Goal: Task Accomplishment & Management: Manage account settings

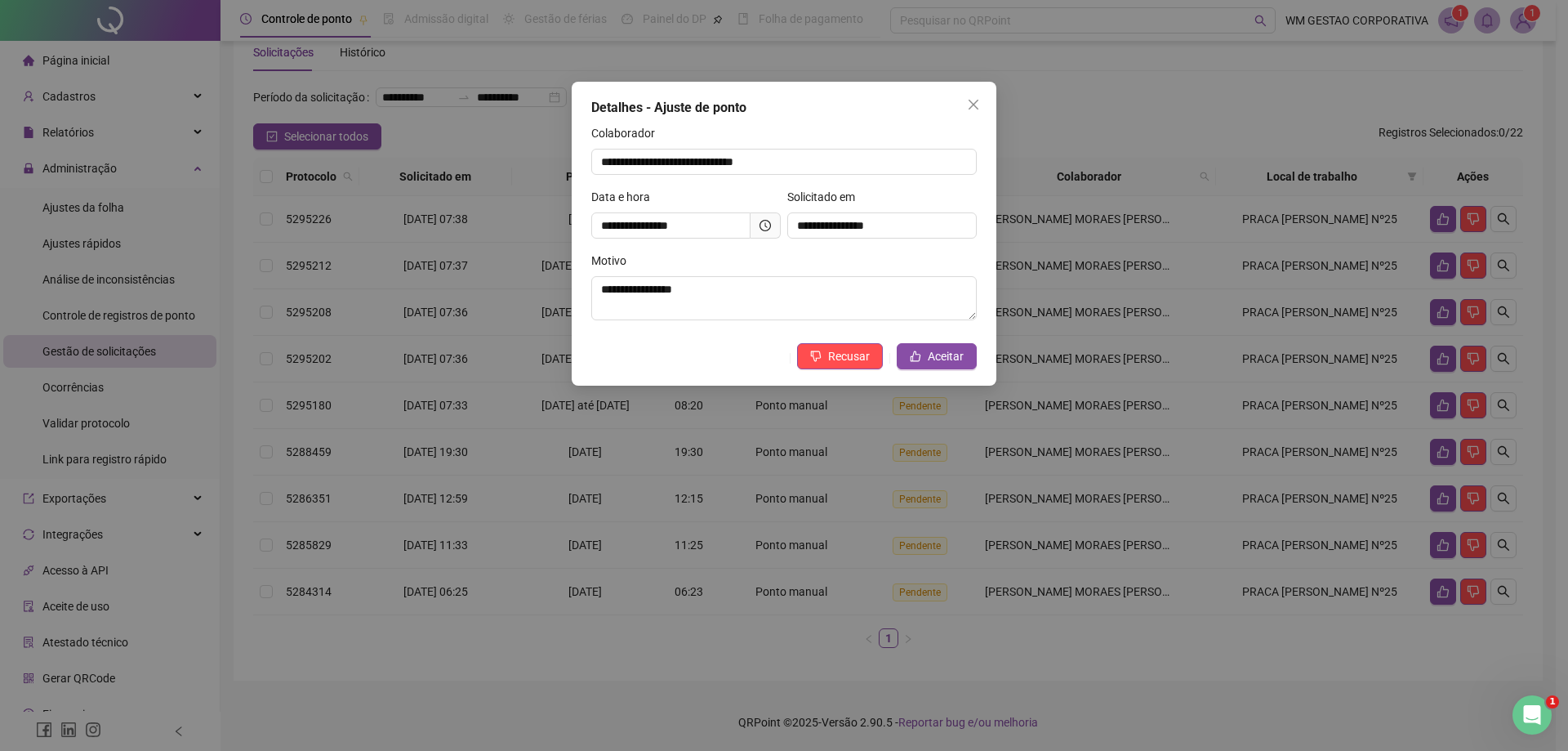
click at [969, 109] on icon "close" at bounding box center [973, 104] width 10 height 10
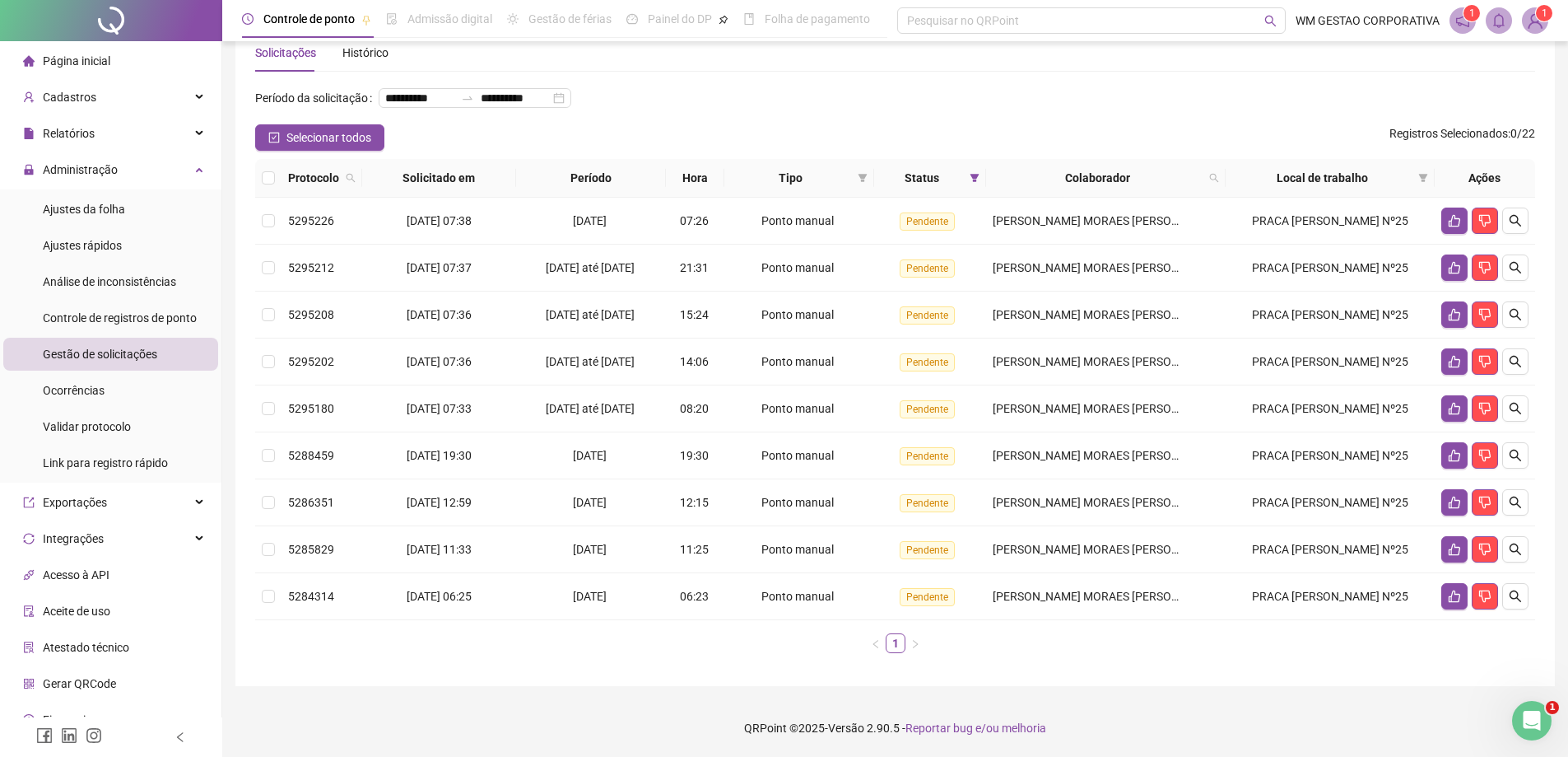
click at [1532, 20] on img at bounding box center [1535, 21] width 25 height 25
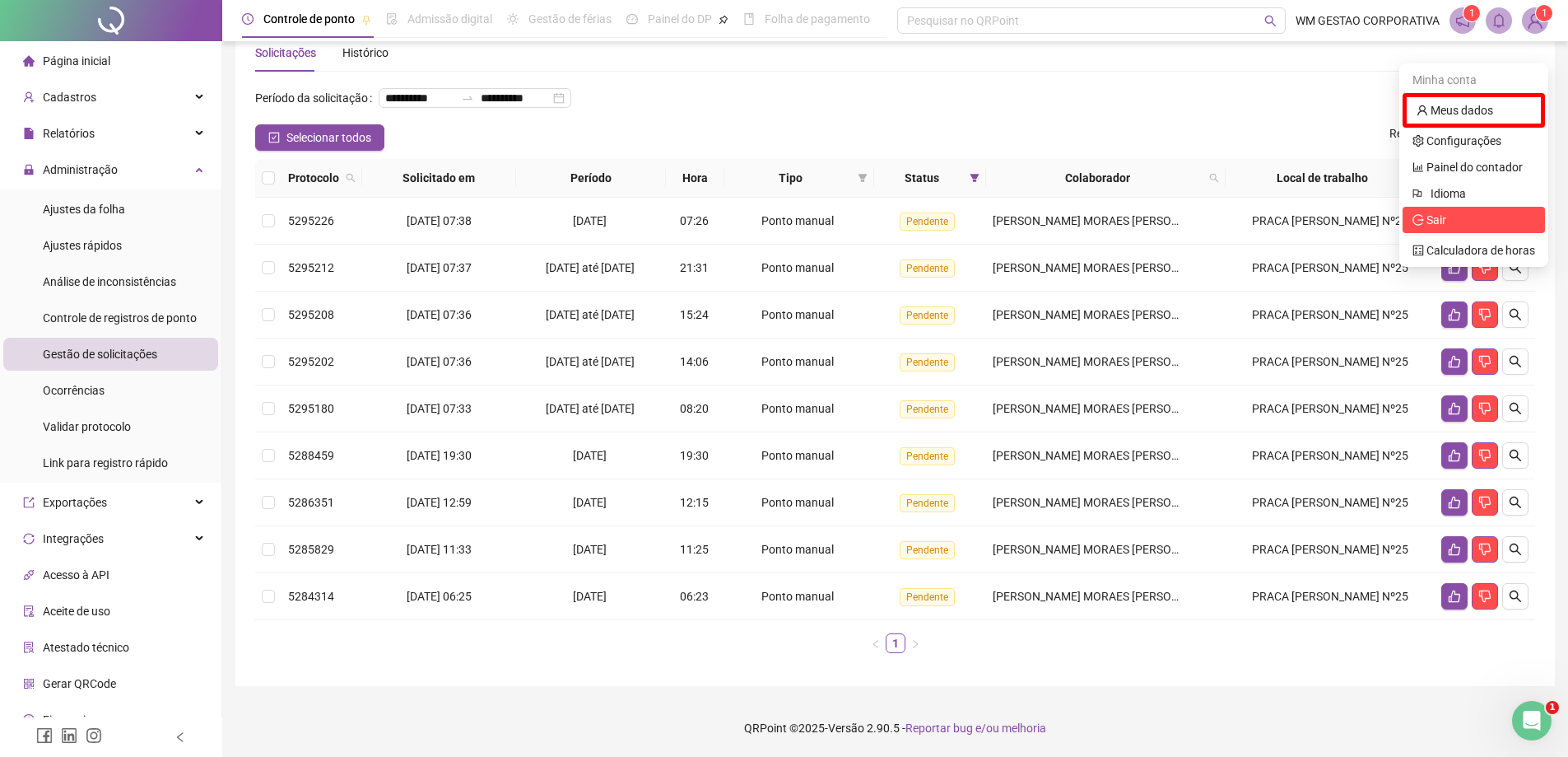
click at [1500, 211] on span "Sair" at bounding box center [1474, 219] width 123 height 18
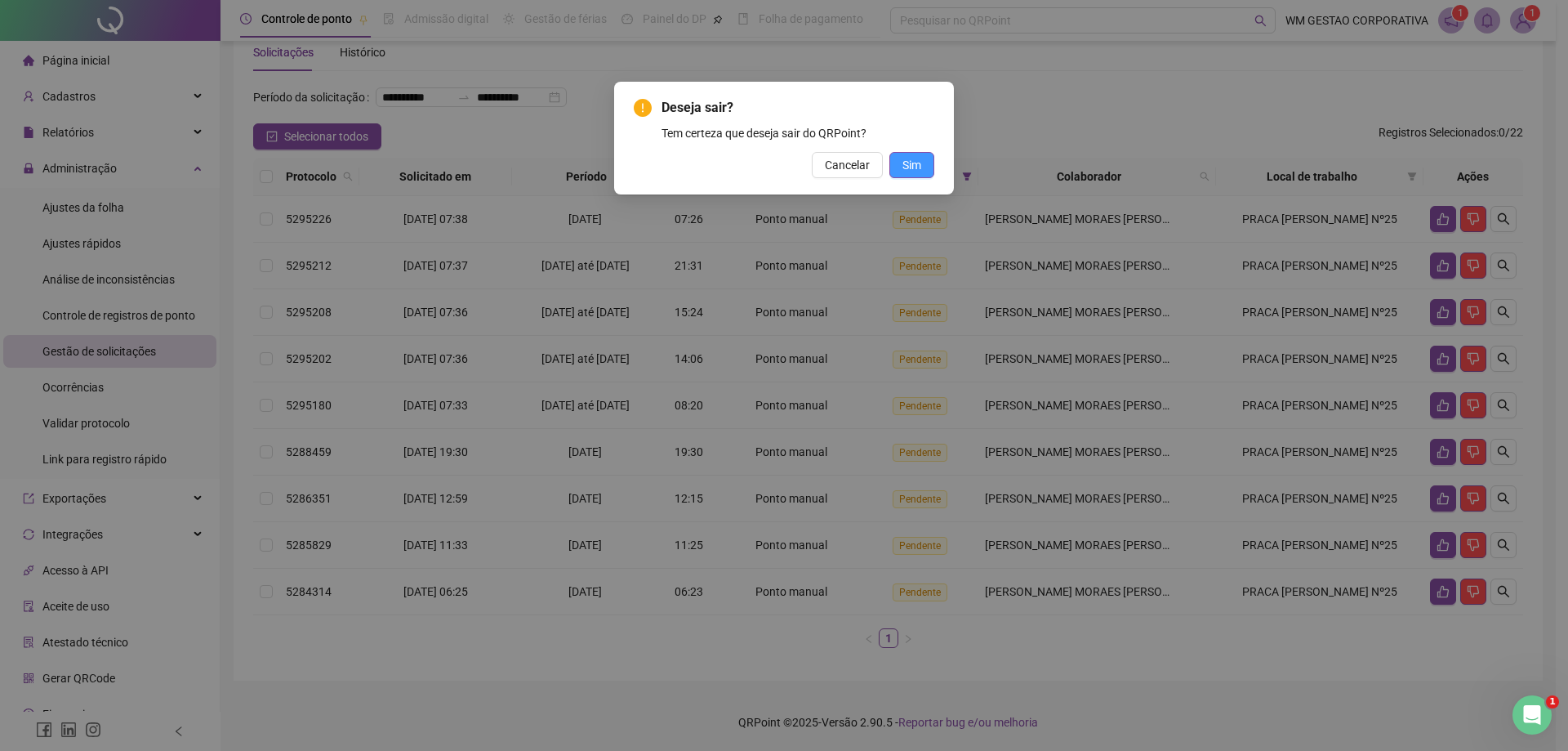
click at [930, 163] on button "Sim" at bounding box center [911, 164] width 45 height 26
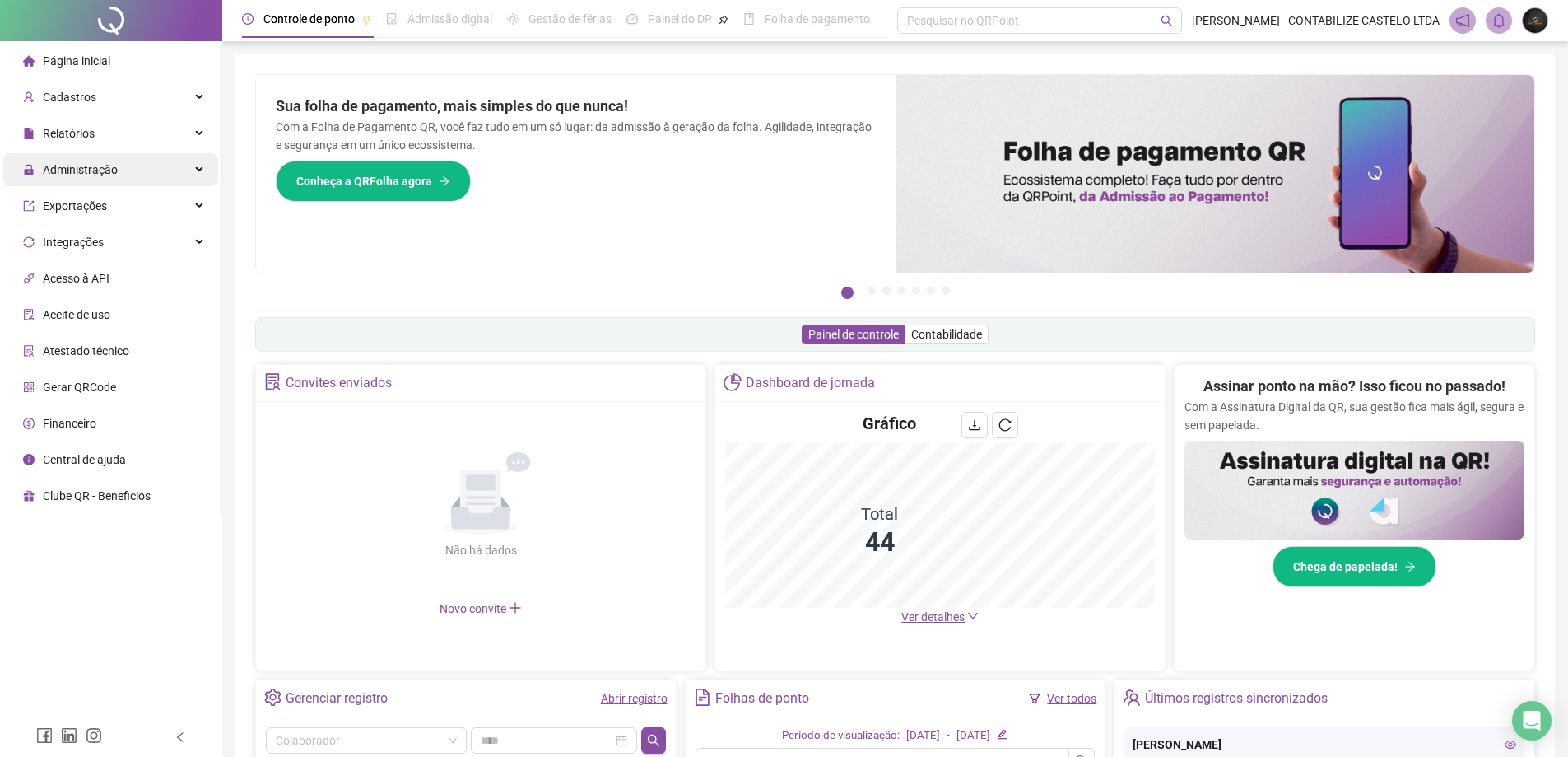
click at [107, 157] on span "Administração" at bounding box center [70, 169] width 94 height 33
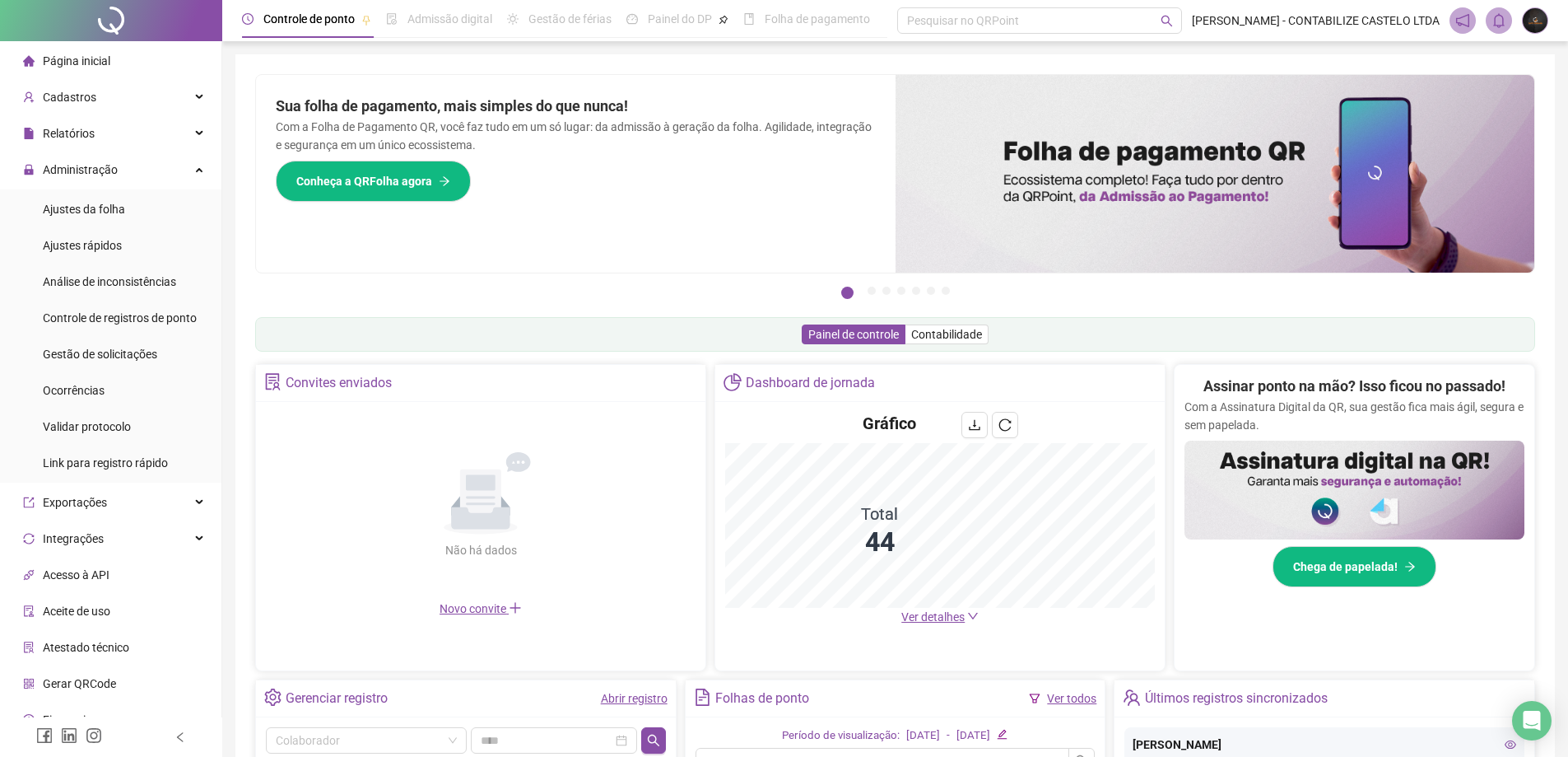
click at [102, 116] on ul "Página inicial Cadastros Relatórios Administração Ajustes da folha Ajustes rápi…" at bounding box center [111, 426] width 222 height 770
click at [109, 127] on div "Relatórios" at bounding box center [110, 134] width 214 height 33
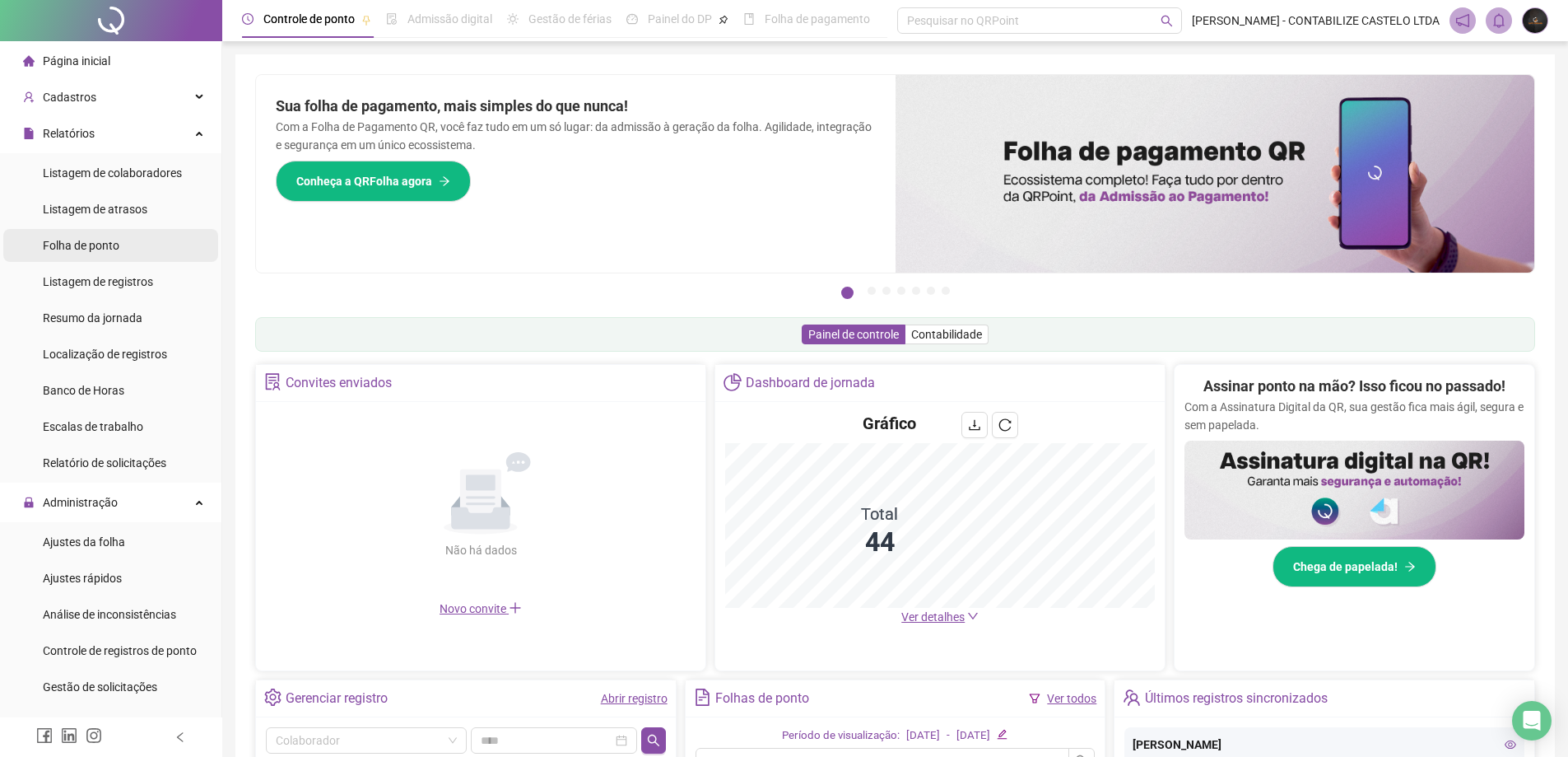
click at [87, 248] on span "Folha de ponto" at bounding box center [82, 245] width 77 height 13
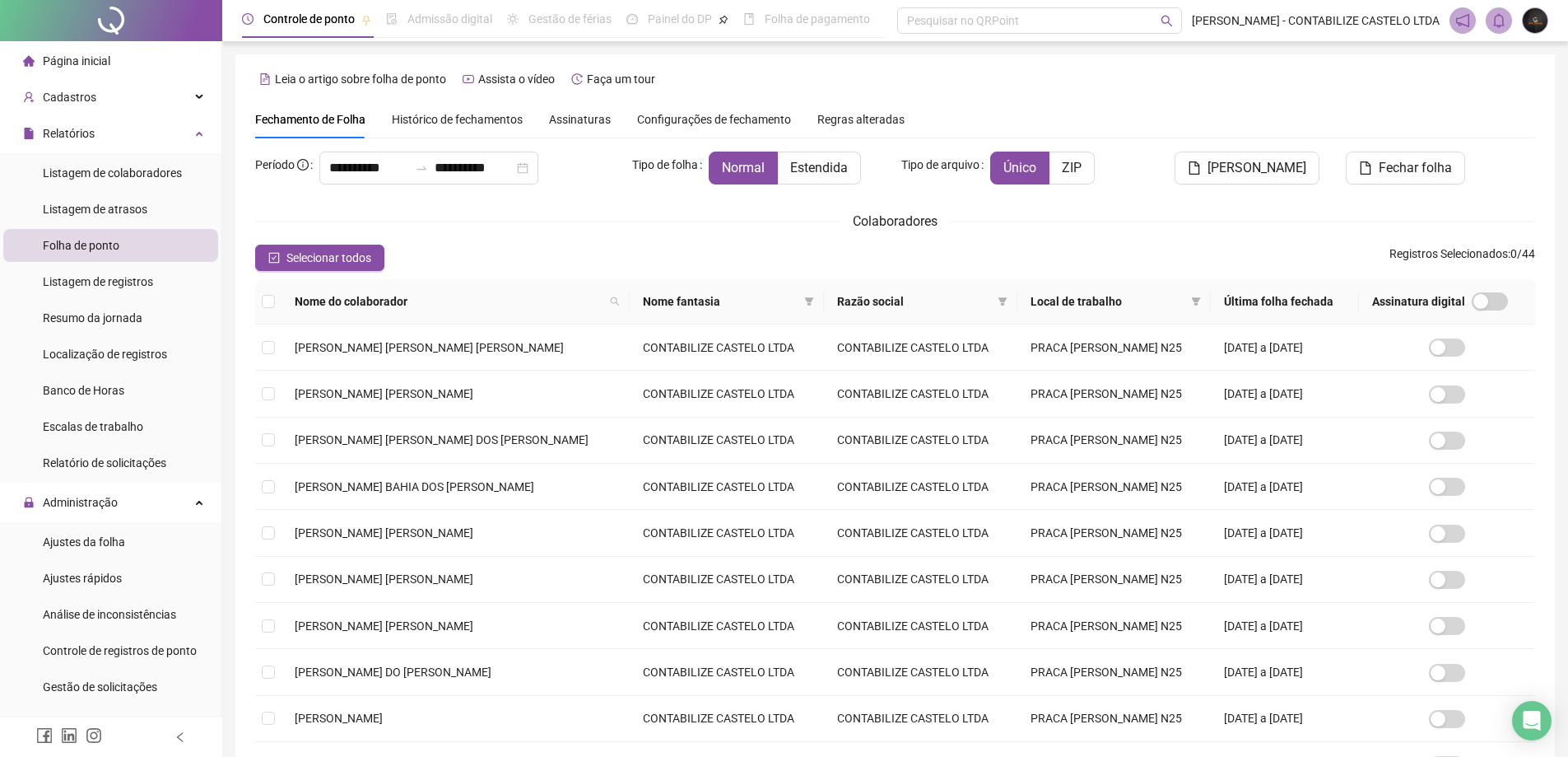
click at [471, 123] on span "Histórico de fechamentos" at bounding box center [457, 119] width 131 height 13
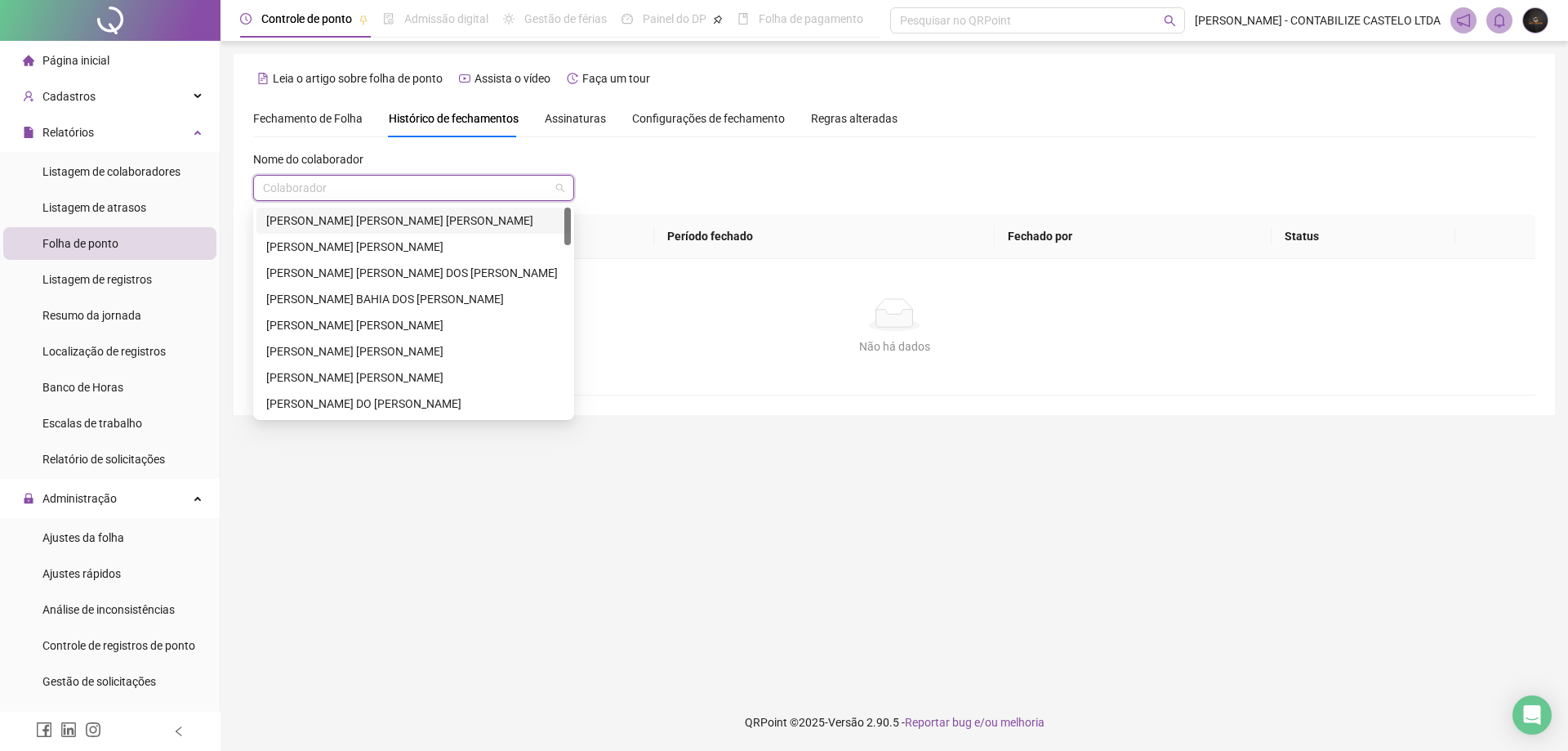
click at [470, 184] on input "search" at bounding box center [407, 188] width 286 height 25
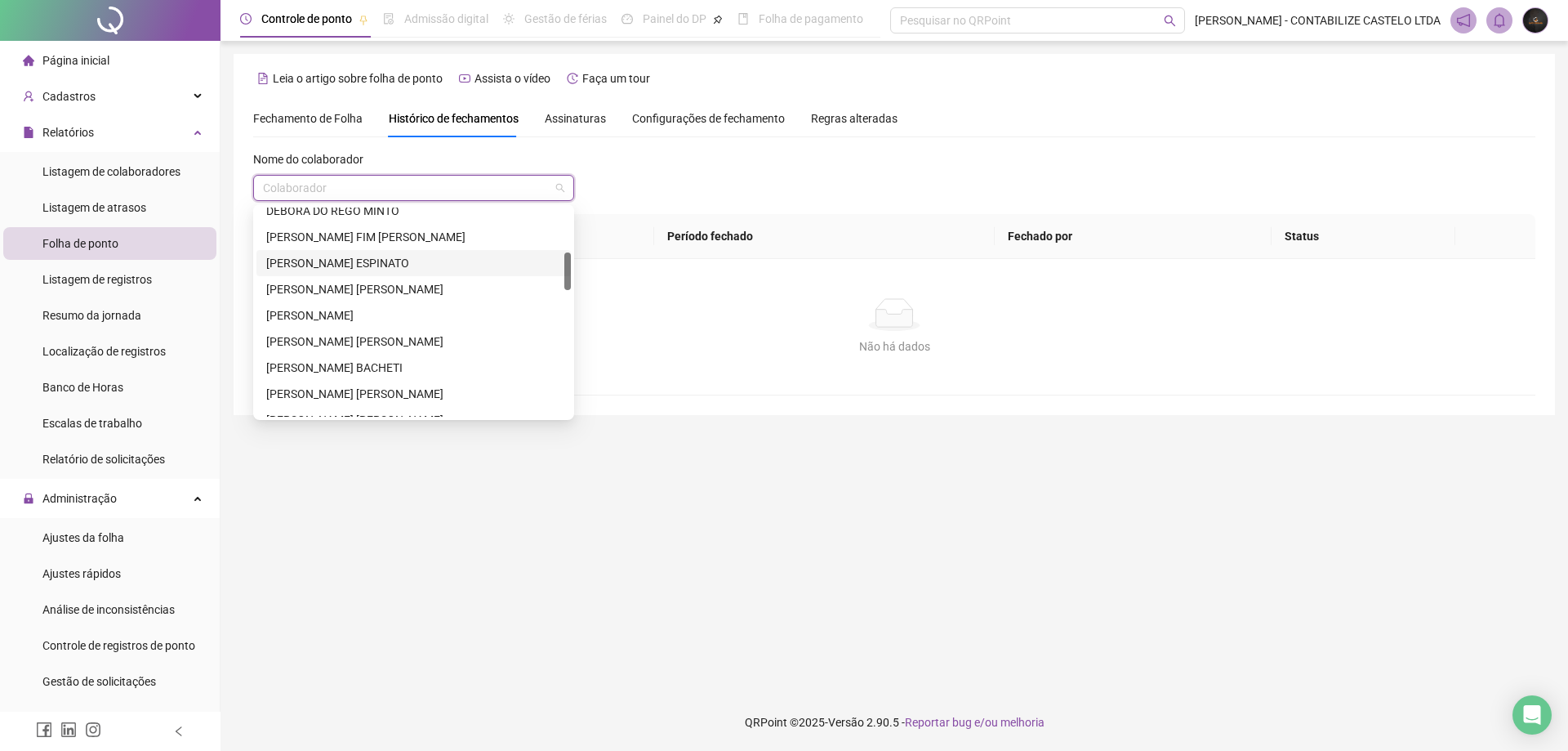
scroll to position [408, 0]
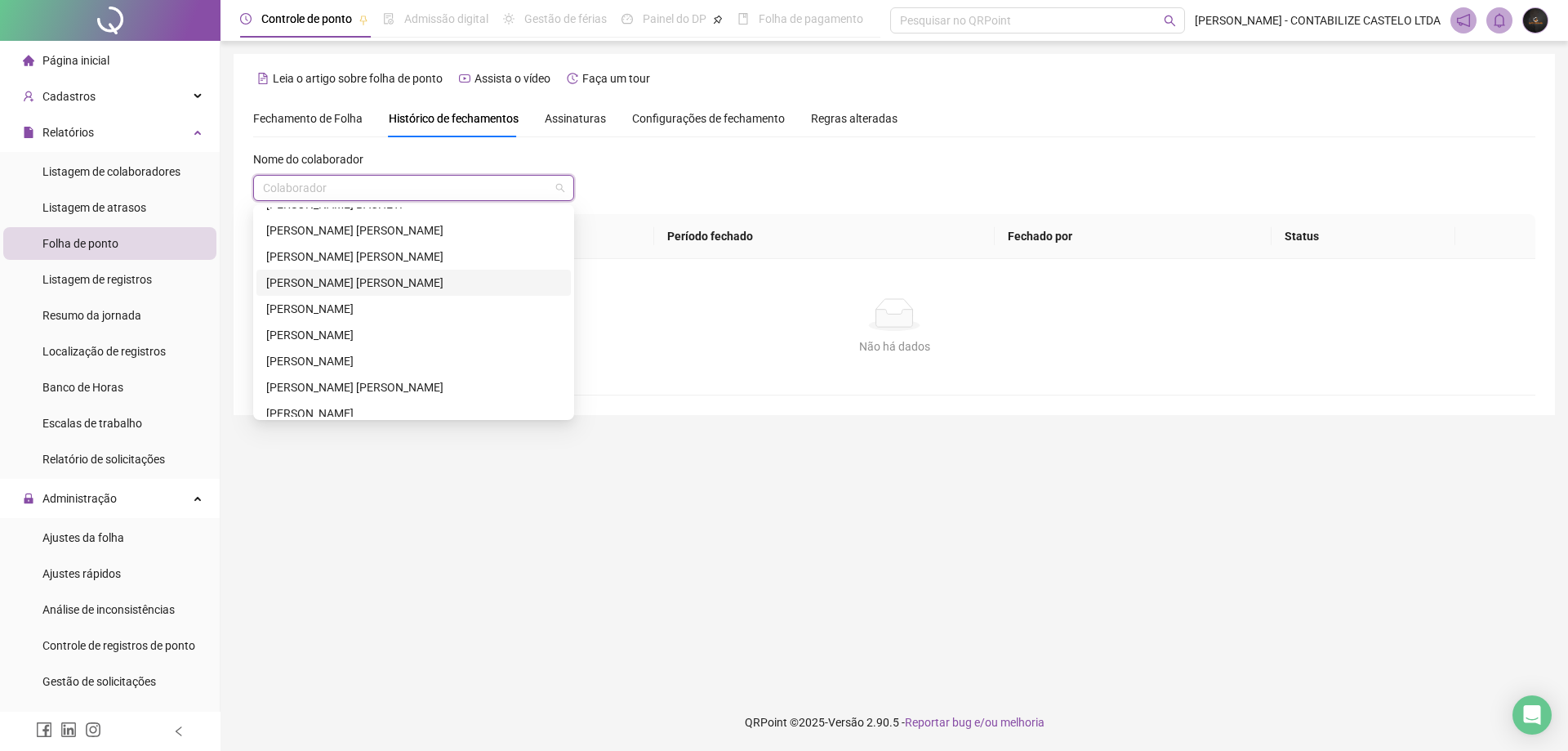
click at [386, 283] on div "JESSICA DA SILVA BARBOSA" at bounding box center [413, 282] width 295 height 18
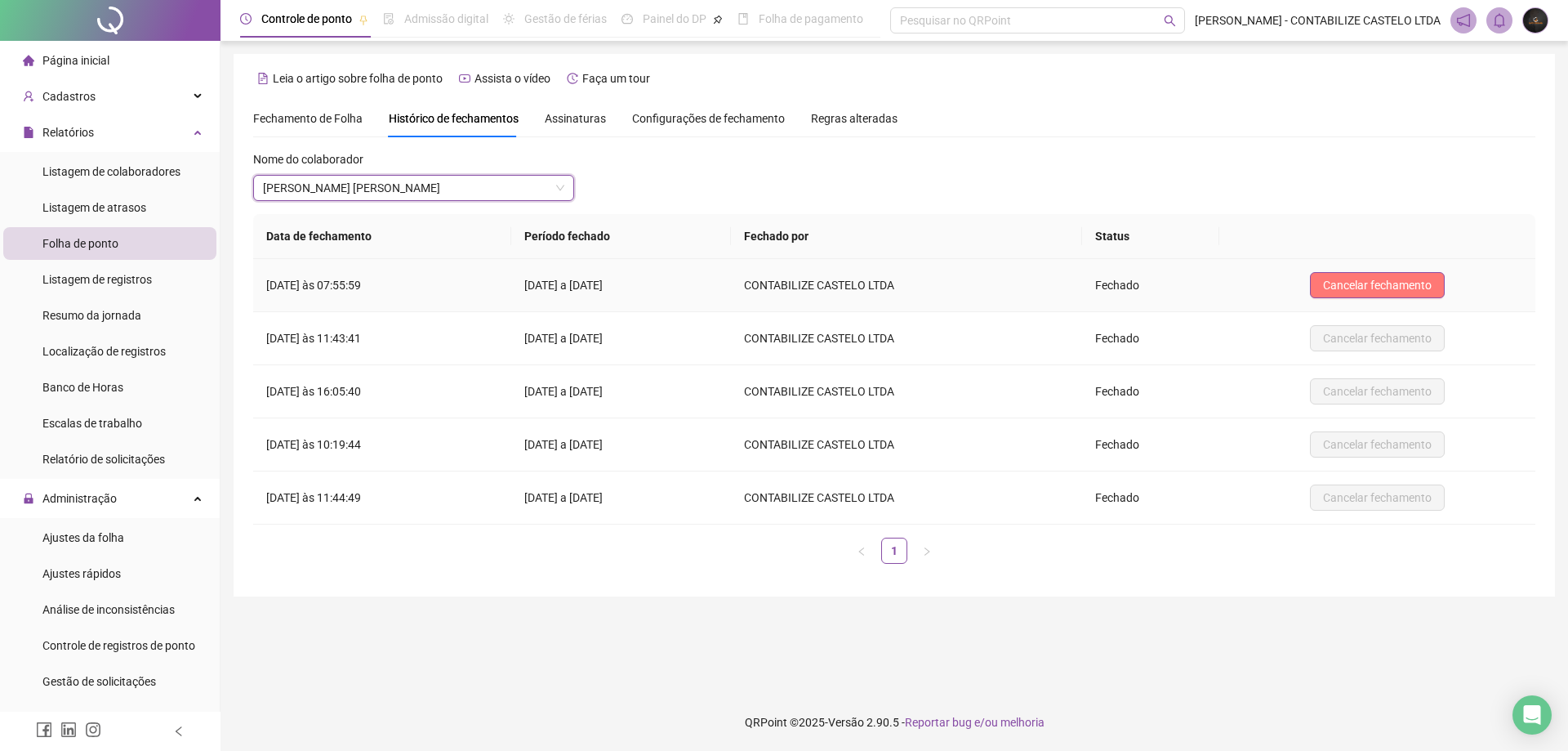
click at [1349, 275] on button "Cancelar fechamento" at bounding box center [1377, 284] width 135 height 26
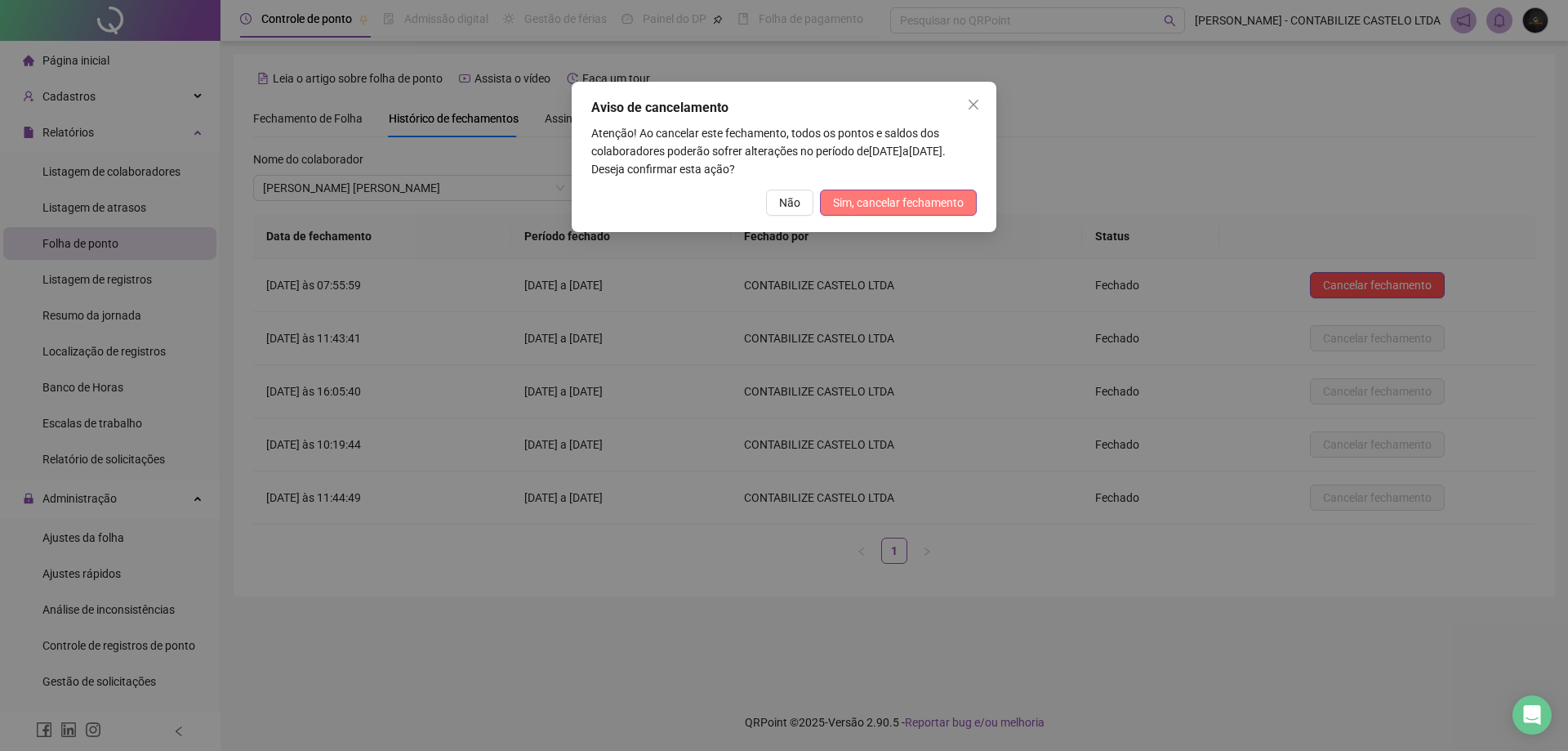
click at [967, 194] on button "Sim, cancelar fechamento" at bounding box center [898, 202] width 157 height 26
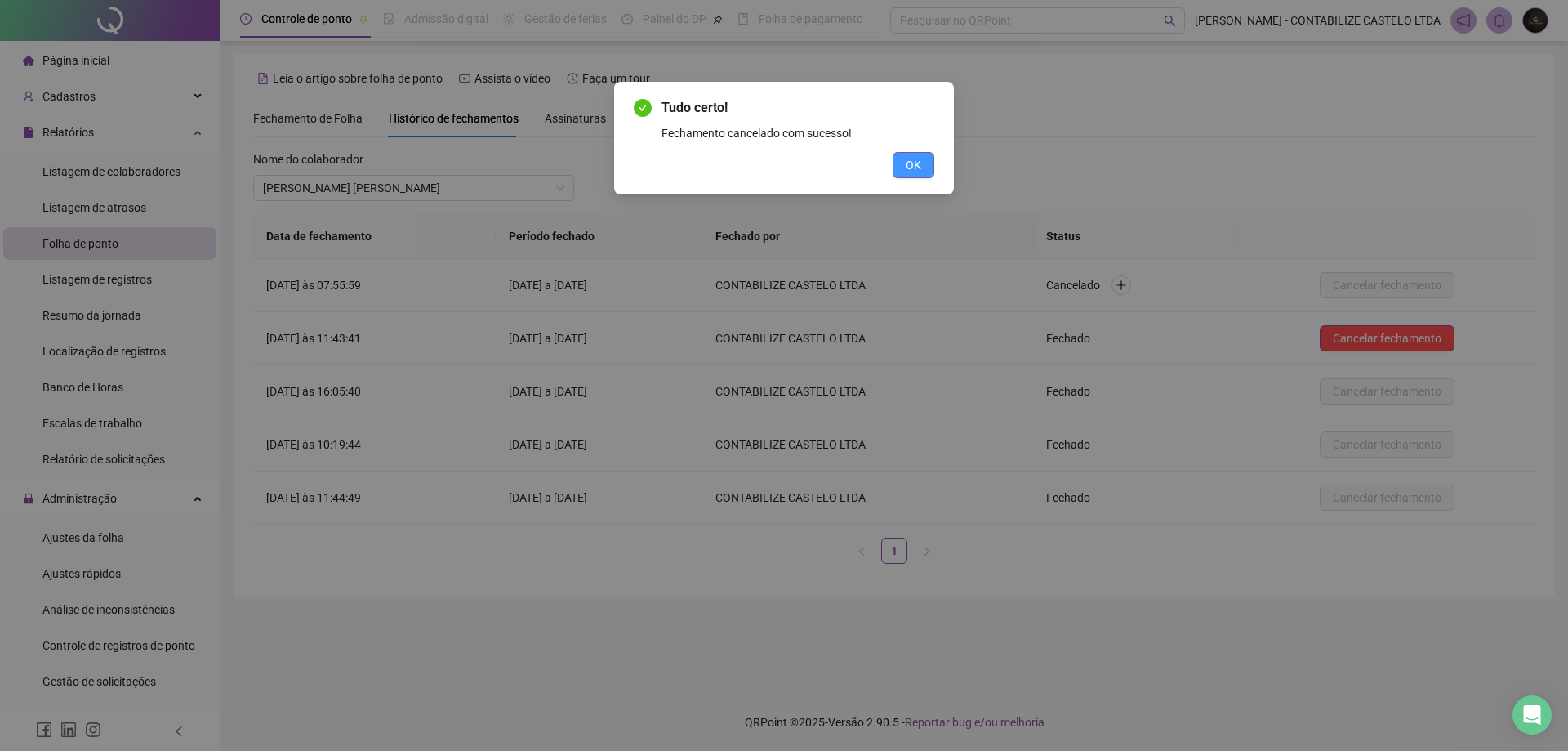
click at [902, 156] on button "OK" at bounding box center [914, 164] width 42 height 26
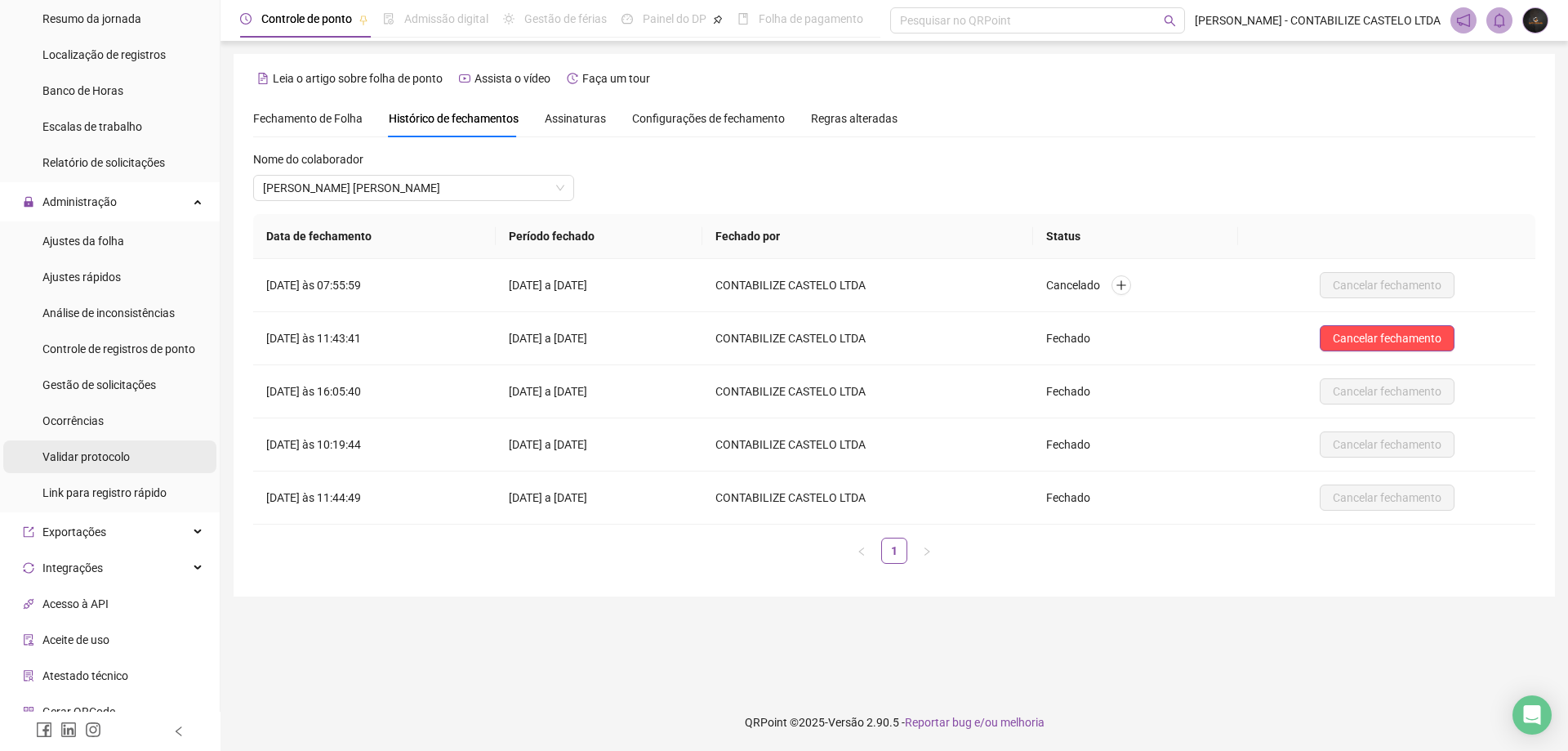
scroll to position [326, 0]
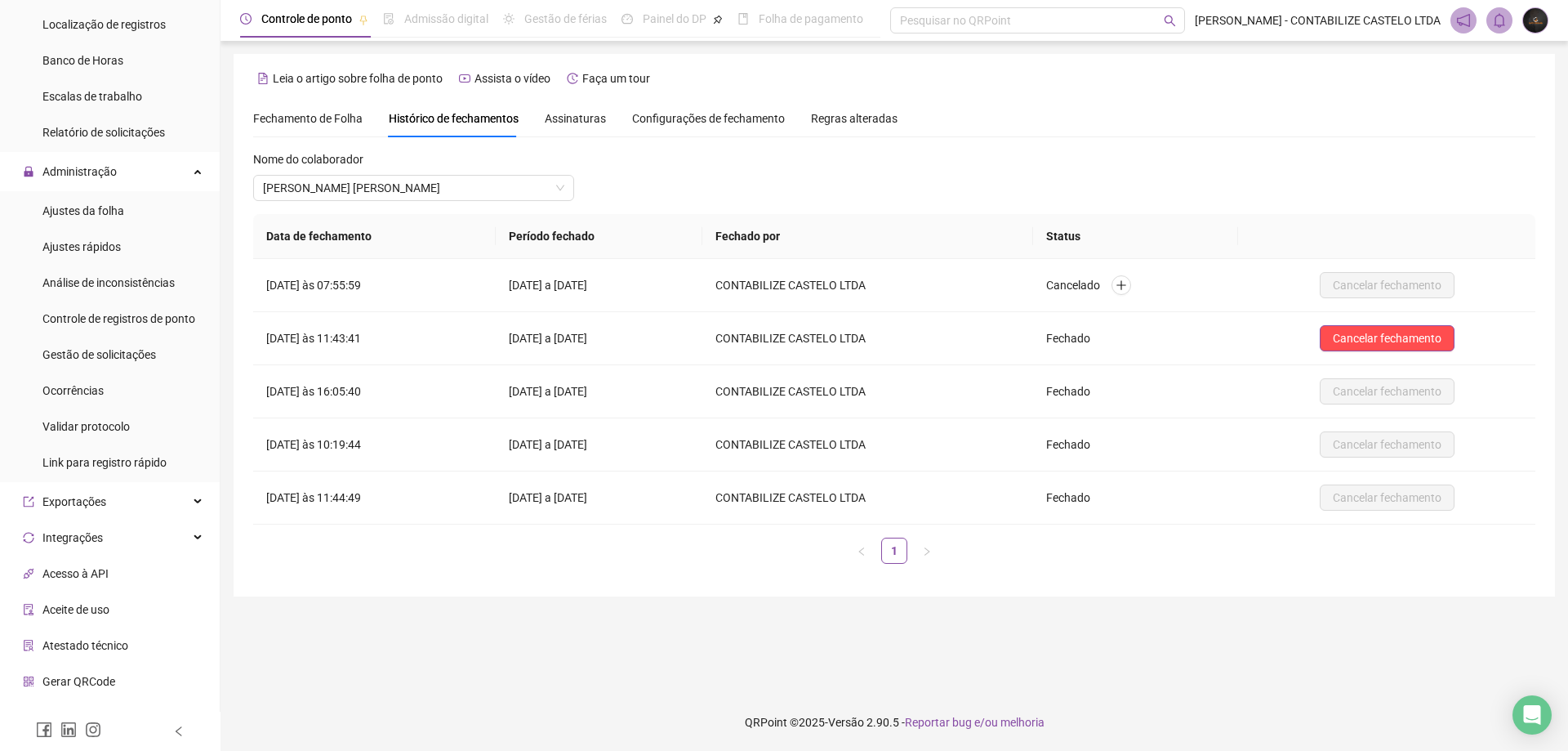
drag, startPoint x: 128, startPoint y: 355, endPoint x: 158, endPoint y: 337, distance: 35.0
click at [129, 355] on span "Gestão de solicitações" at bounding box center [99, 355] width 114 height 13
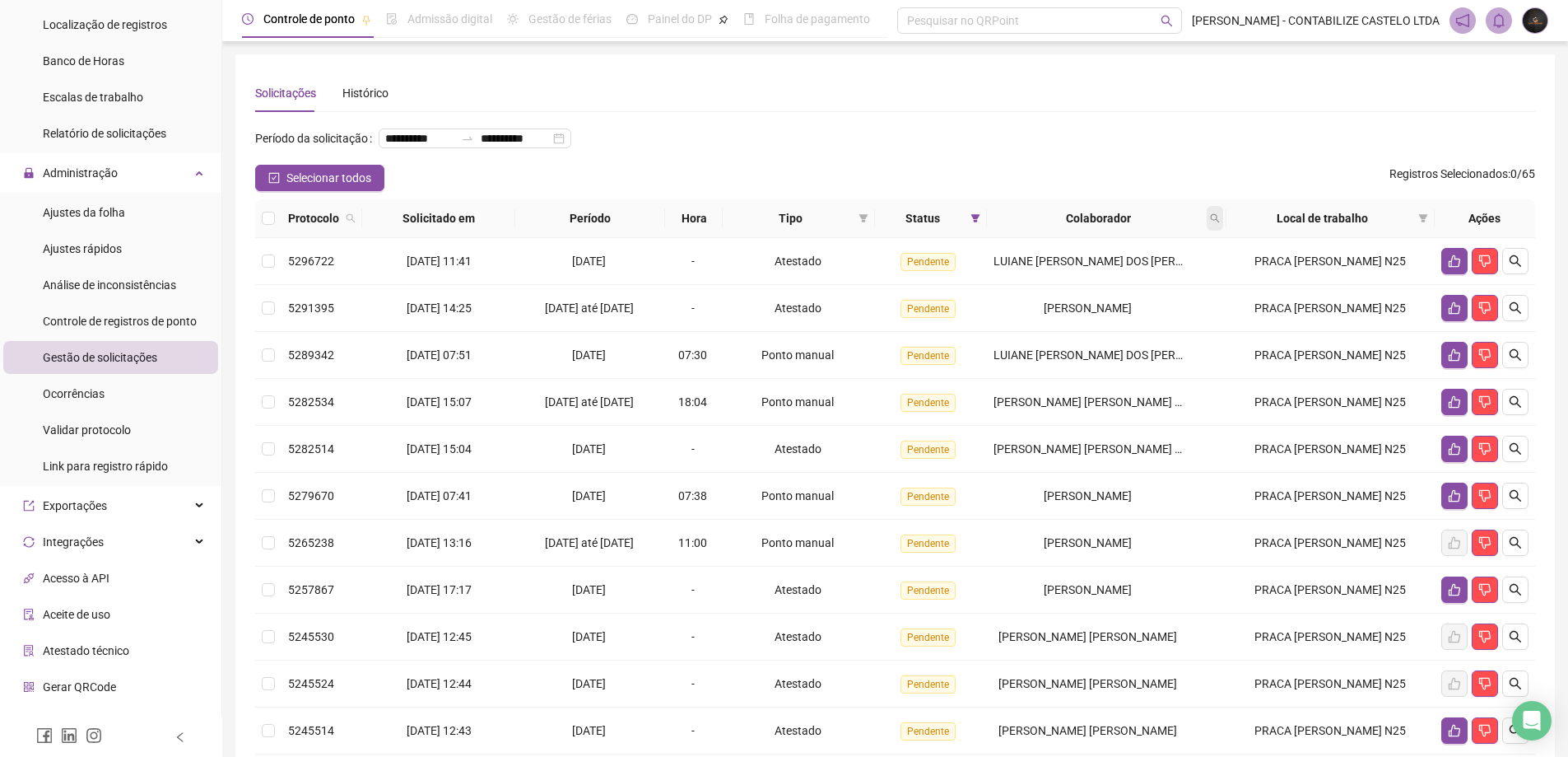
click at [1220, 223] on icon "search" at bounding box center [1214, 218] width 9 height 9
type input "**********"
click at [1119, 314] on span "Buscar" at bounding box center [1116, 309] width 37 height 18
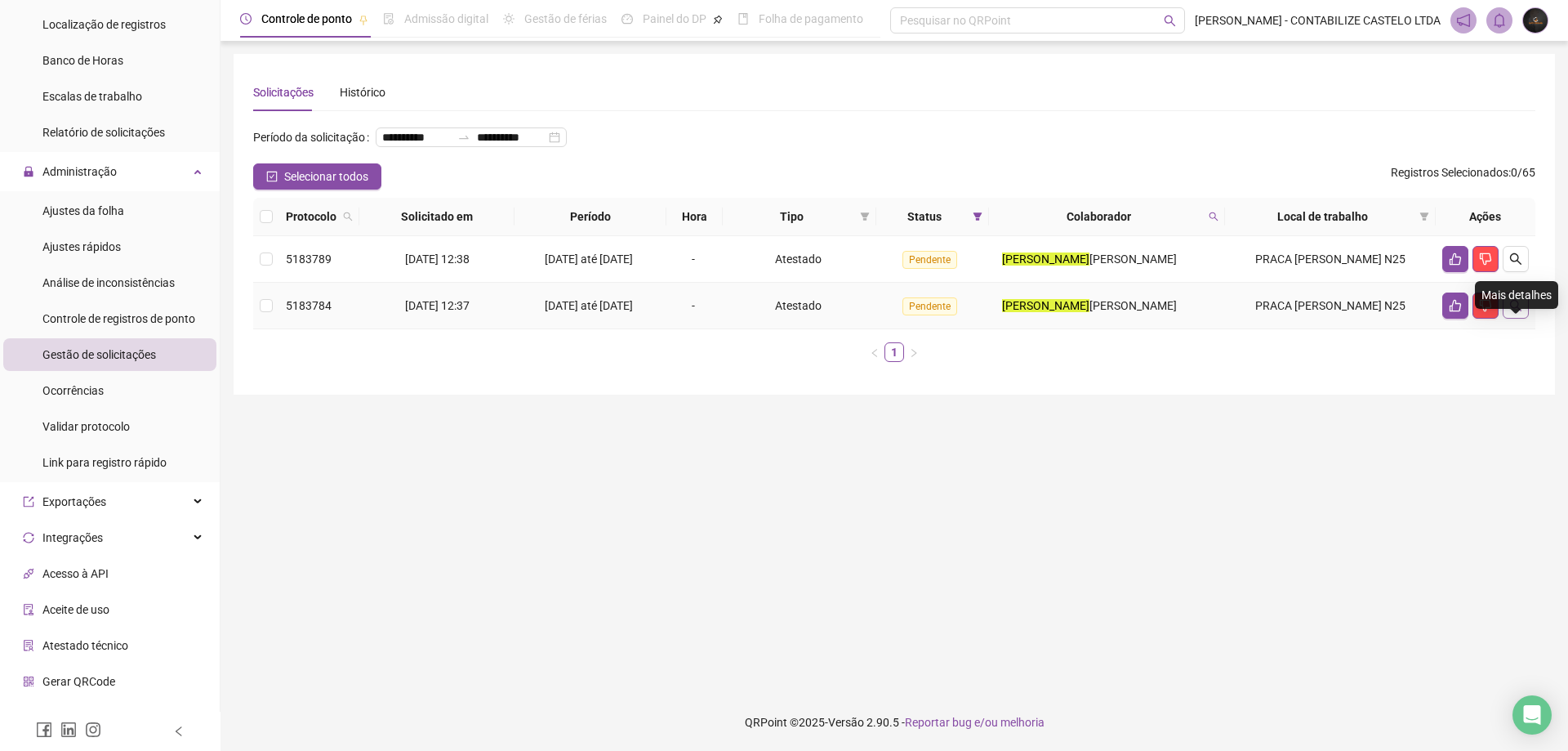
click at [1520, 312] on icon "search" at bounding box center [1516, 305] width 13 height 13
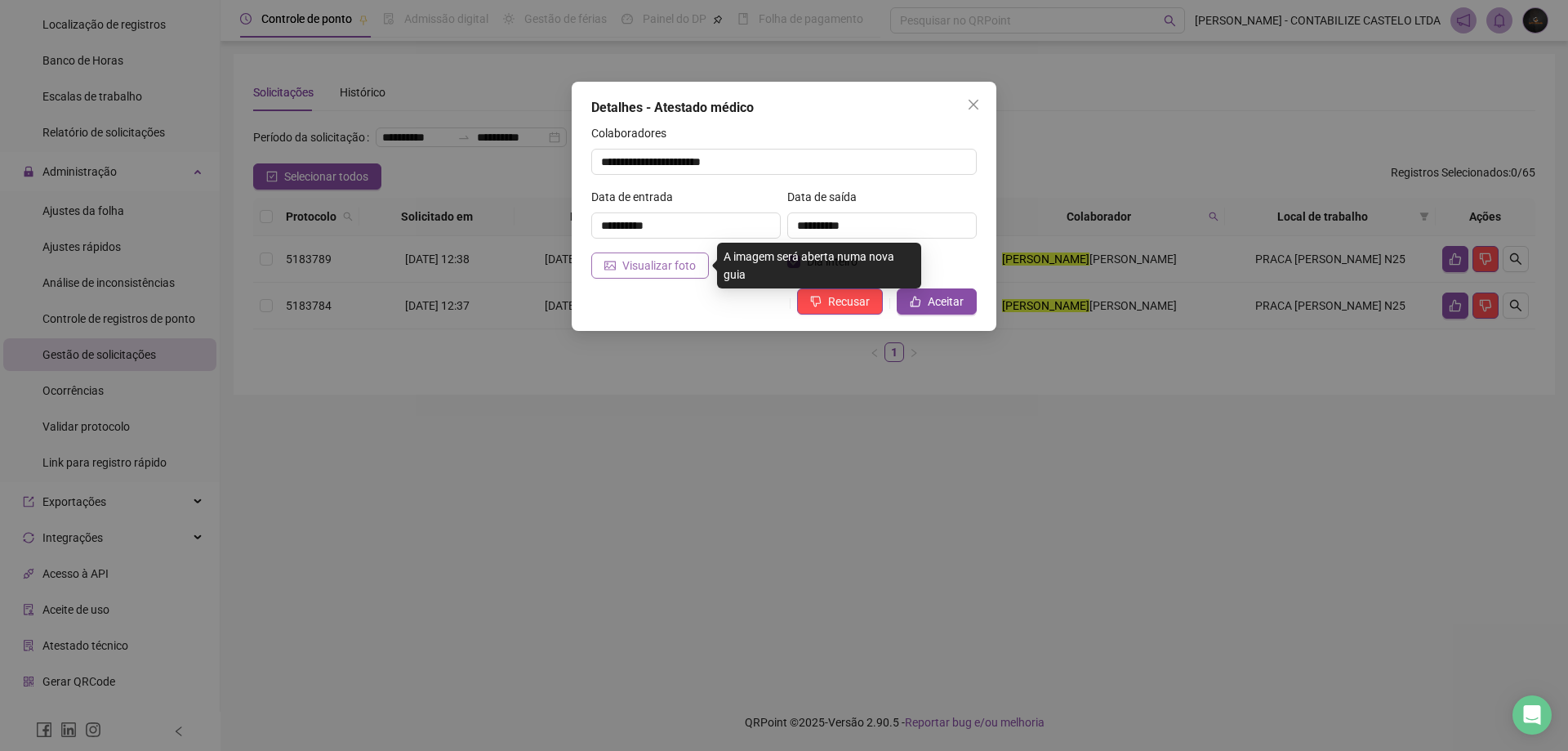
click at [702, 261] on button "Visualizar foto" at bounding box center [650, 265] width 117 height 26
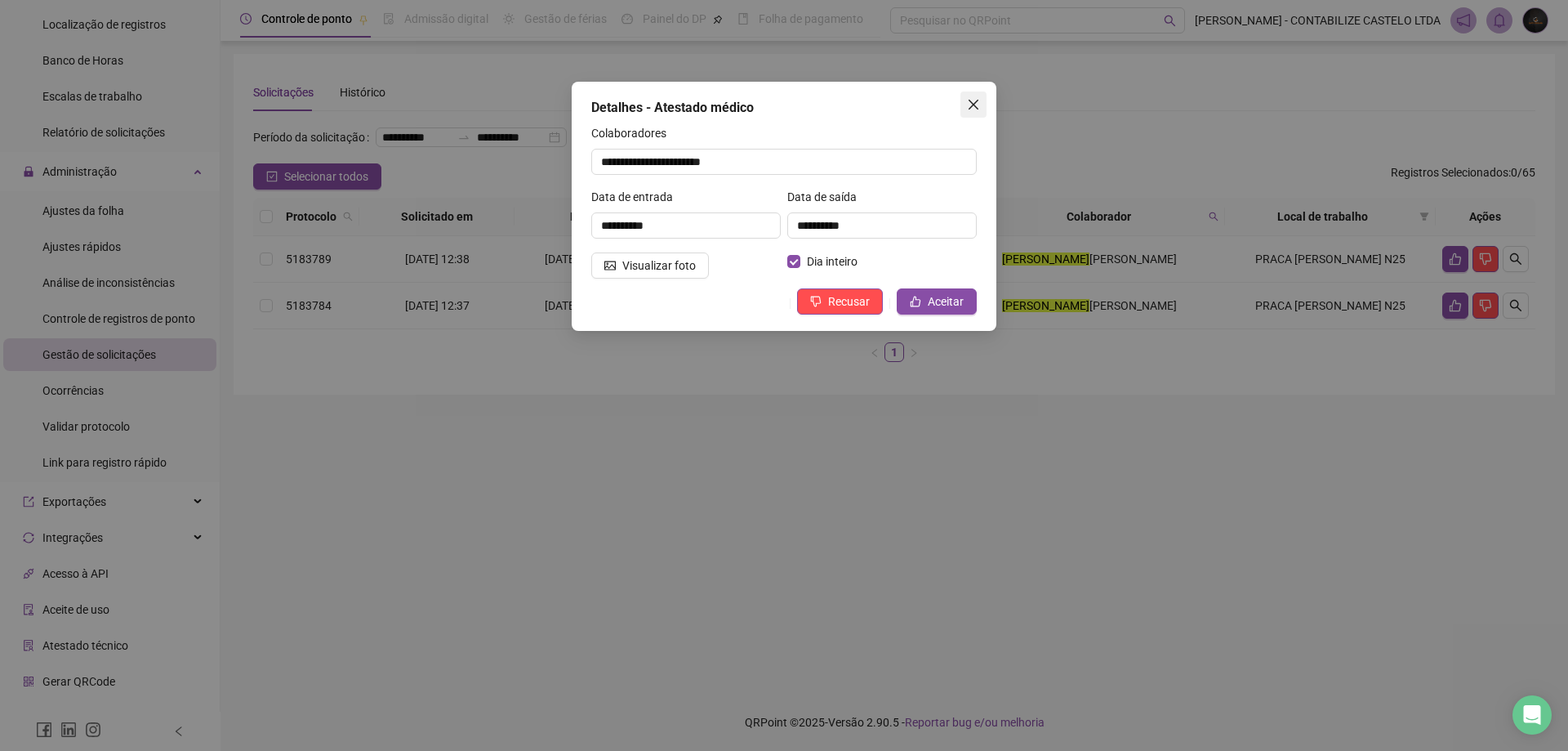
click at [978, 97] on button "Close" at bounding box center [973, 104] width 26 height 26
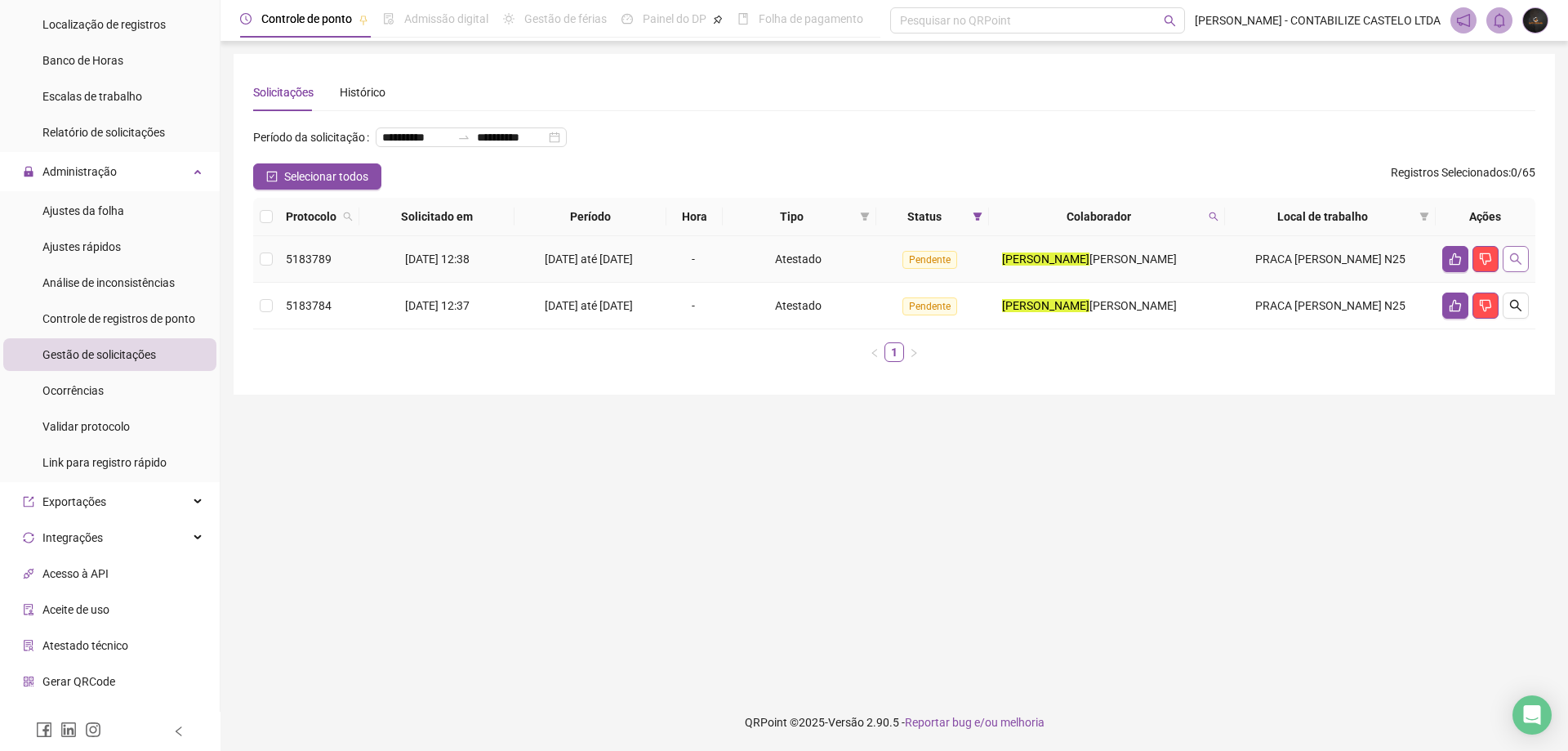
click at [1524, 272] on button "button" at bounding box center [1516, 259] width 26 height 26
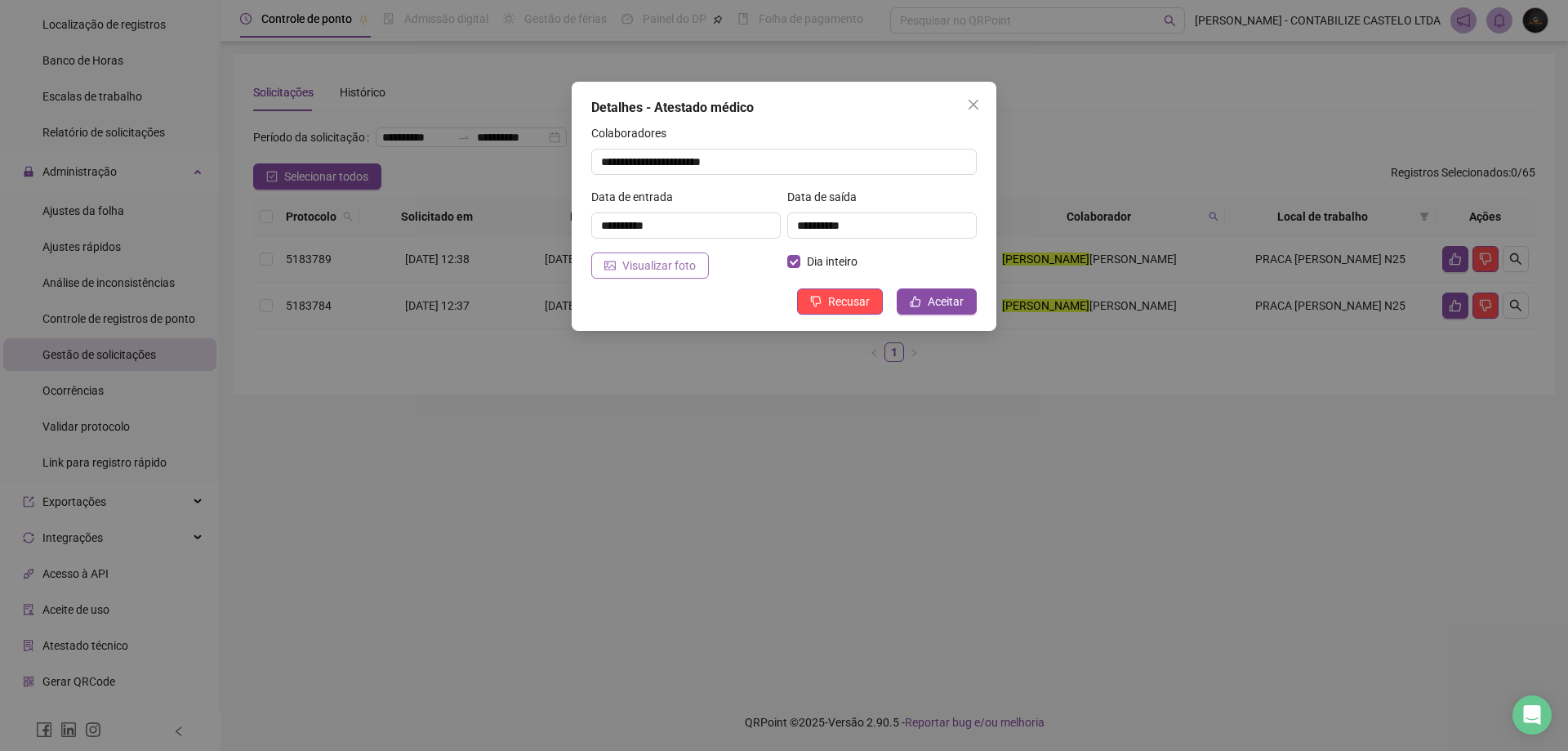
click at [688, 265] on span "Visualizar foto" at bounding box center [659, 265] width 73 height 18
click at [979, 105] on icon "close" at bounding box center [973, 105] width 13 height 13
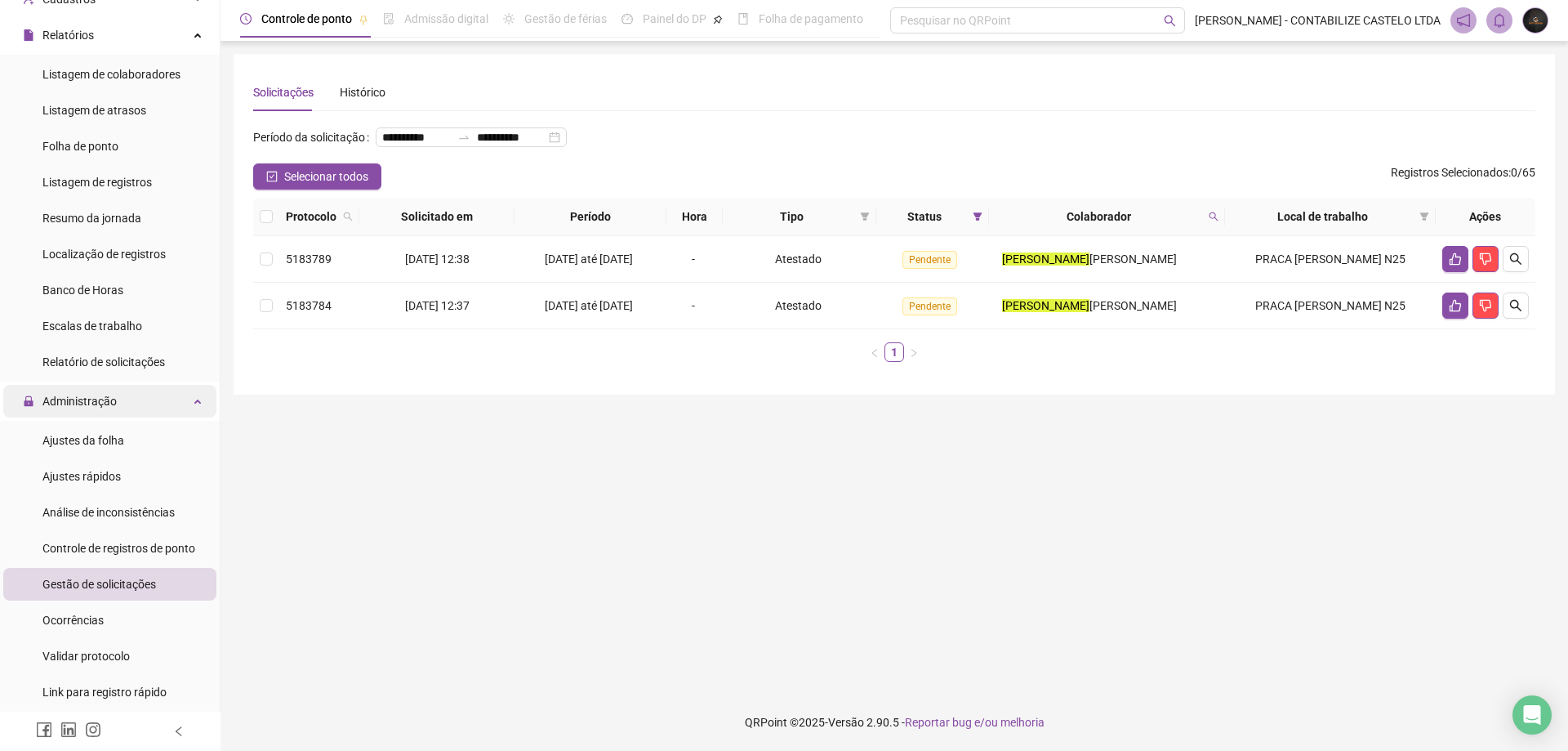
scroll to position [82, 0]
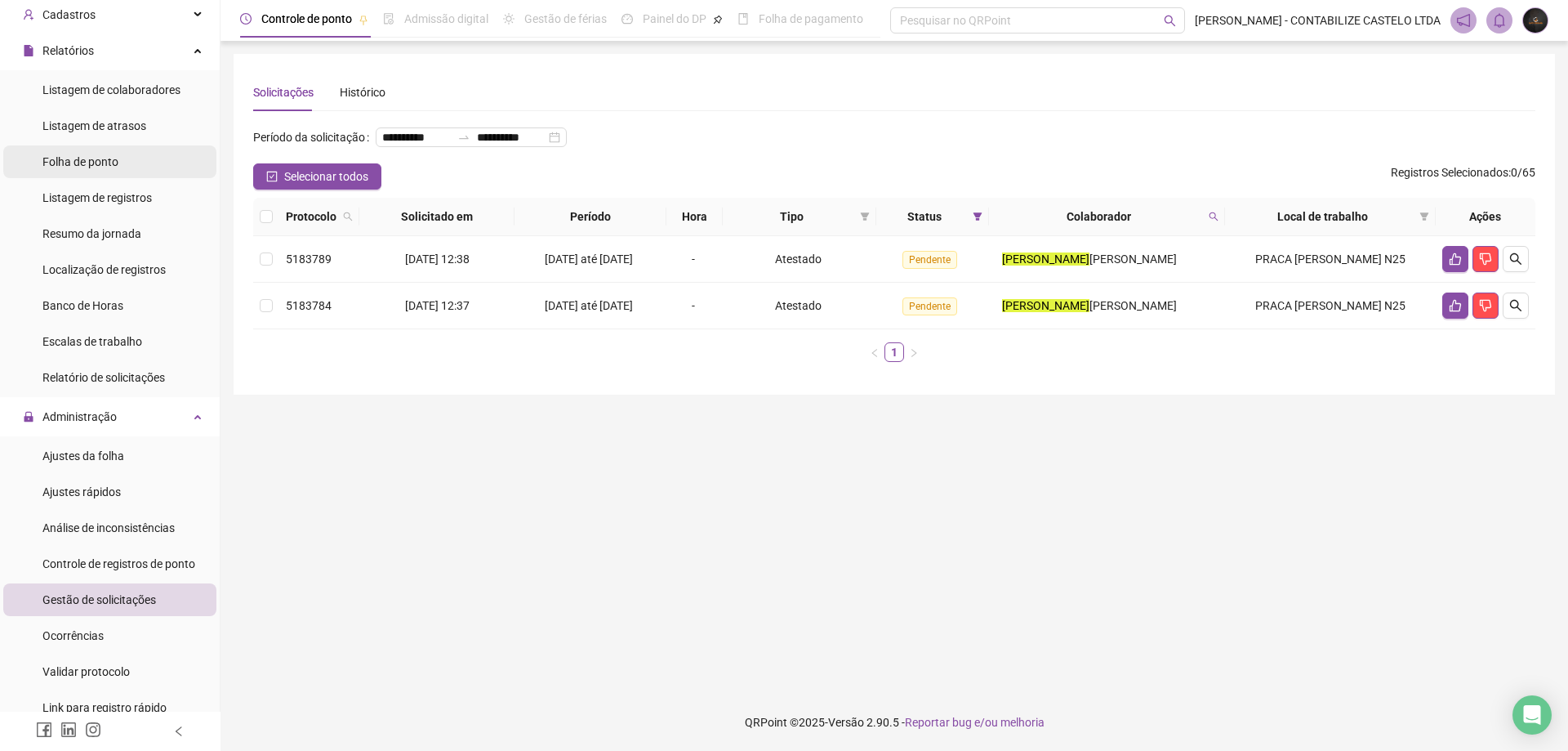
click at [115, 158] on span "Folha de ponto" at bounding box center [81, 162] width 76 height 13
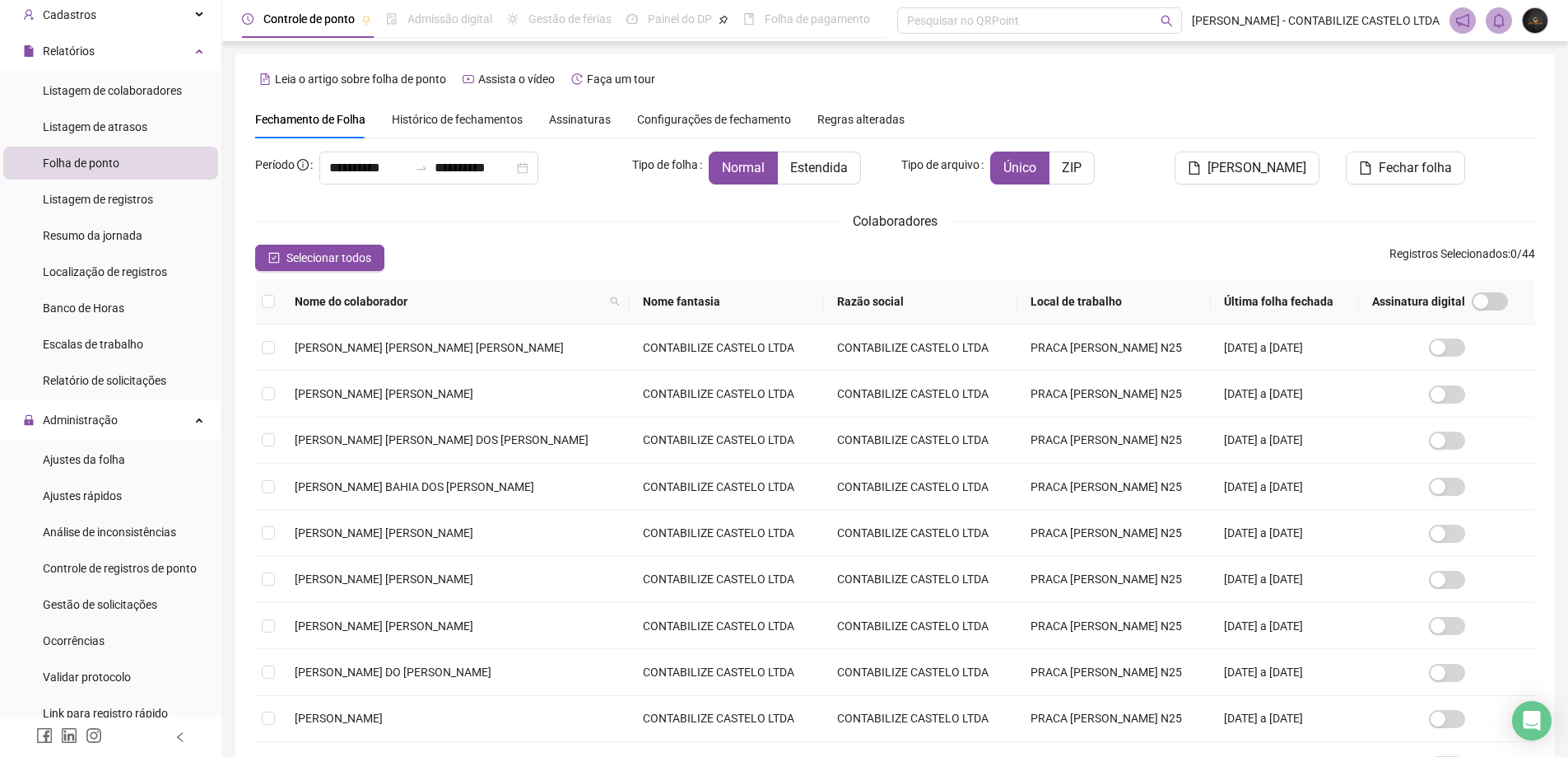
click at [449, 116] on span "Histórico de fechamentos" at bounding box center [457, 119] width 131 height 13
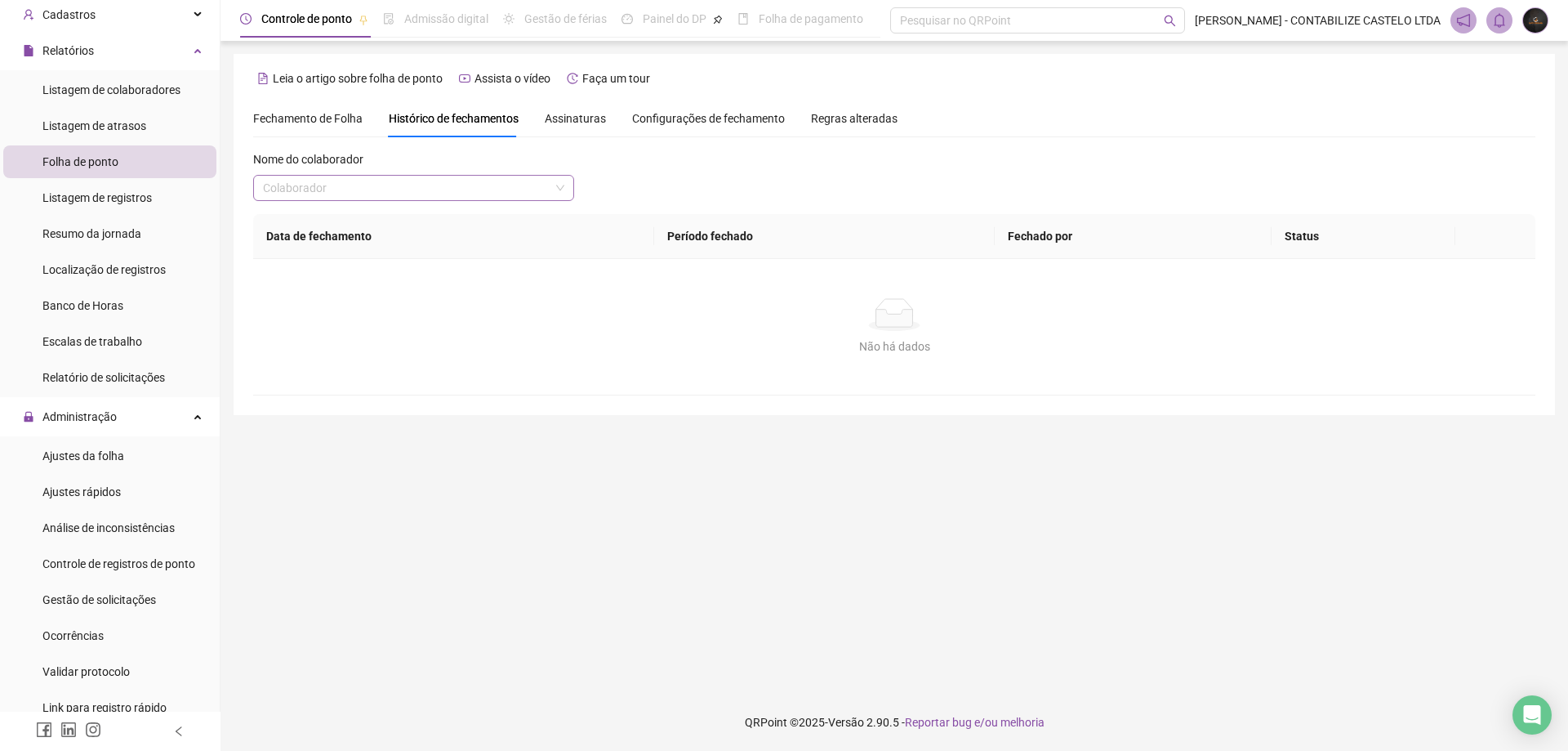
click at [434, 187] on input "search" at bounding box center [407, 188] width 286 height 25
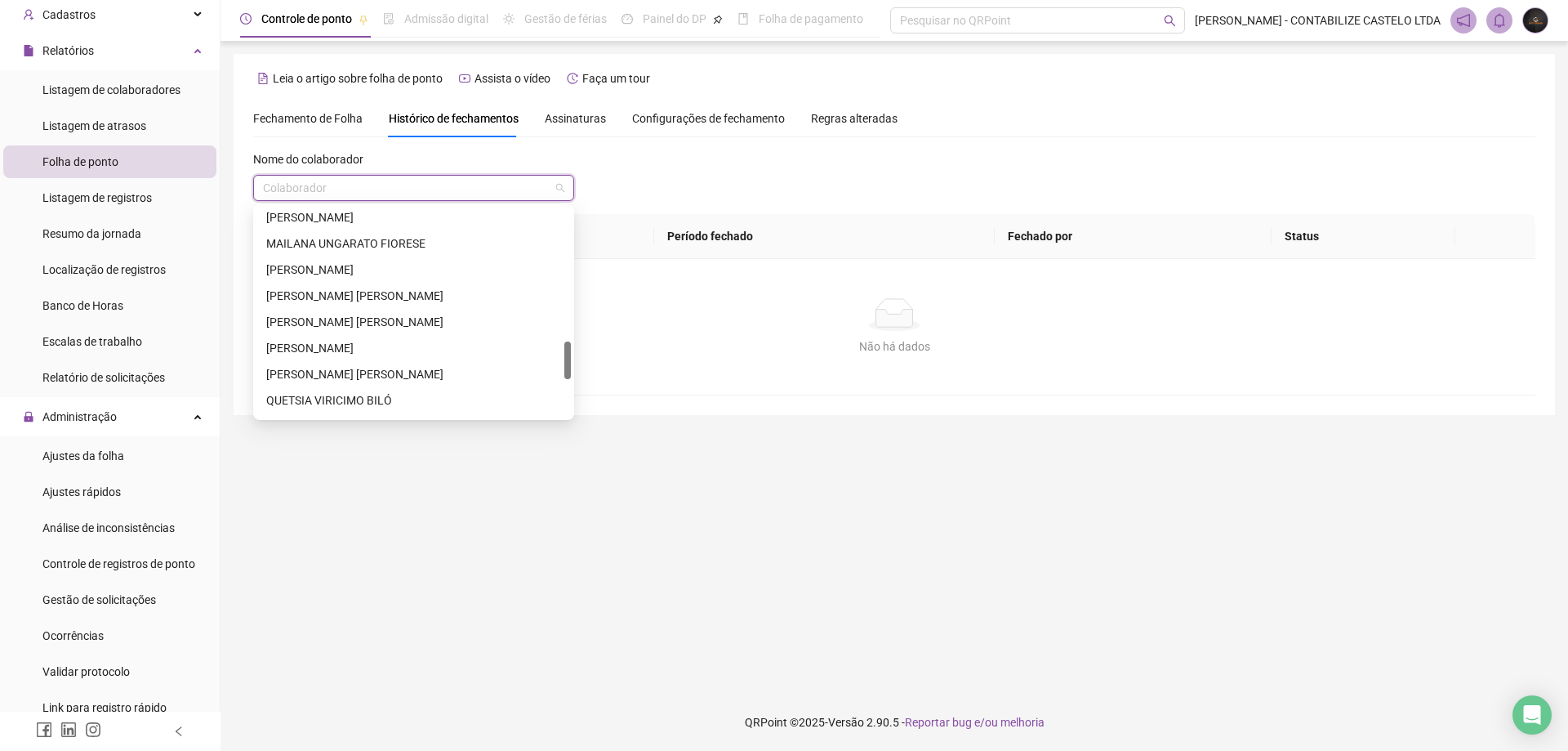
scroll to position [817, 0]
click at [396, 369] on div "RUAN PINHEIRO LIMA" at bounding box center [413, 370] width 295 height 18
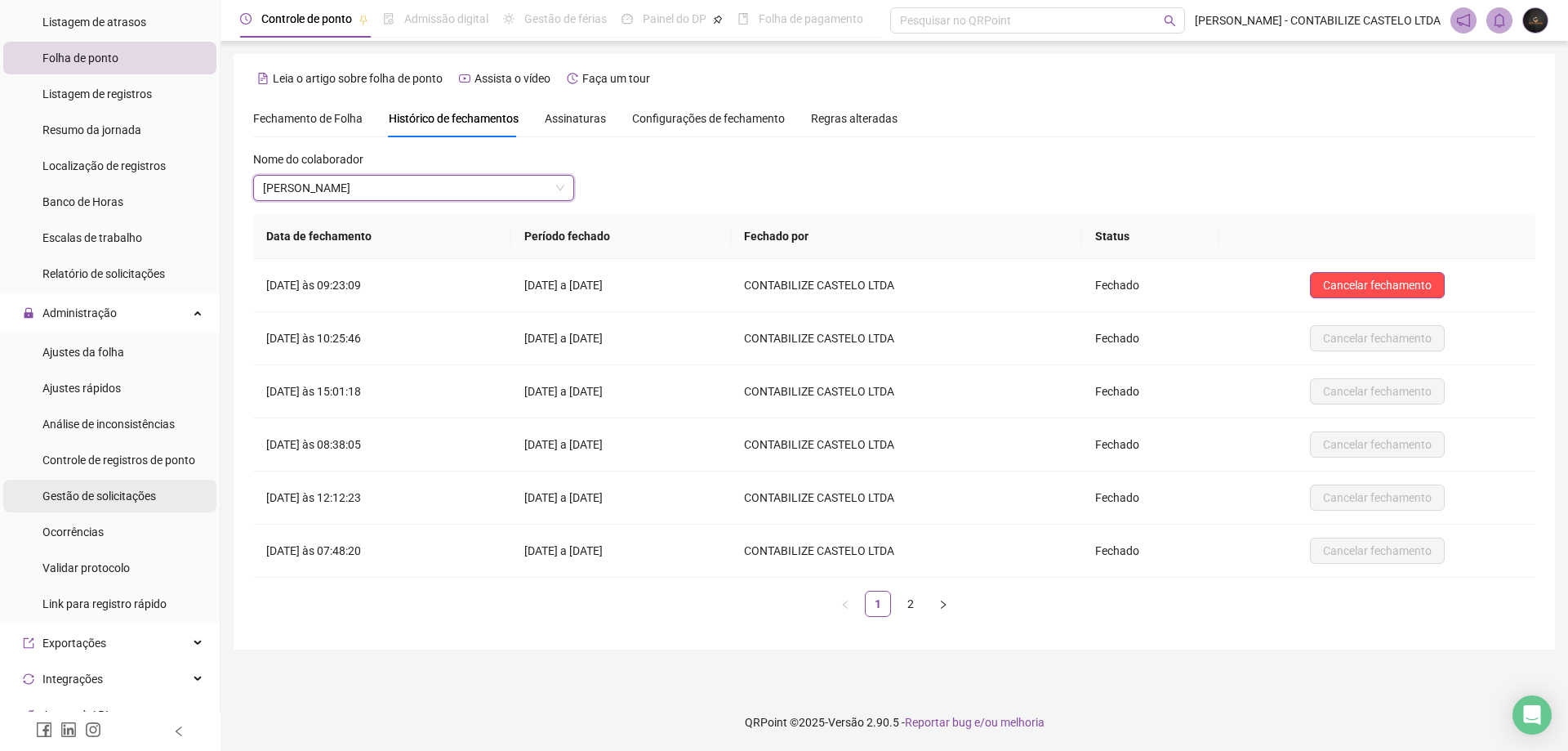
scroll to position [326, 0]
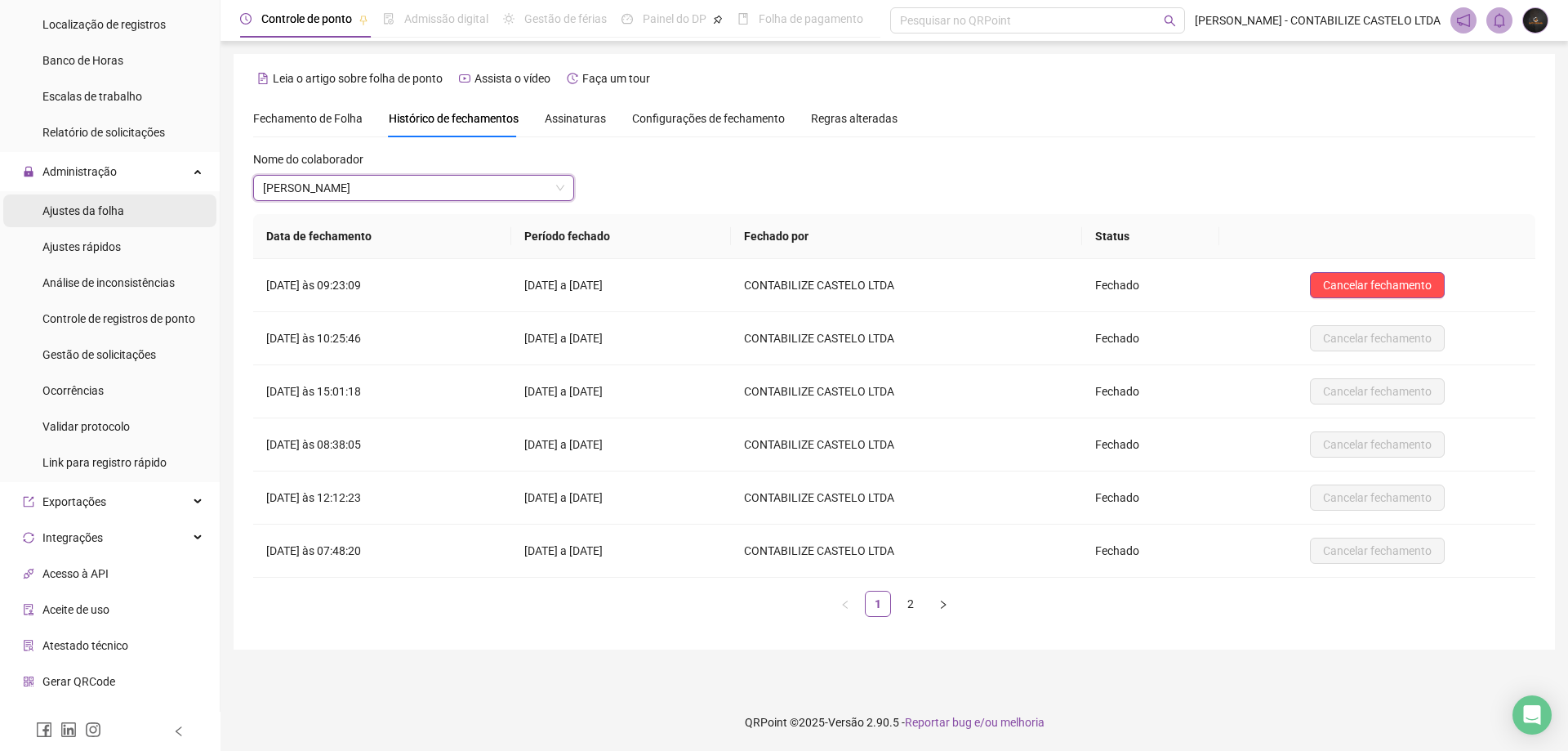
click at [120, 213] on span "Ajustes da folha" at bounding box center [84, 211] width 82 height 13
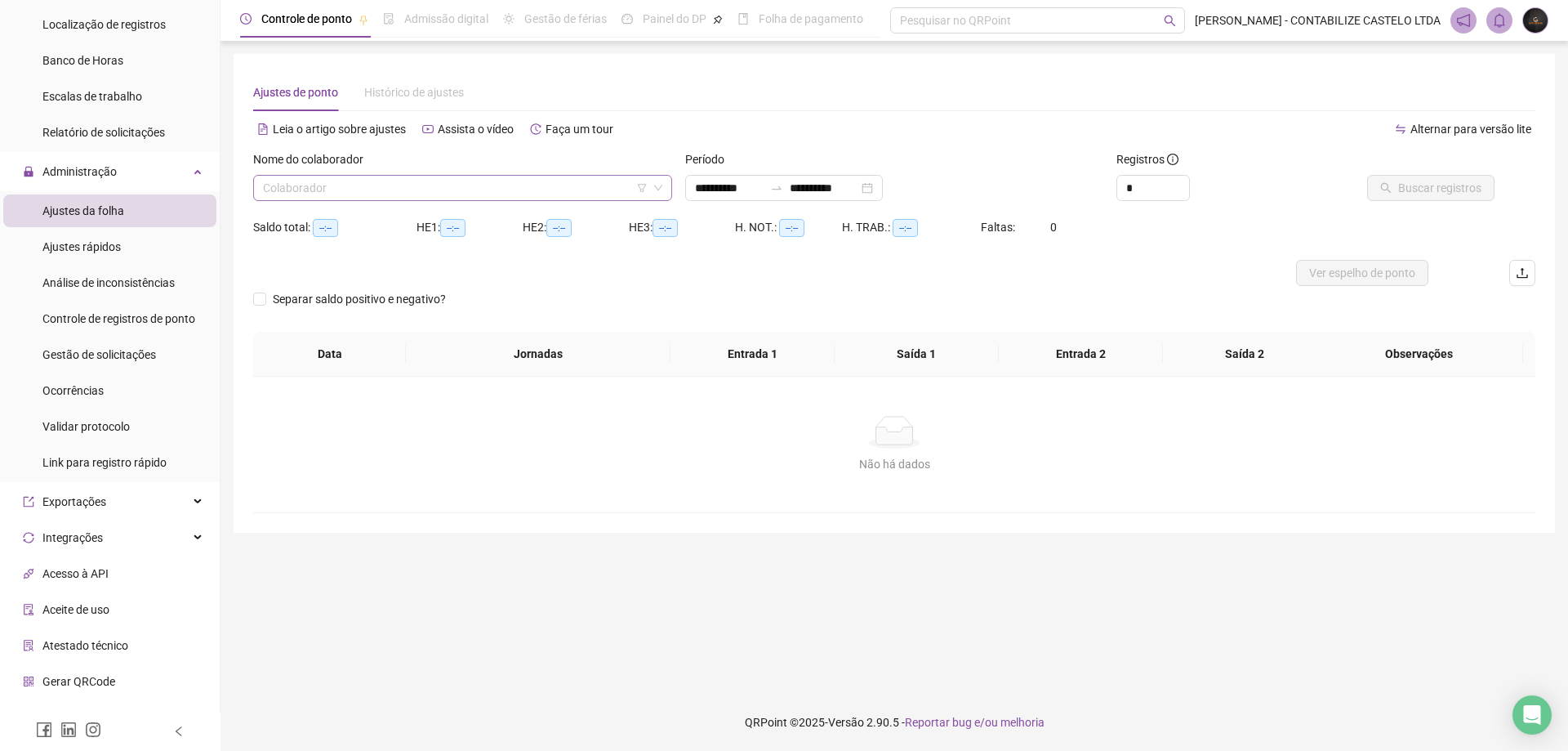
click at [456, 188] on input "search" at bounding box center [455, 188] width 385 height 25
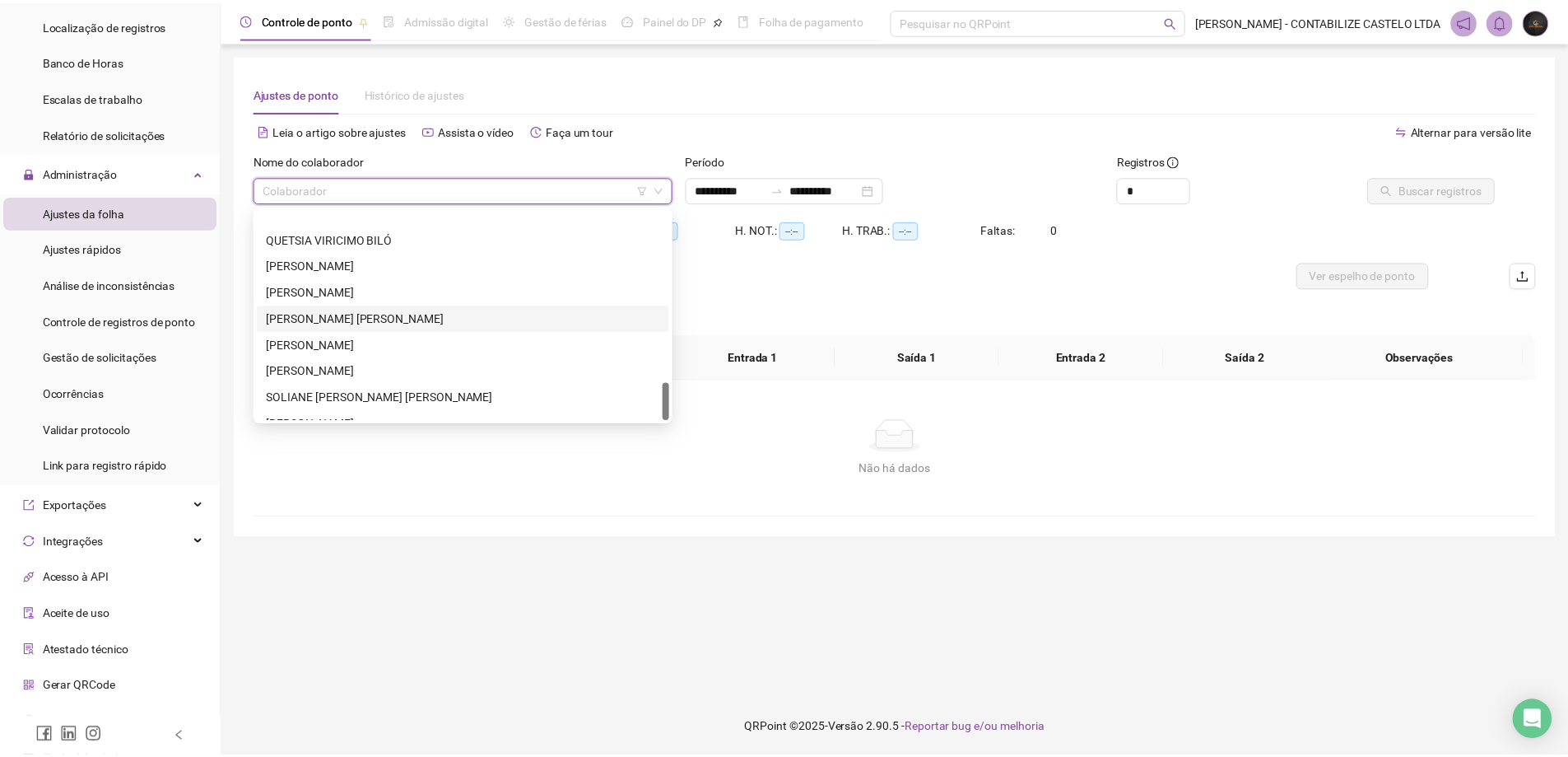
scroll to position [948, 0]
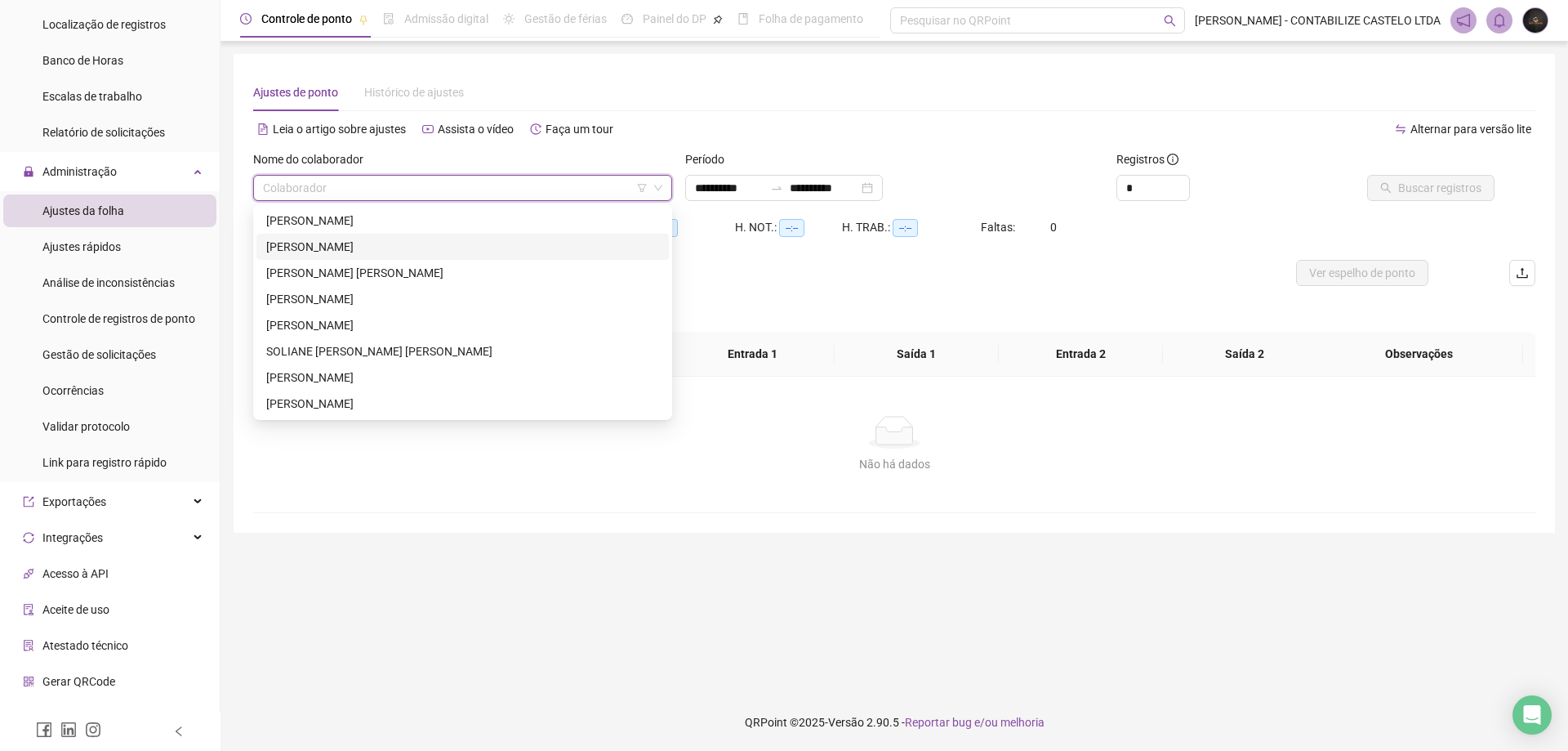
click at [395, 234] on div "RUAN PINHEIRO LIMA" at bounding box center [463, 246] width 412 height 26
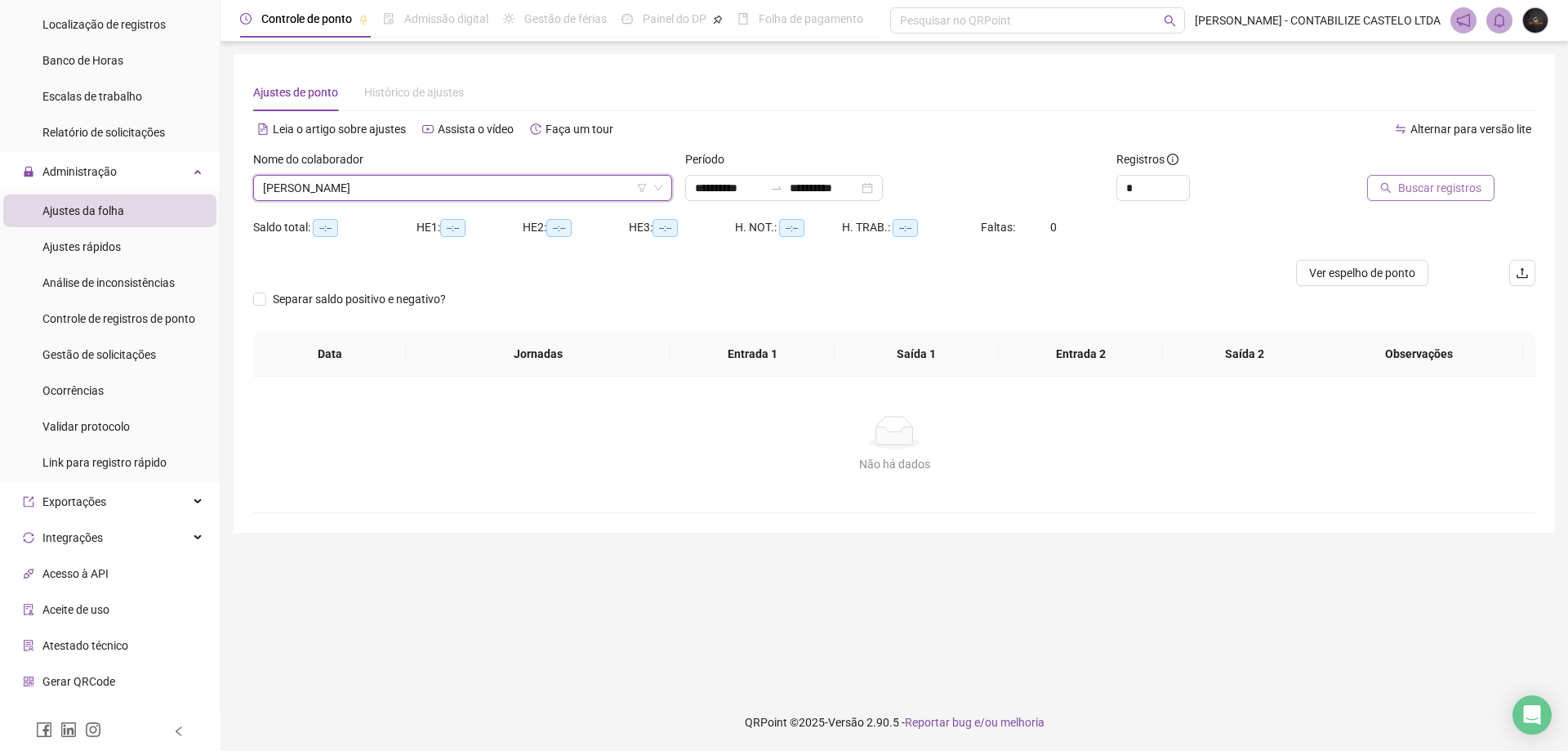
click at [1392, 177] on button "Buscar registros" at bounding box center [1432, 187] width 128 height 26
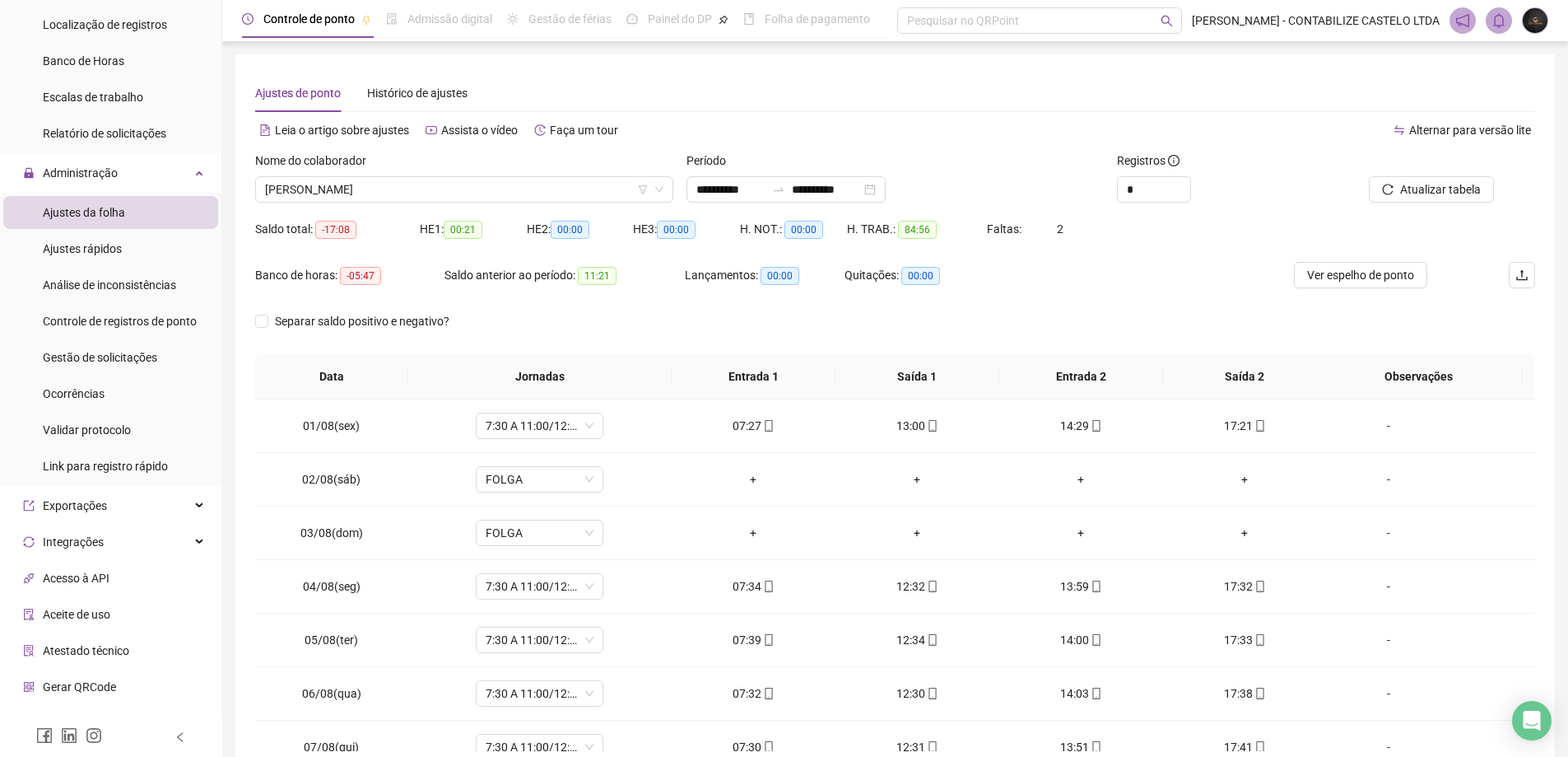
click at [785, 183] on icon "swap-right" at bounding box center [779, 189] width 13 height 13
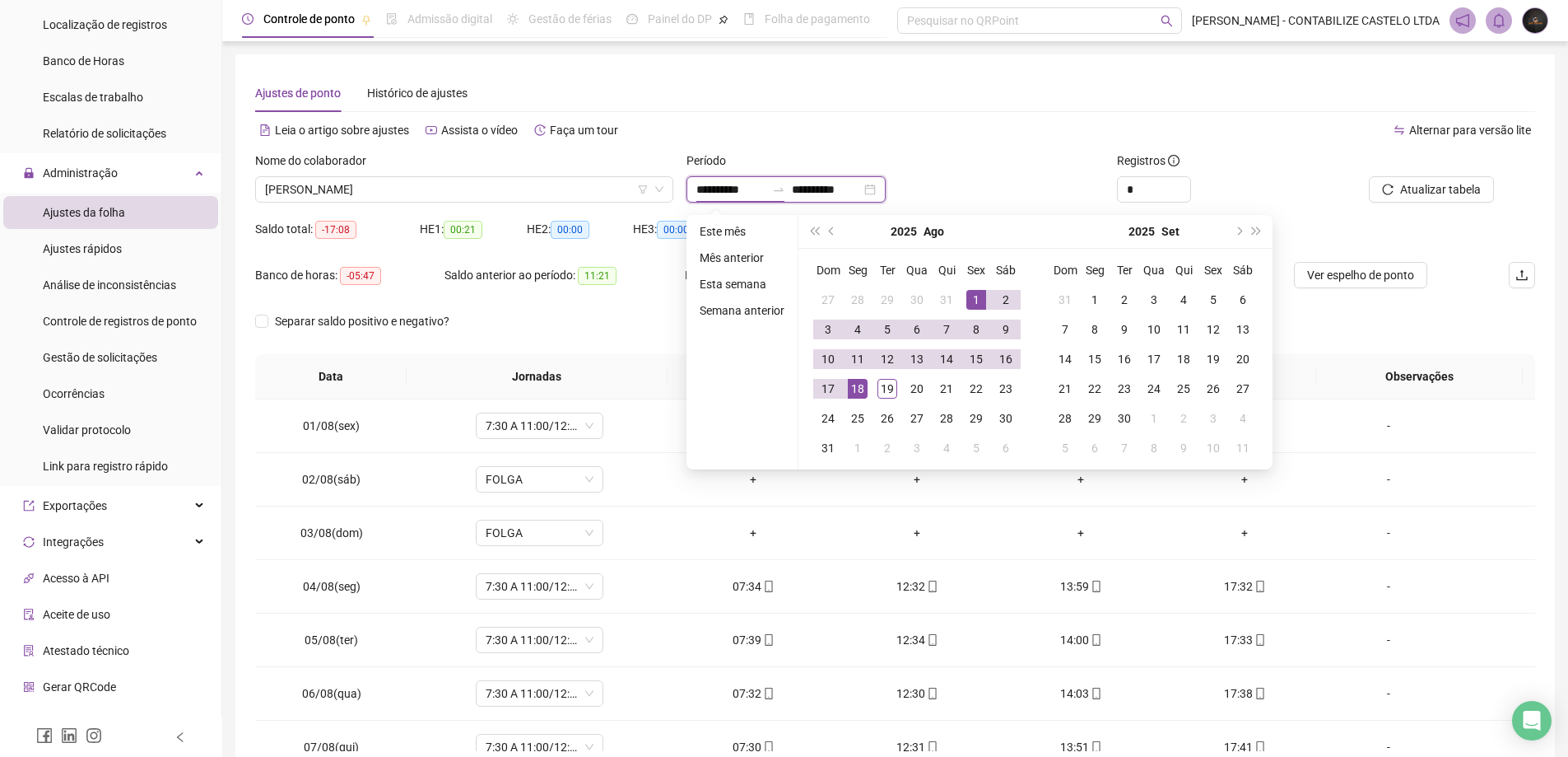
type input "**********"
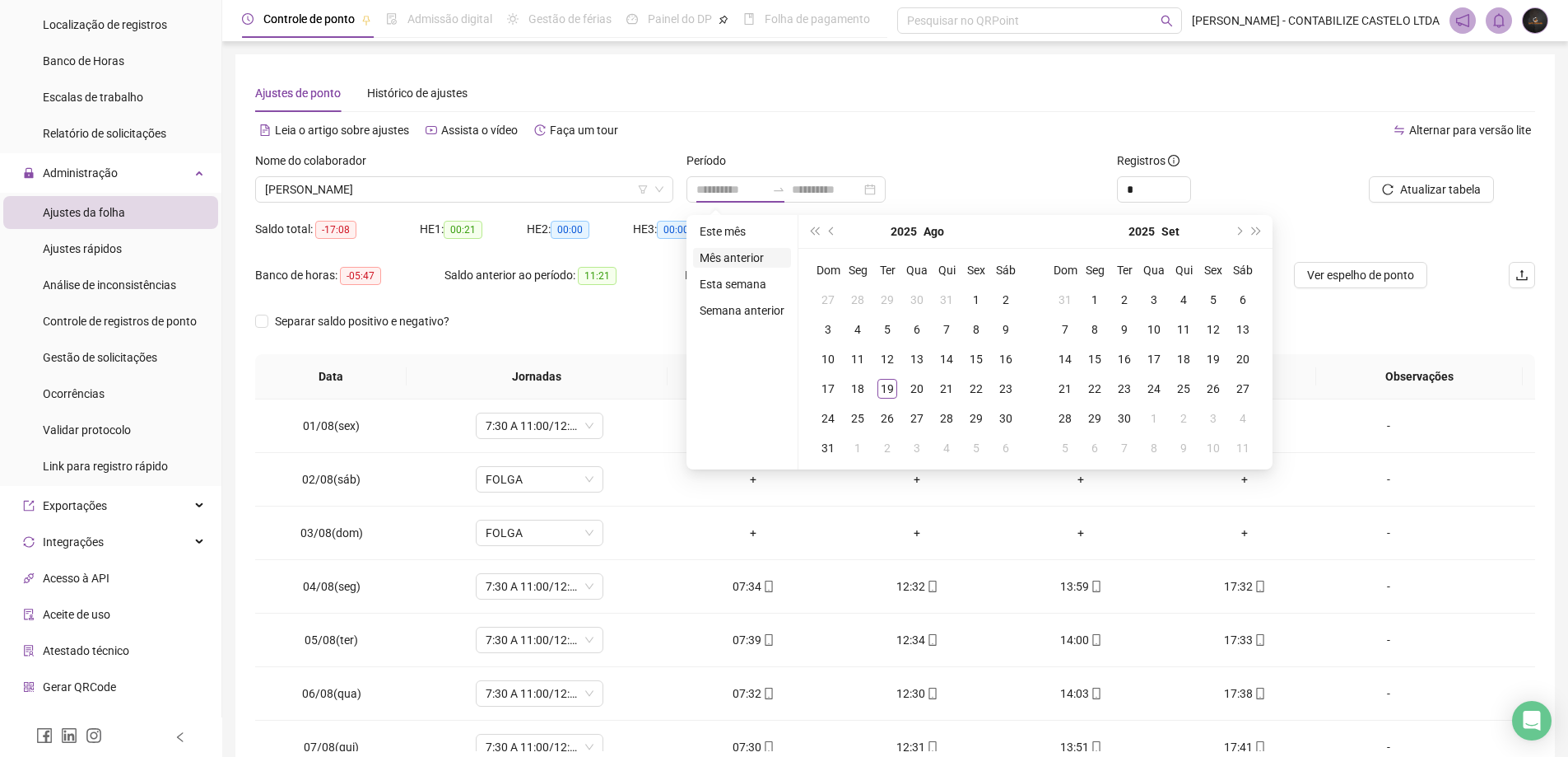
click at [746, 259] on li "Mês anterior" at bounding box center [742, 258] width 98 height 20
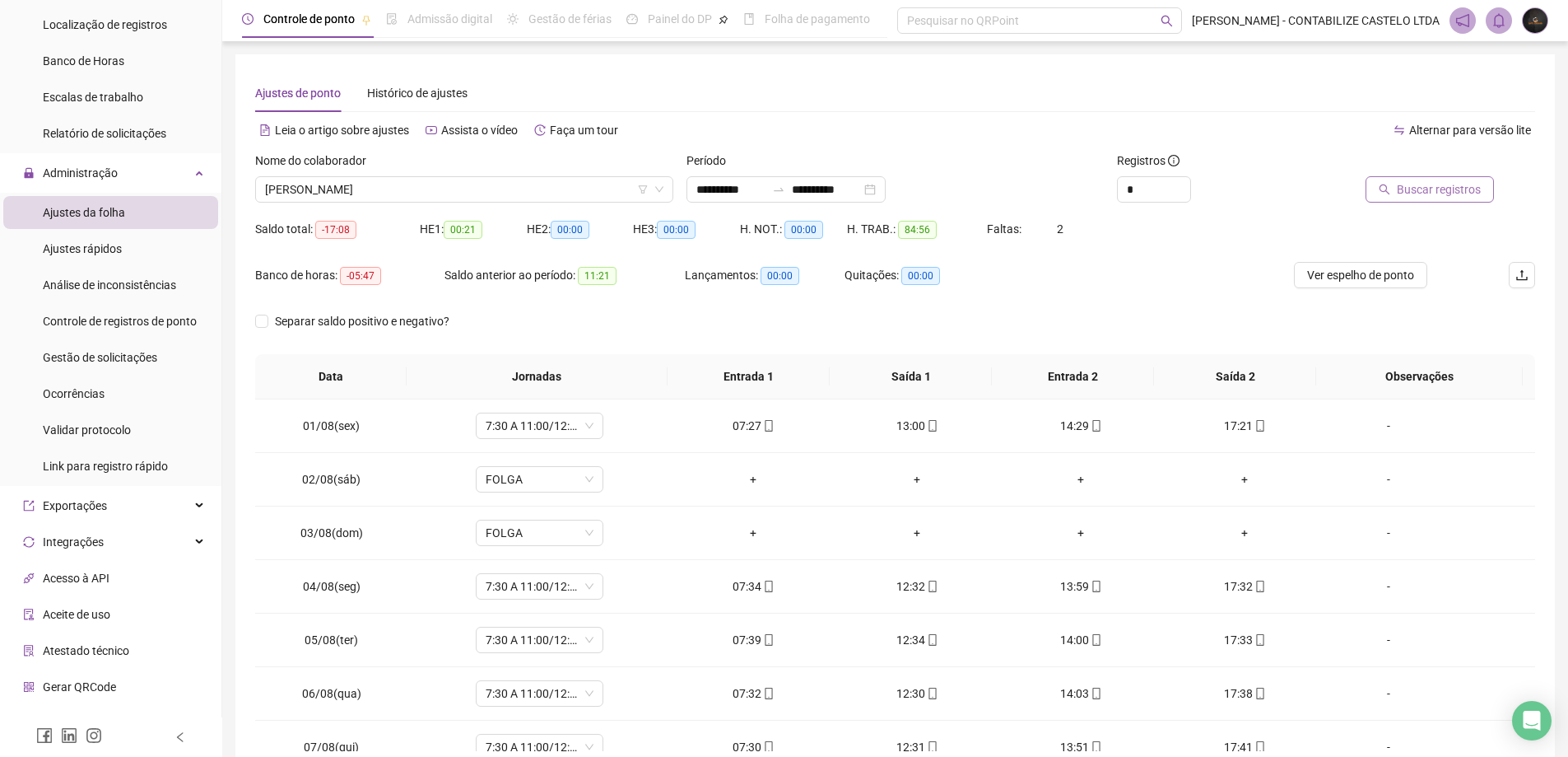
click at [1447, 186] on span "Buscar registros" at bounding box center [1438, 189] width 84 height 18
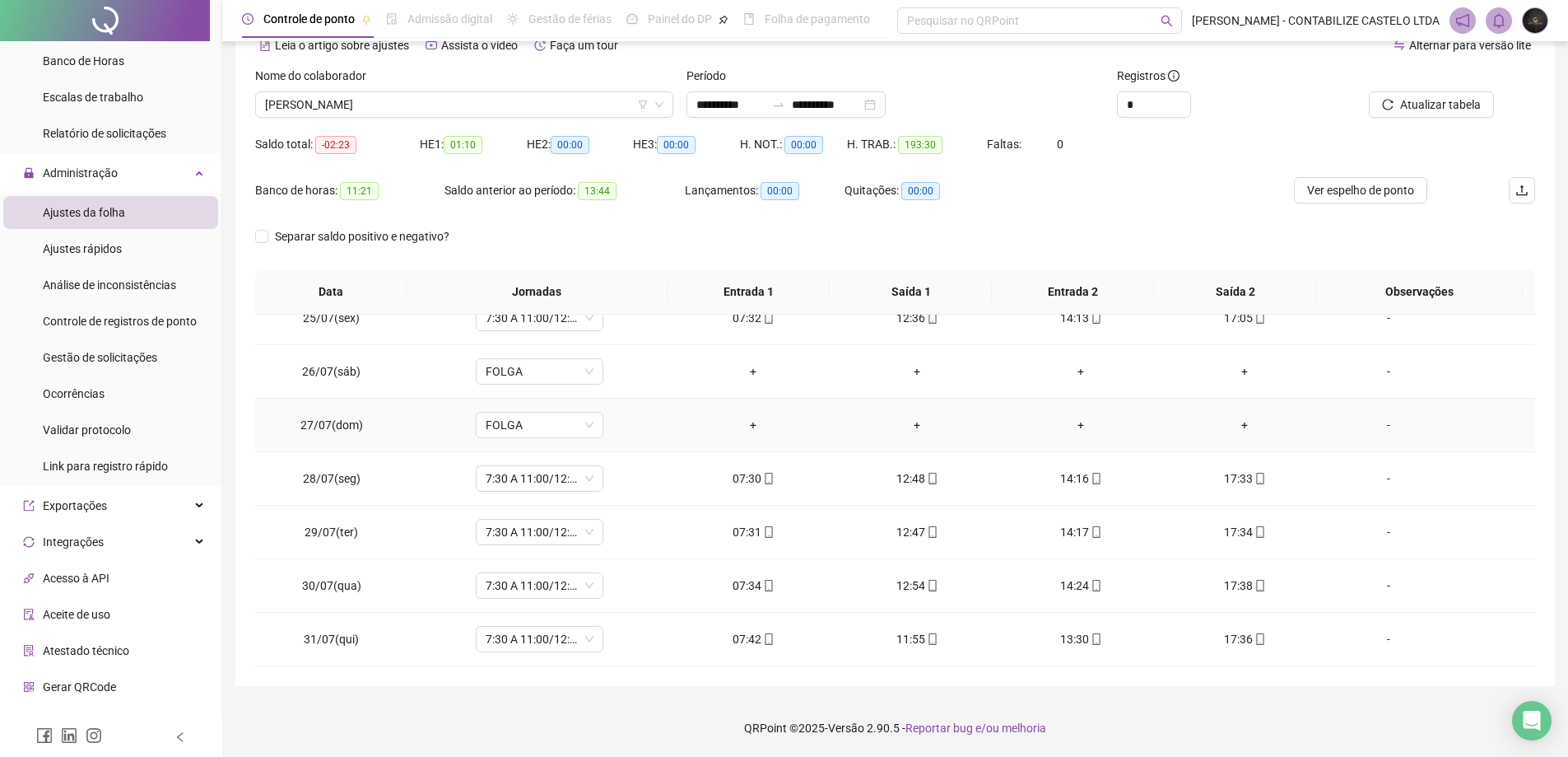
scroll to position [1225, 0]
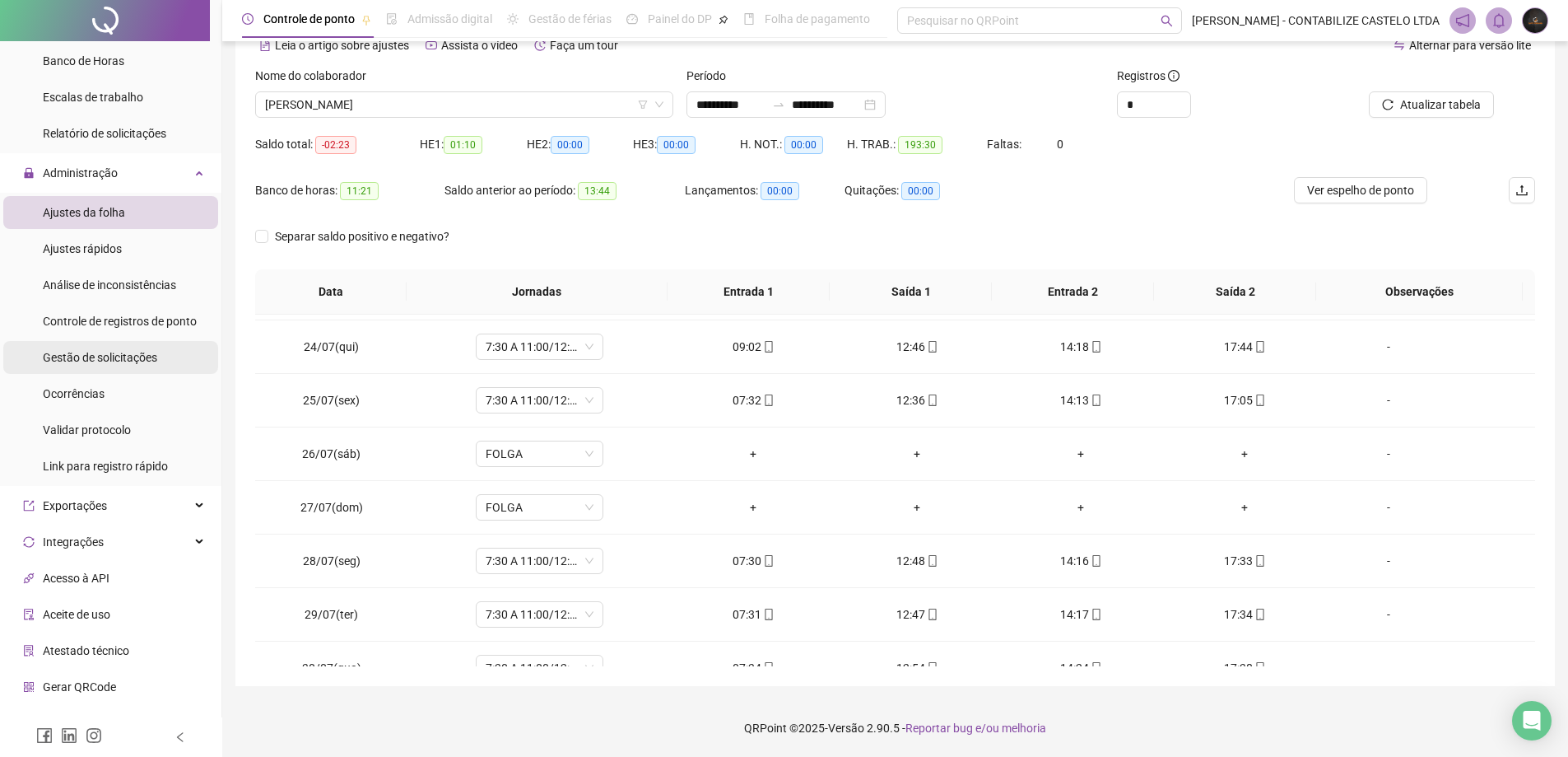
click at [112, 357] on span "Gestão de solicitações" at bounding box center [100, 358] width 114 height 13
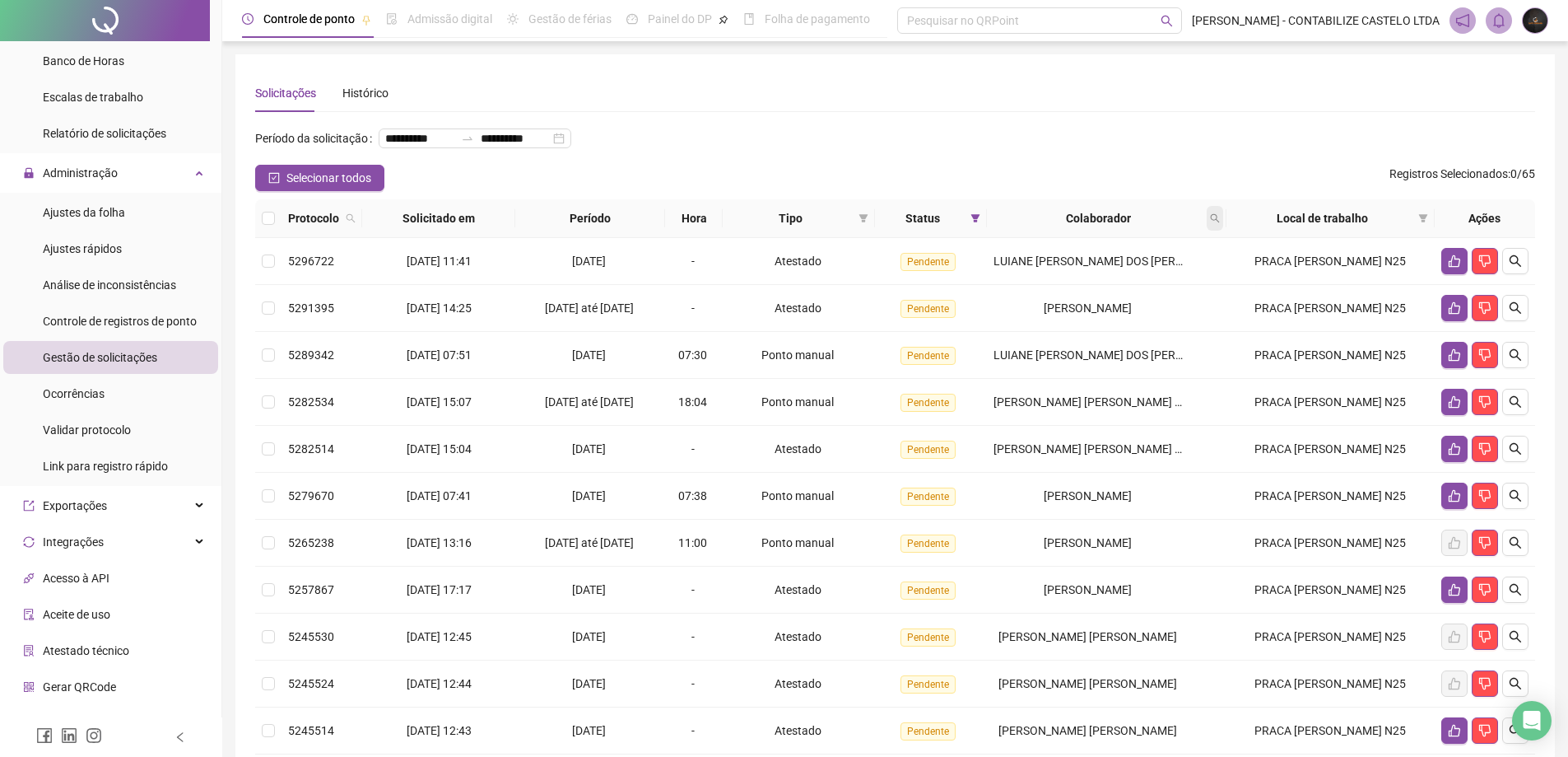
click at [1223, 231] on span at bounding box center [1214, 218] width 16 height 25
type input "****"
click at [1097, 309] on button "Buscar" at bounding box center [1107, 310] width 74 height 20
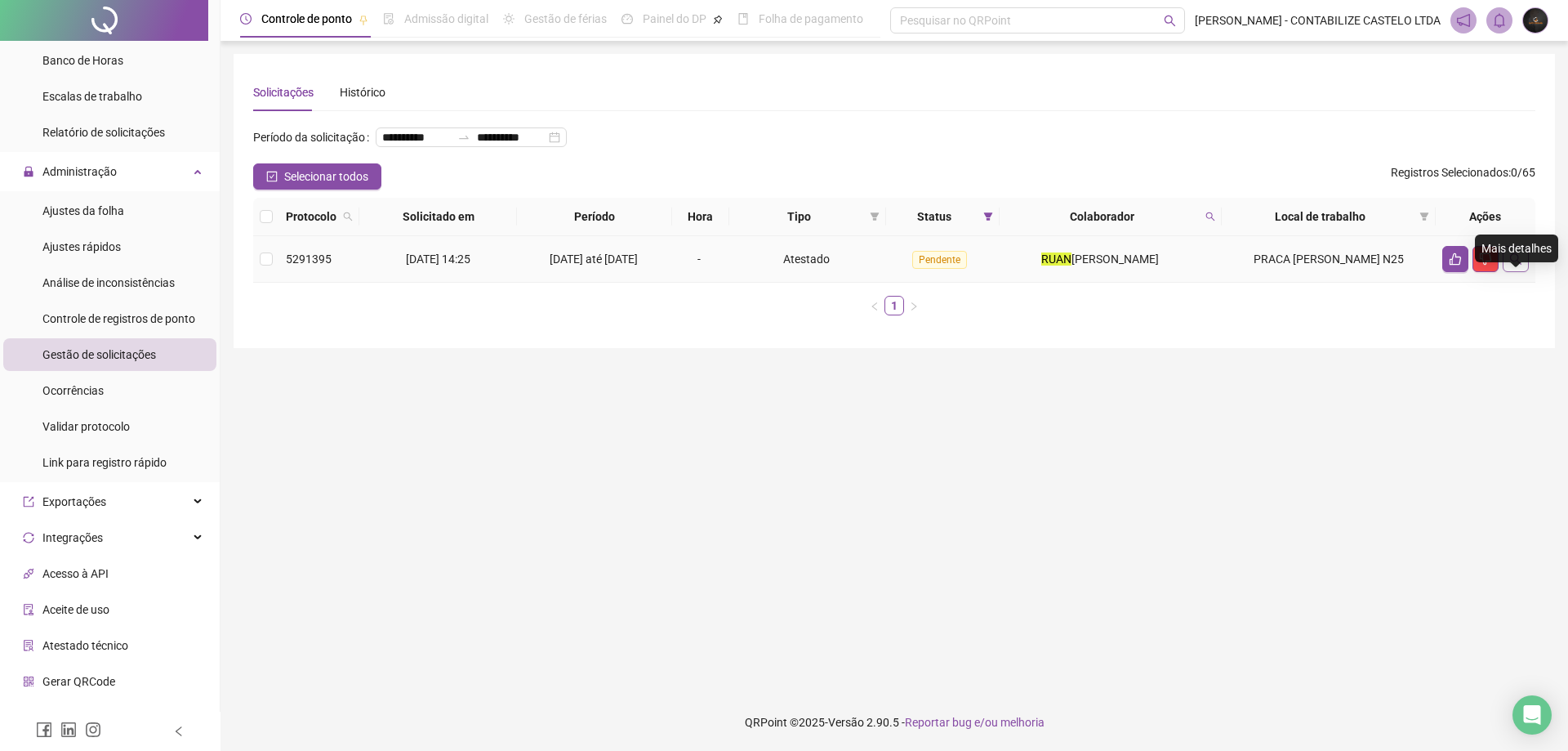
click at [1523, 272] on button "button" at bounding box center [1516, 259] width 26 height 26
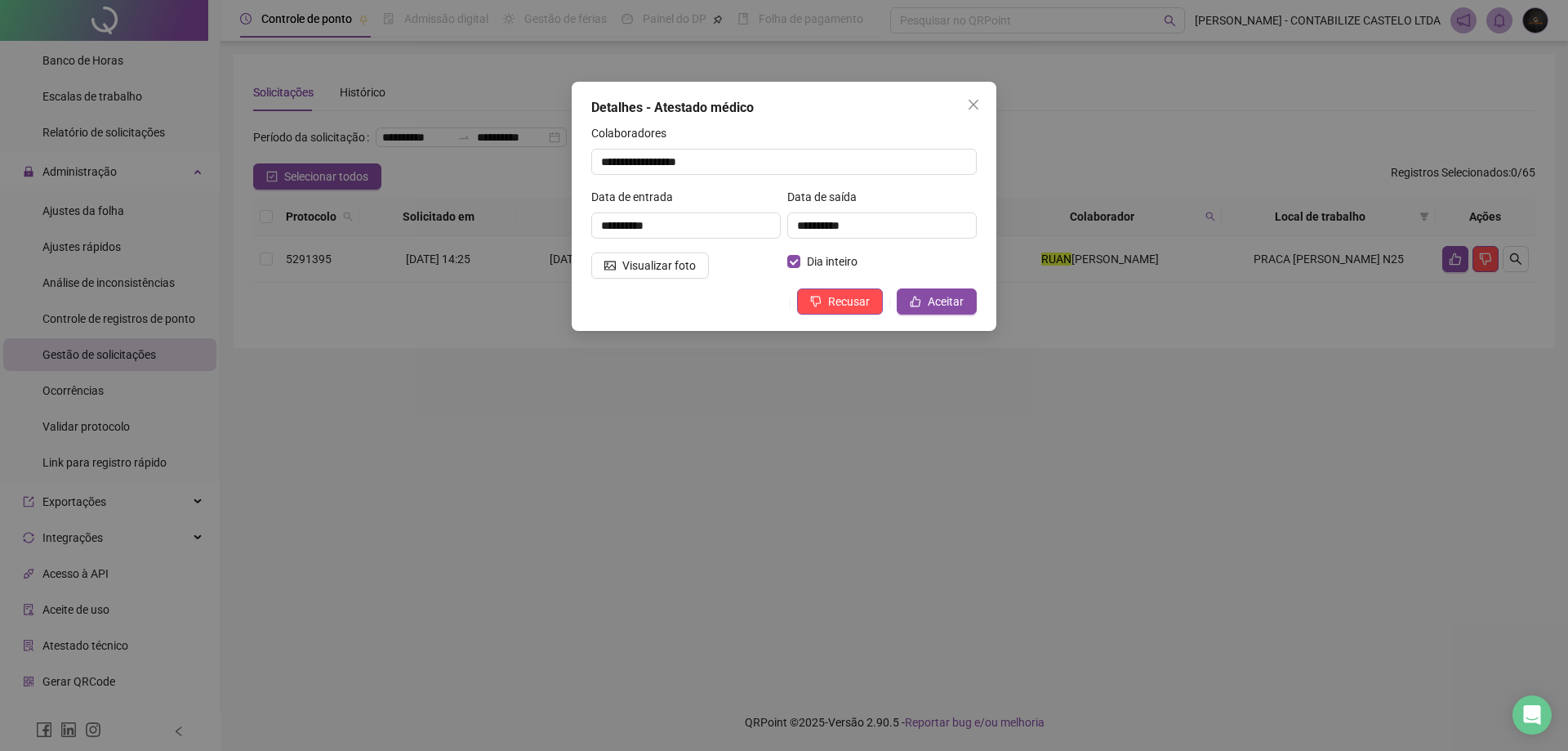
click at [981, 96] on button "Close" at bounding box center [973, 104] width 26 height 26
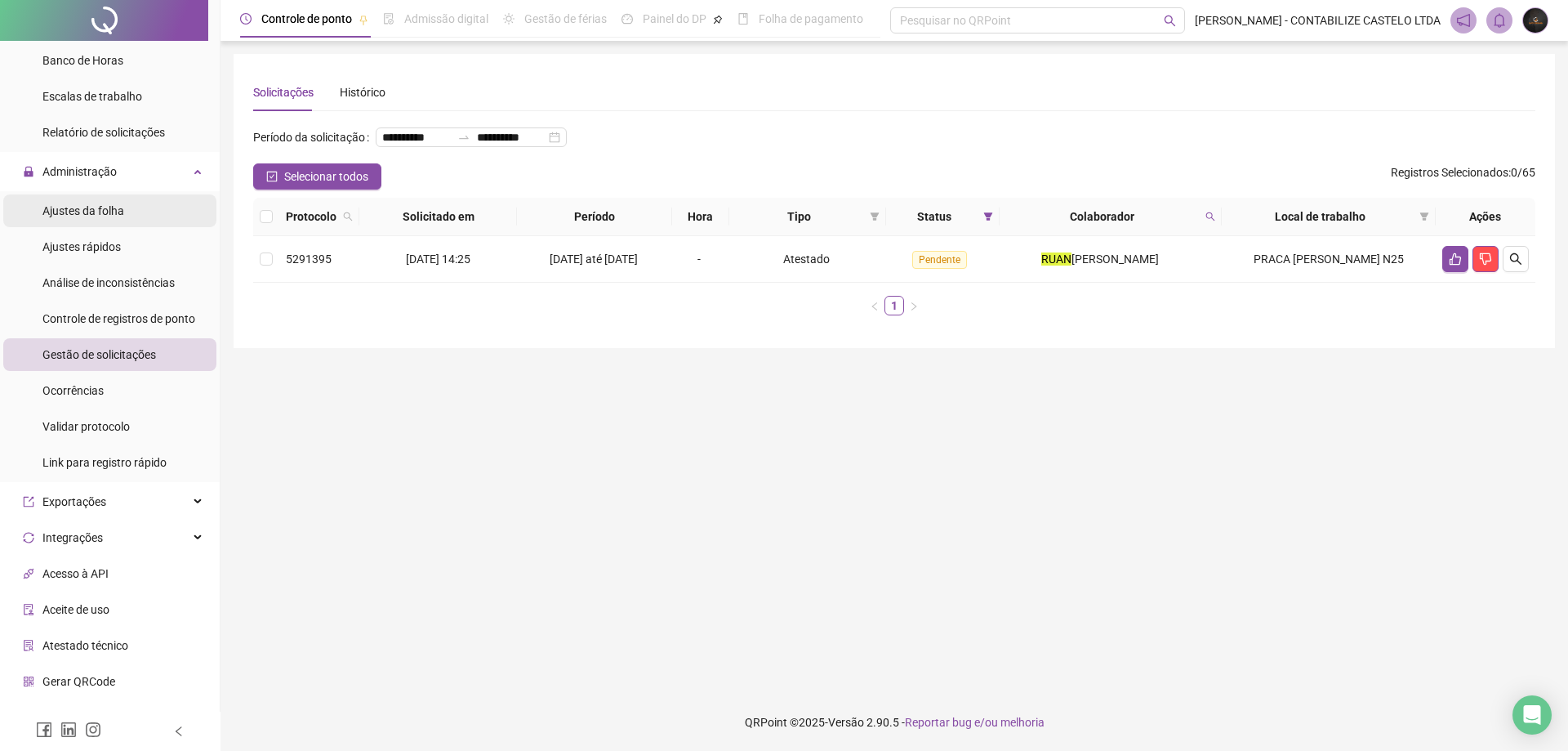
click at [139, 205] on li "Ajustes da folha" at bounding box center [109, 211] width 213 height 32
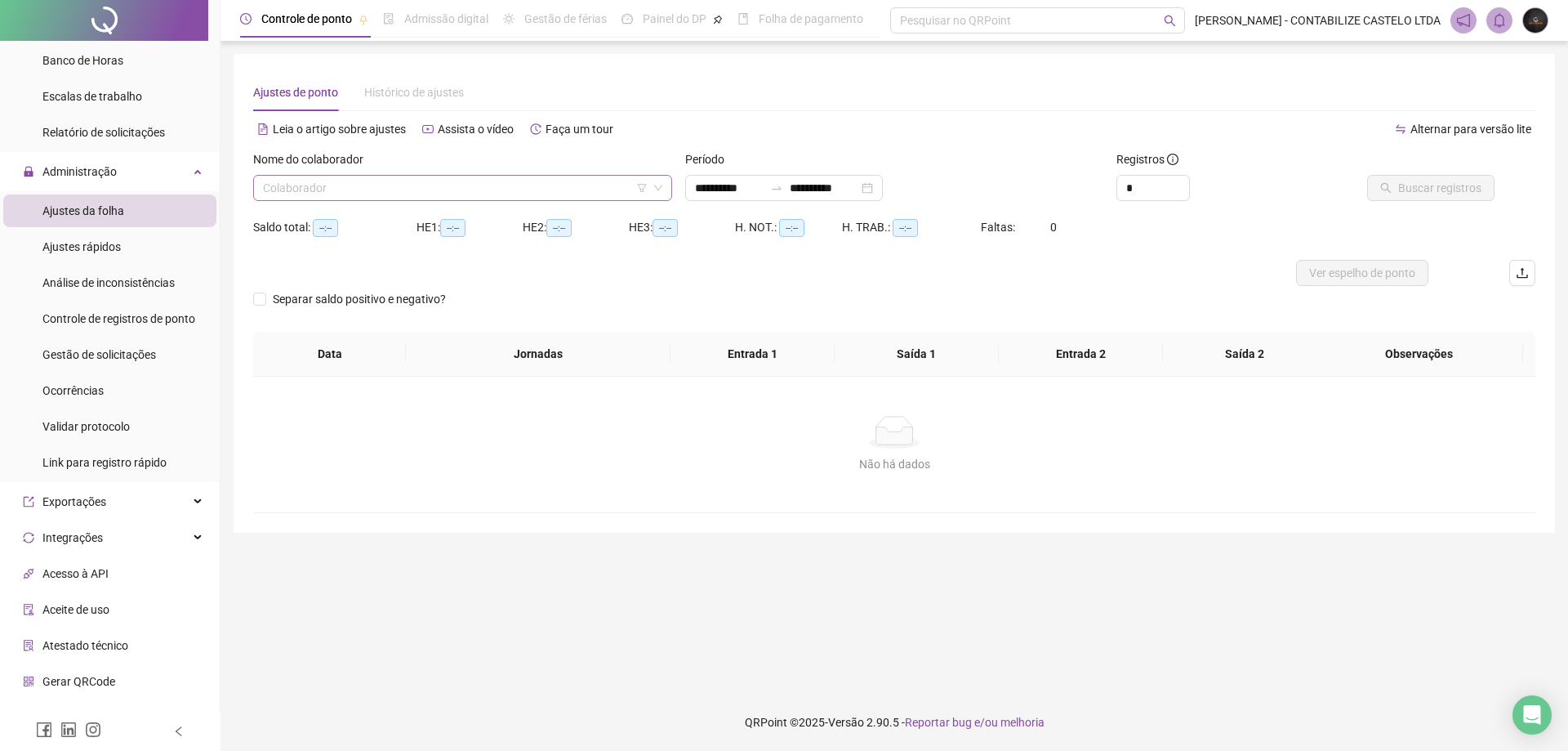
click at [349, 188] on input "search" at bounding box center [455, 188] width 385 height 25
click at [355, 191] on input "search" at bounding box center [455, 188] width 385 height 25
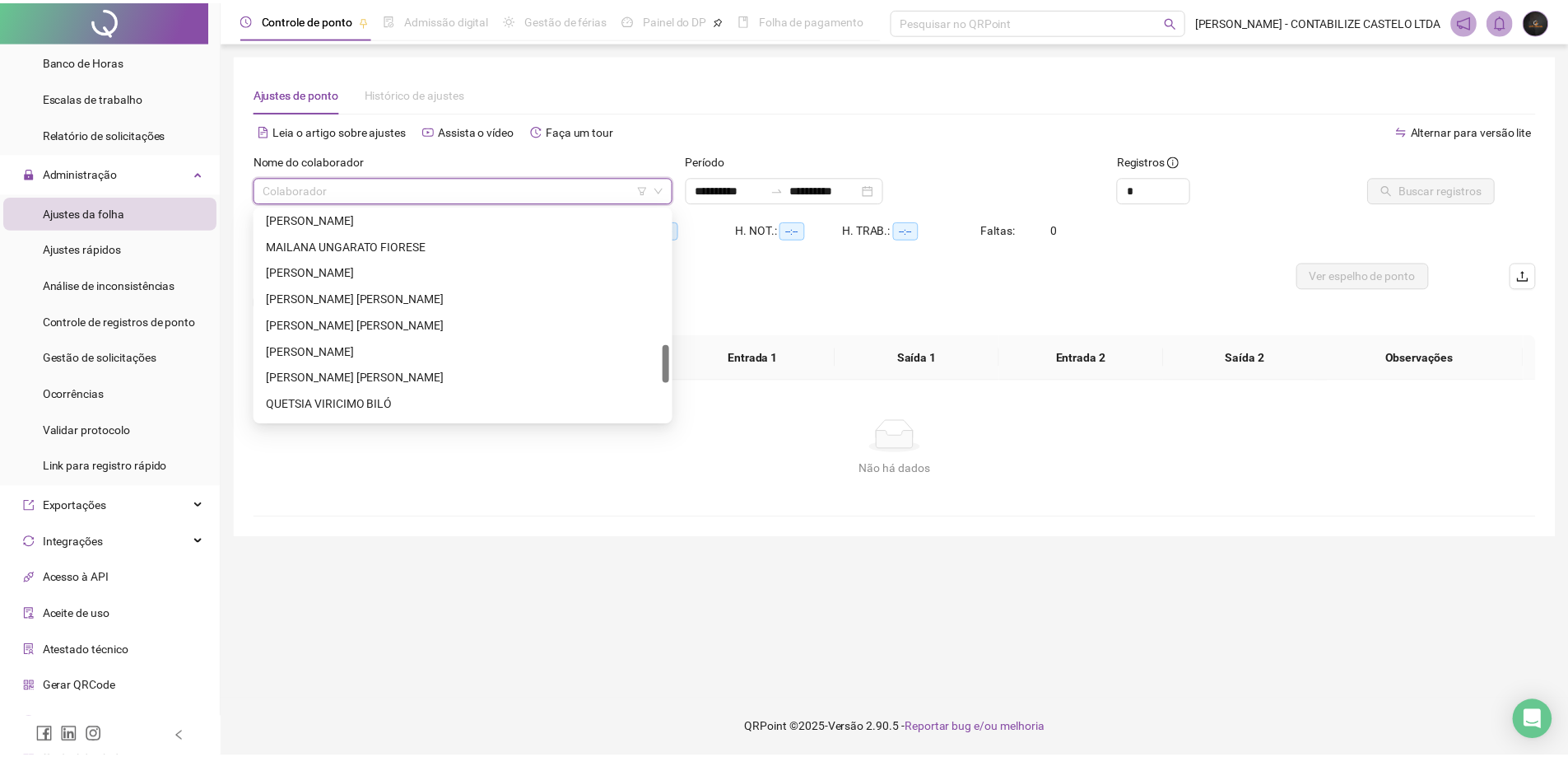
scroll to position [823, 0]
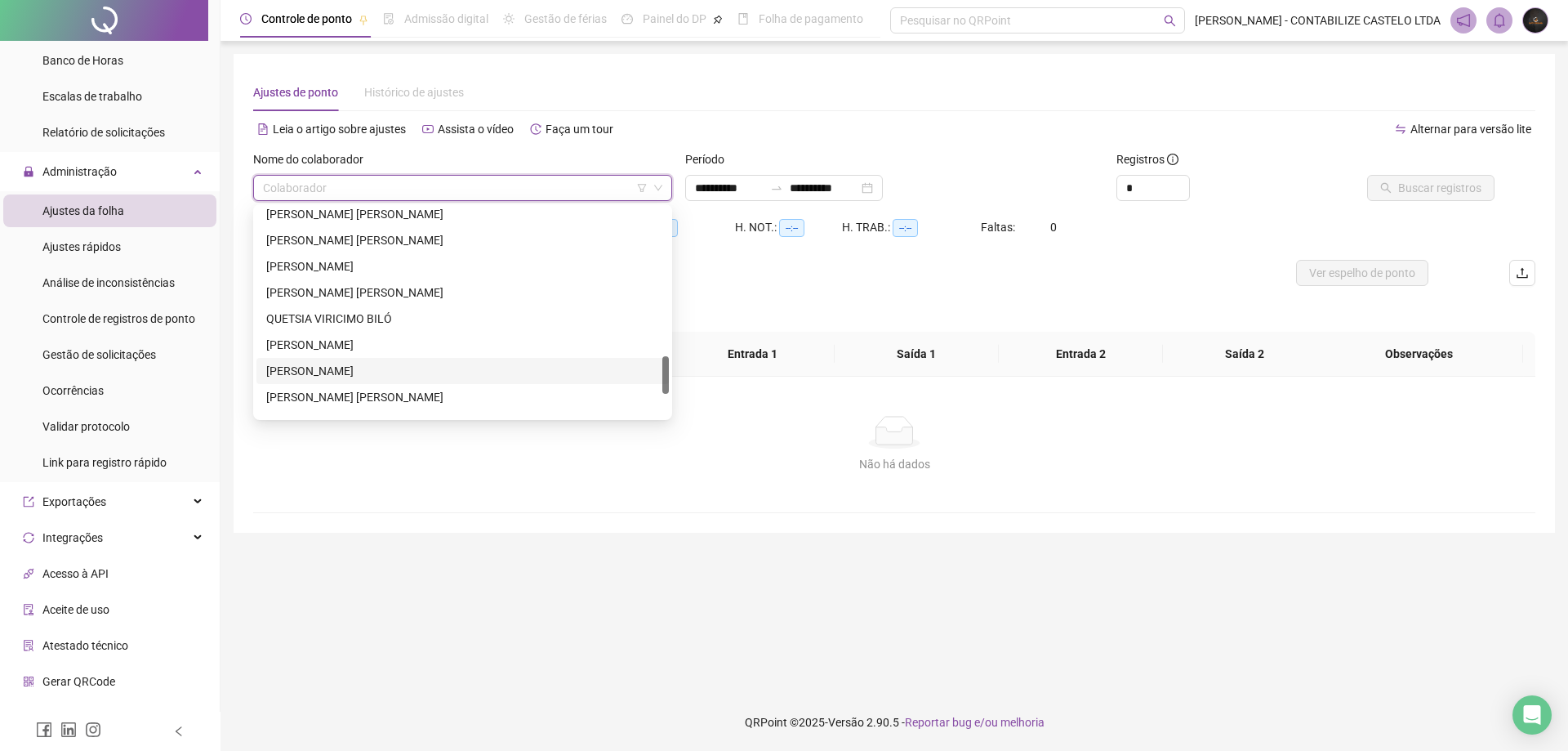
click at [378, 360] on div "RUAN PINHEIRO LIMA" at bounding box center [463, 370] width 412 height 26
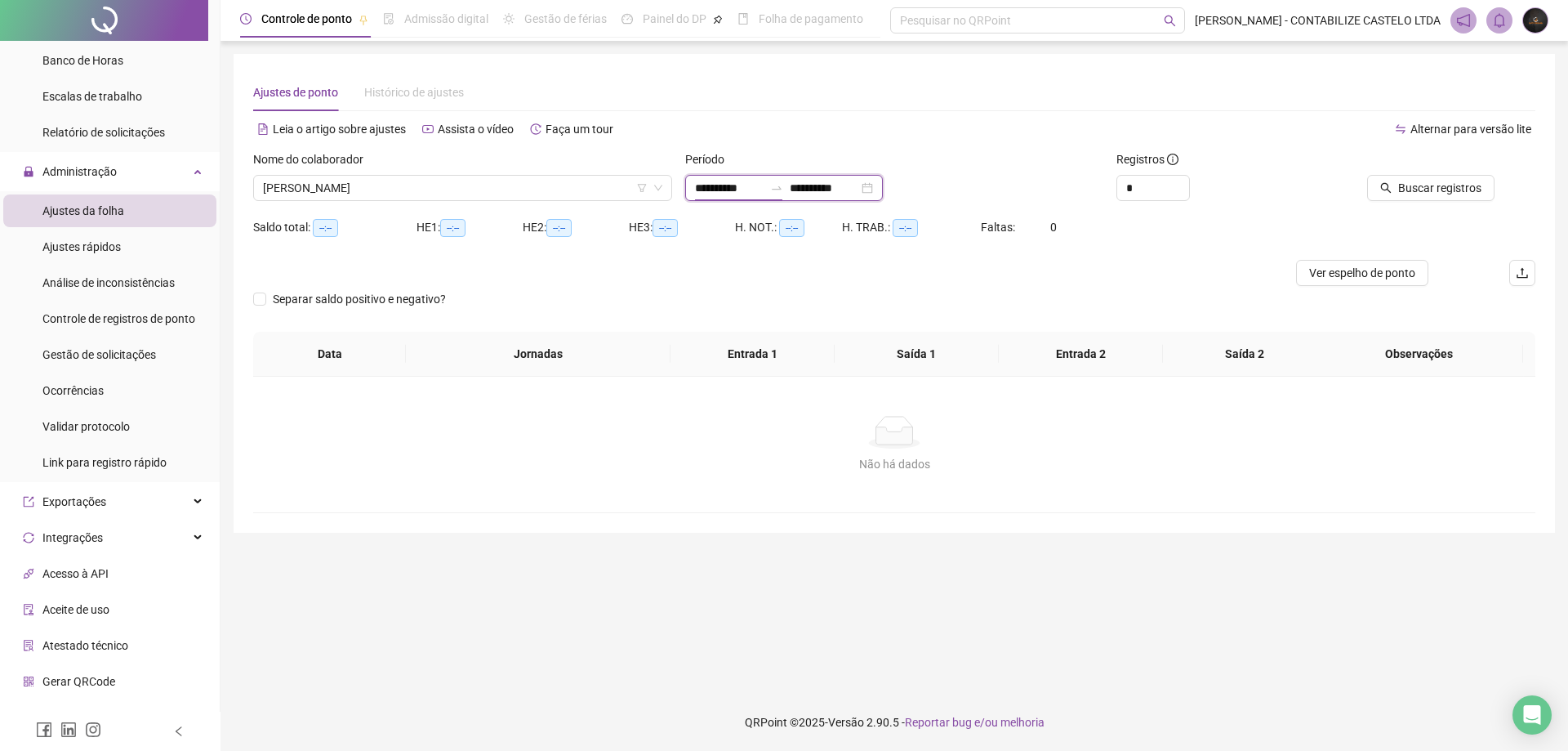
click at [752, 187] on input "**********" at bounding box center [729, 187] width 69 height 18
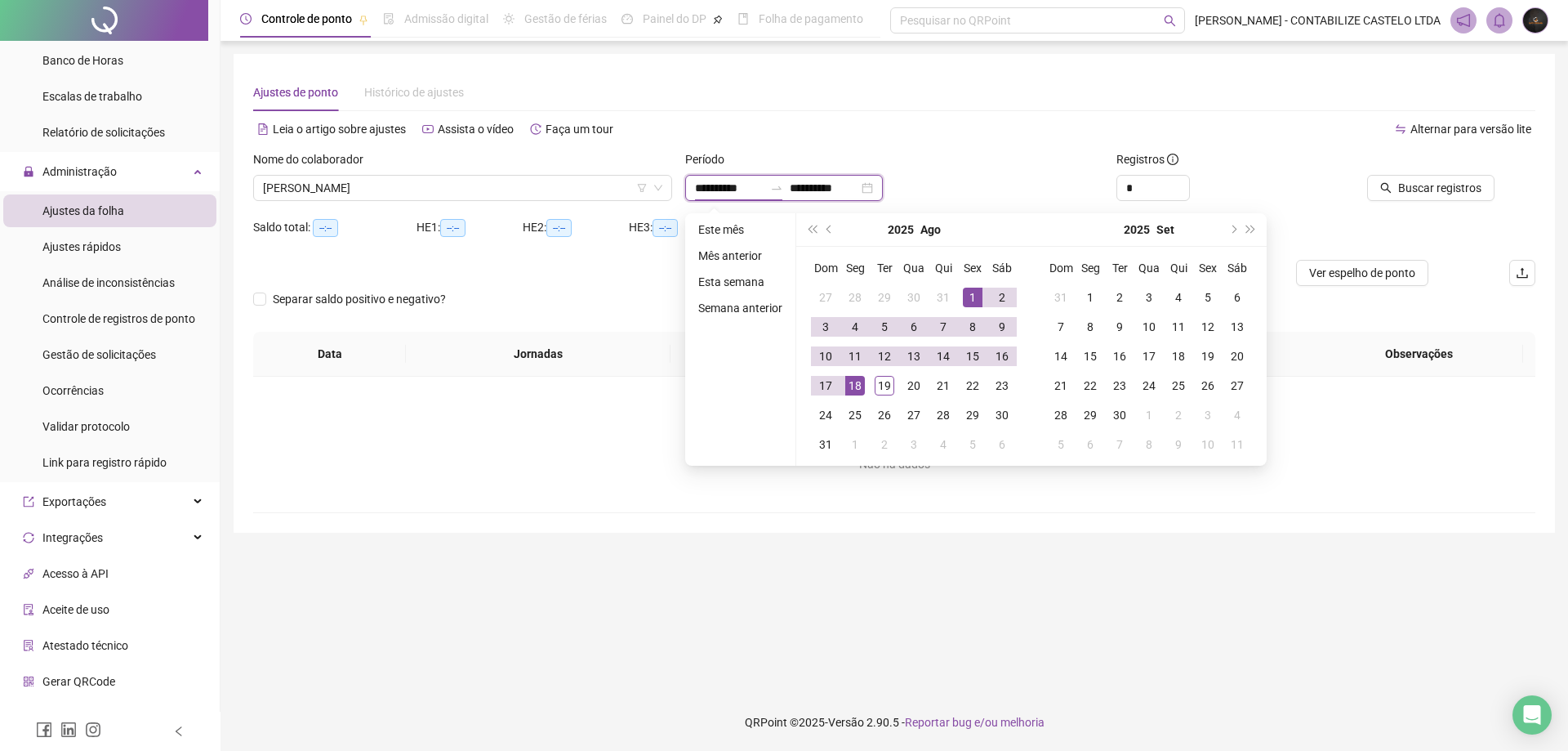
type input "**********"
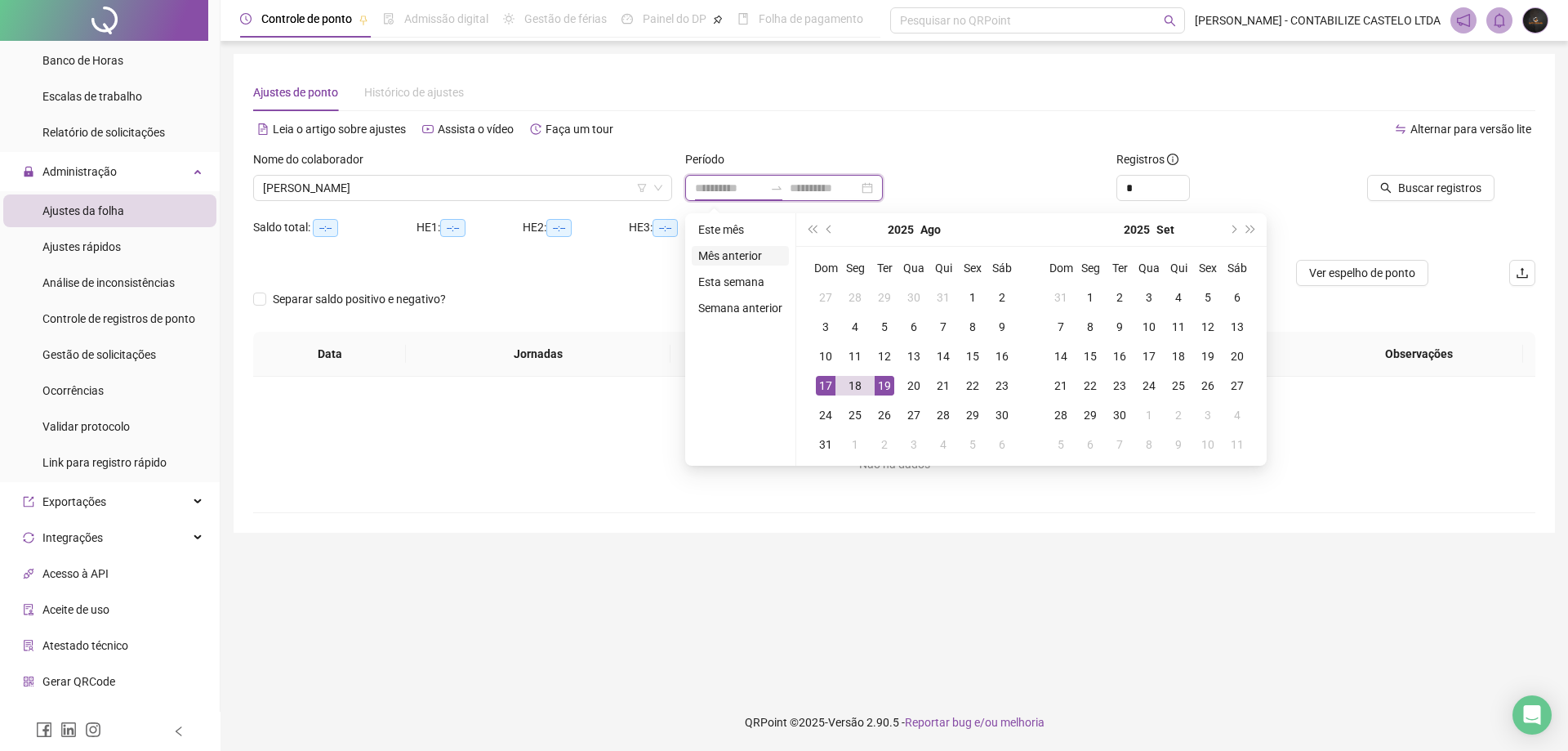
type input "**********"
click at [732, 252] on li "Mês anterior" at bounding box center [741, 256] width 97 height 20
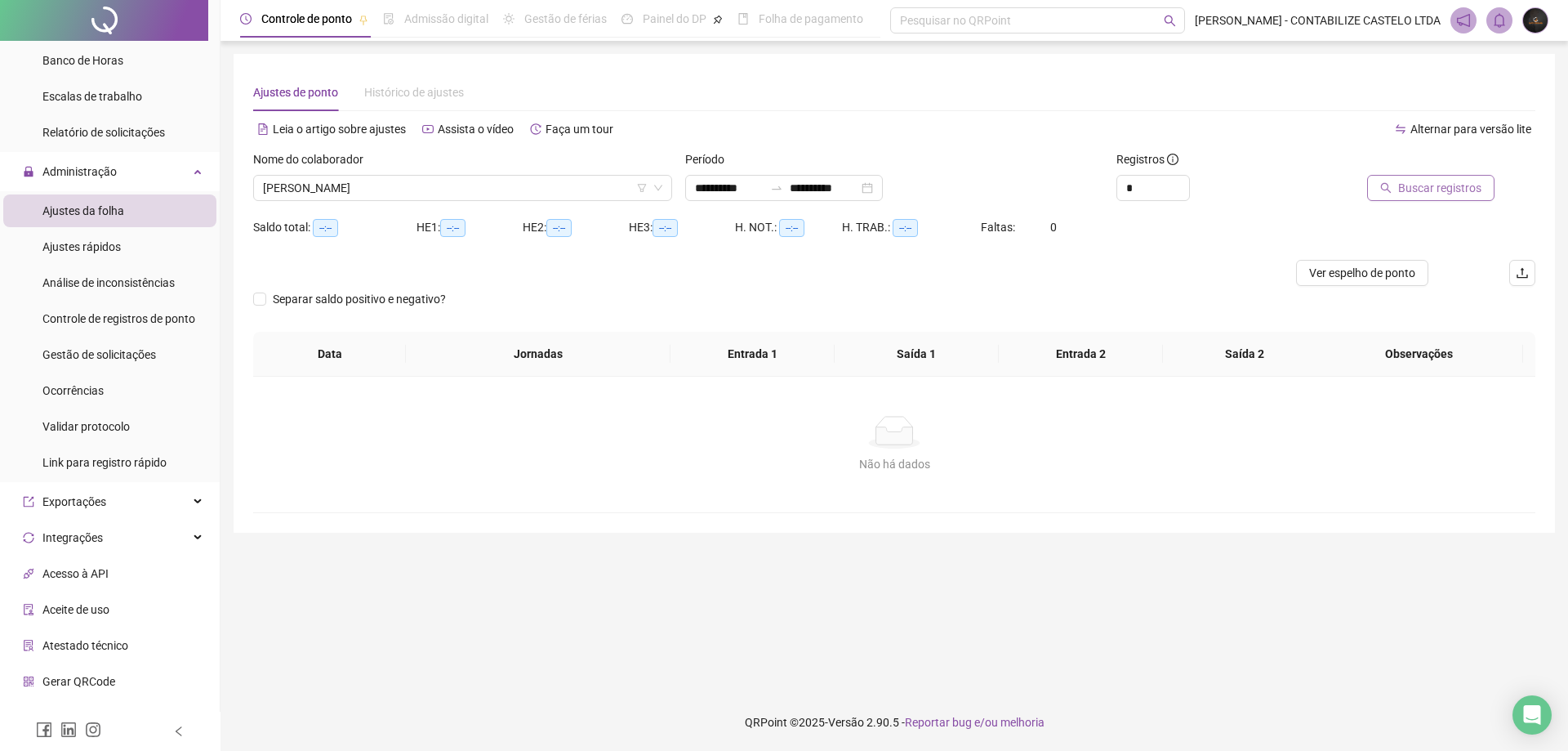
click at [1385, 194] on button "Buscar registros" at bounding box center [1432, 187] width 128 height 26
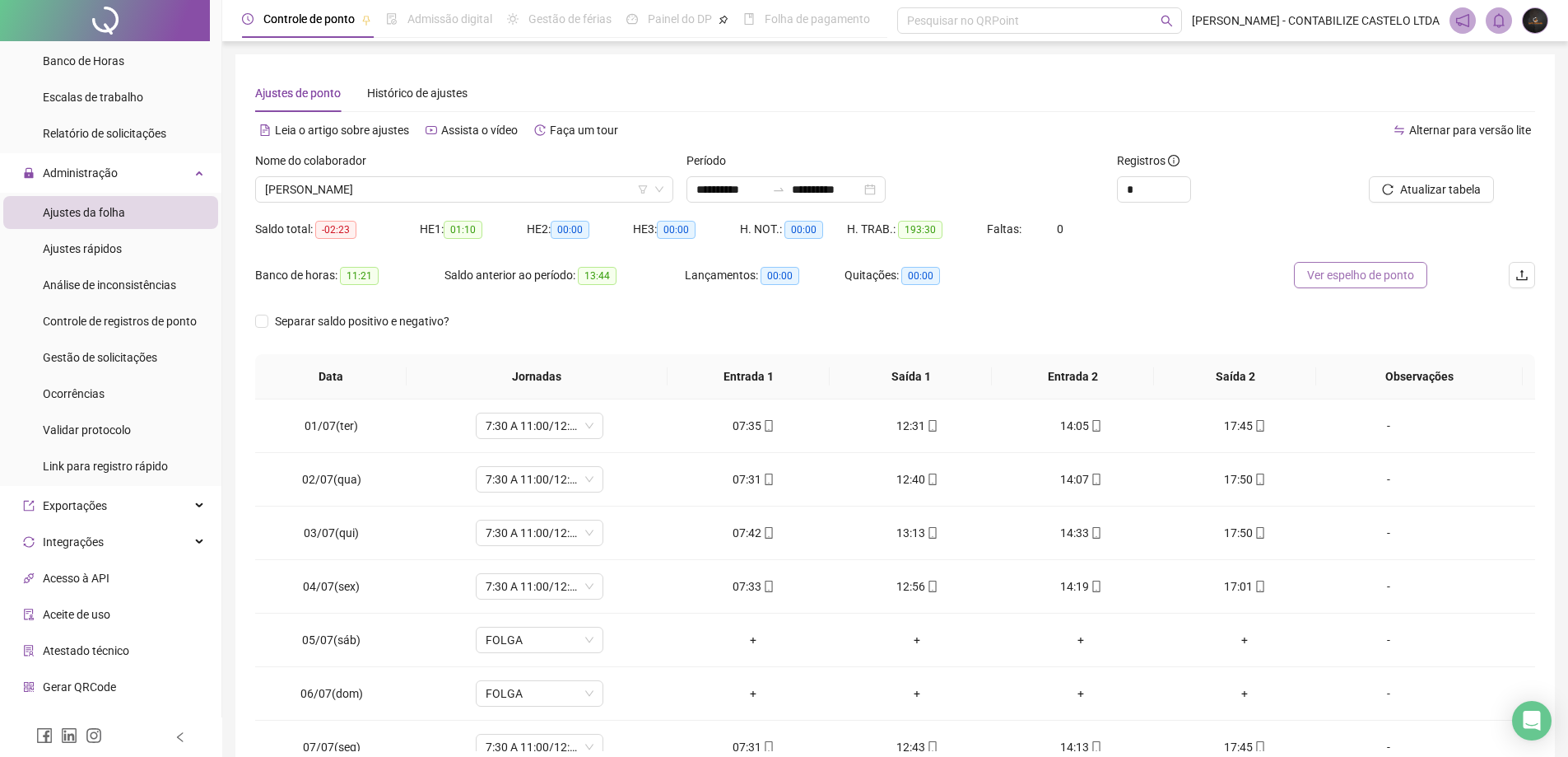
click at [1379, 275] on span "Ver espelho de ponto" at bounding box center [1359, 274] width 107 height 18
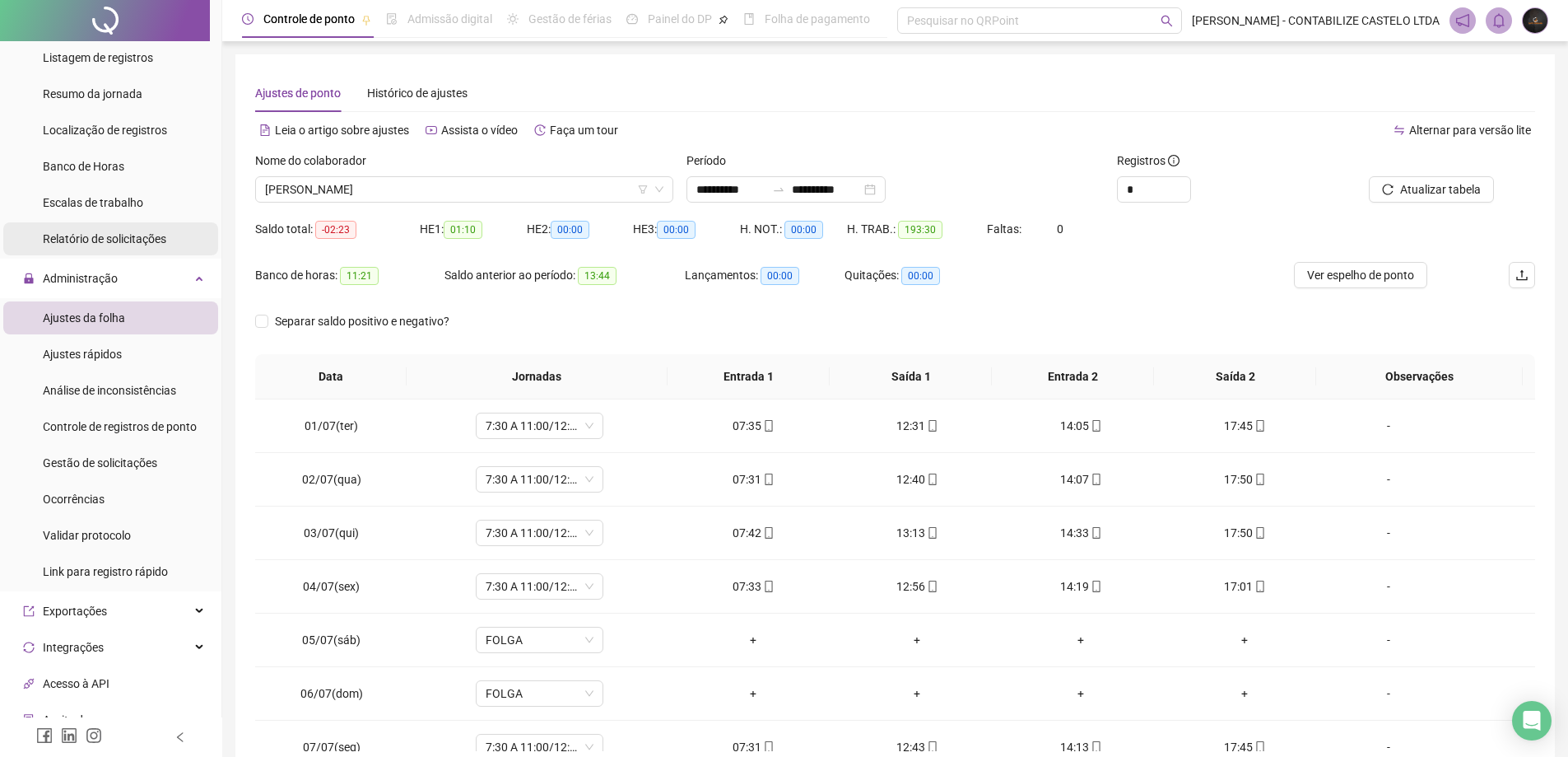
scroll to position [0, 0]
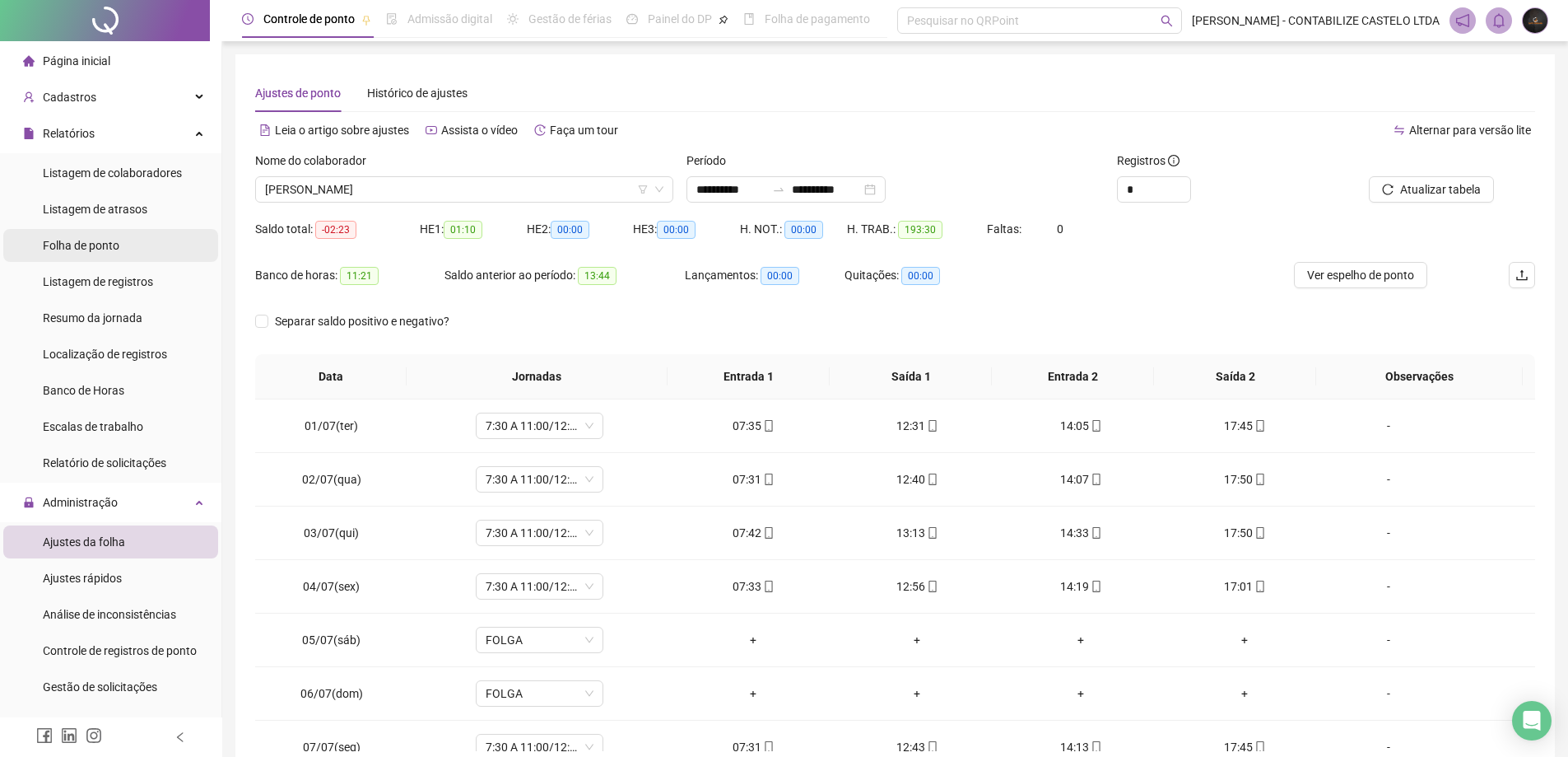
click at [89, 243] on span "Folha de ponto" at bounding box center [82, 245] width 77 height 13
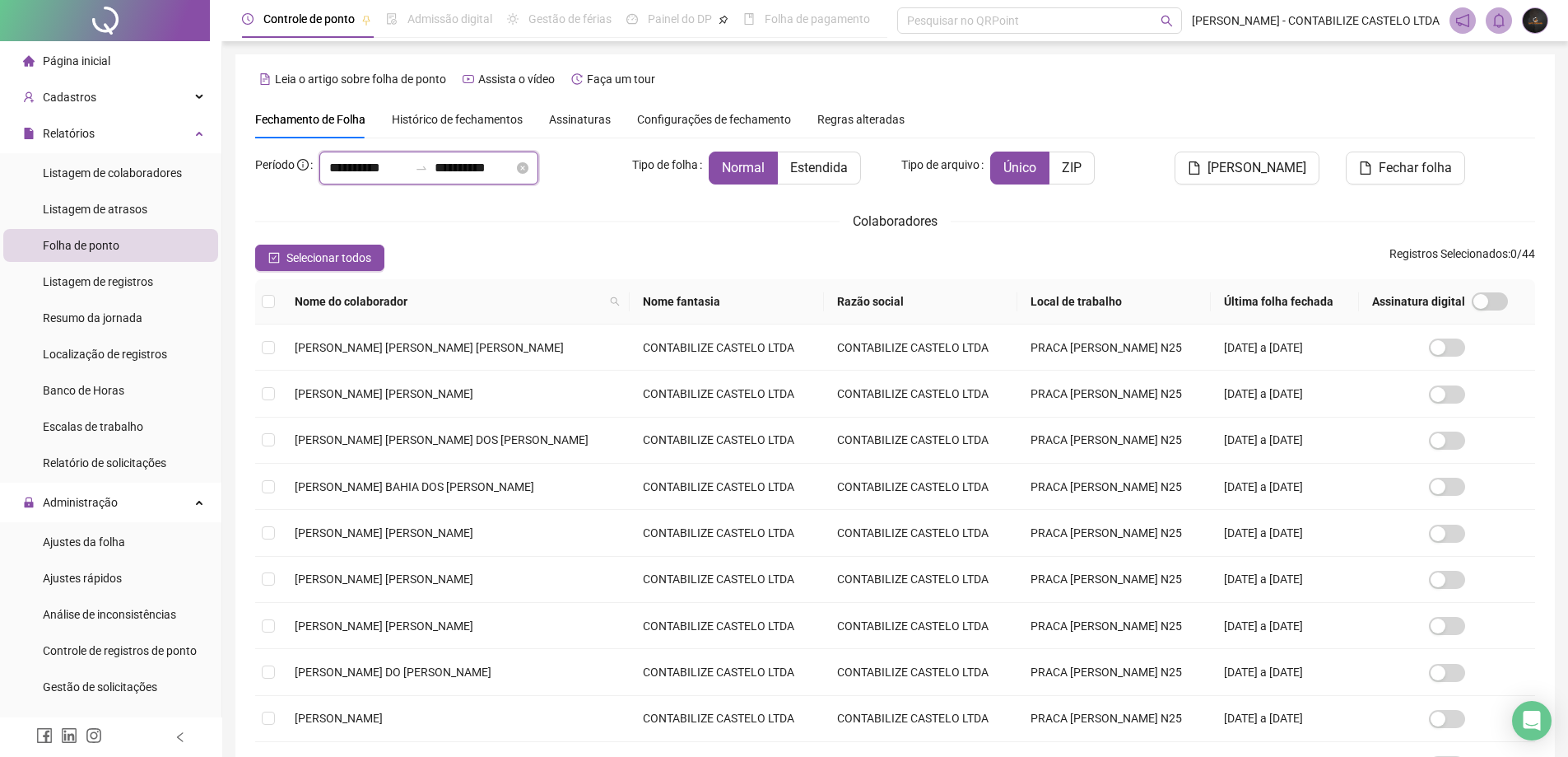
click at [500, 163] on input "**********" at bounding box center [474, 167] width 79 height 20
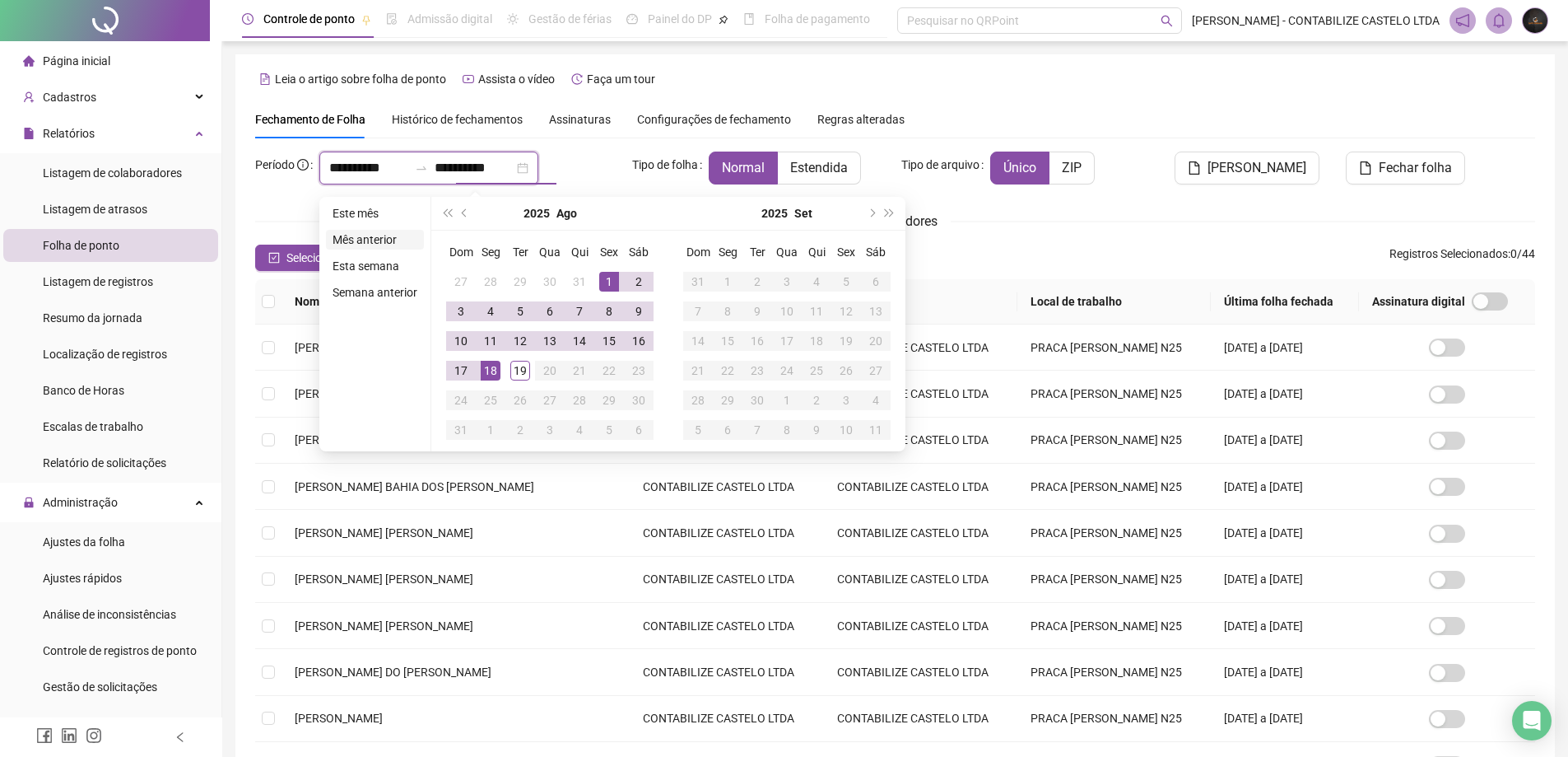
type input "**********"
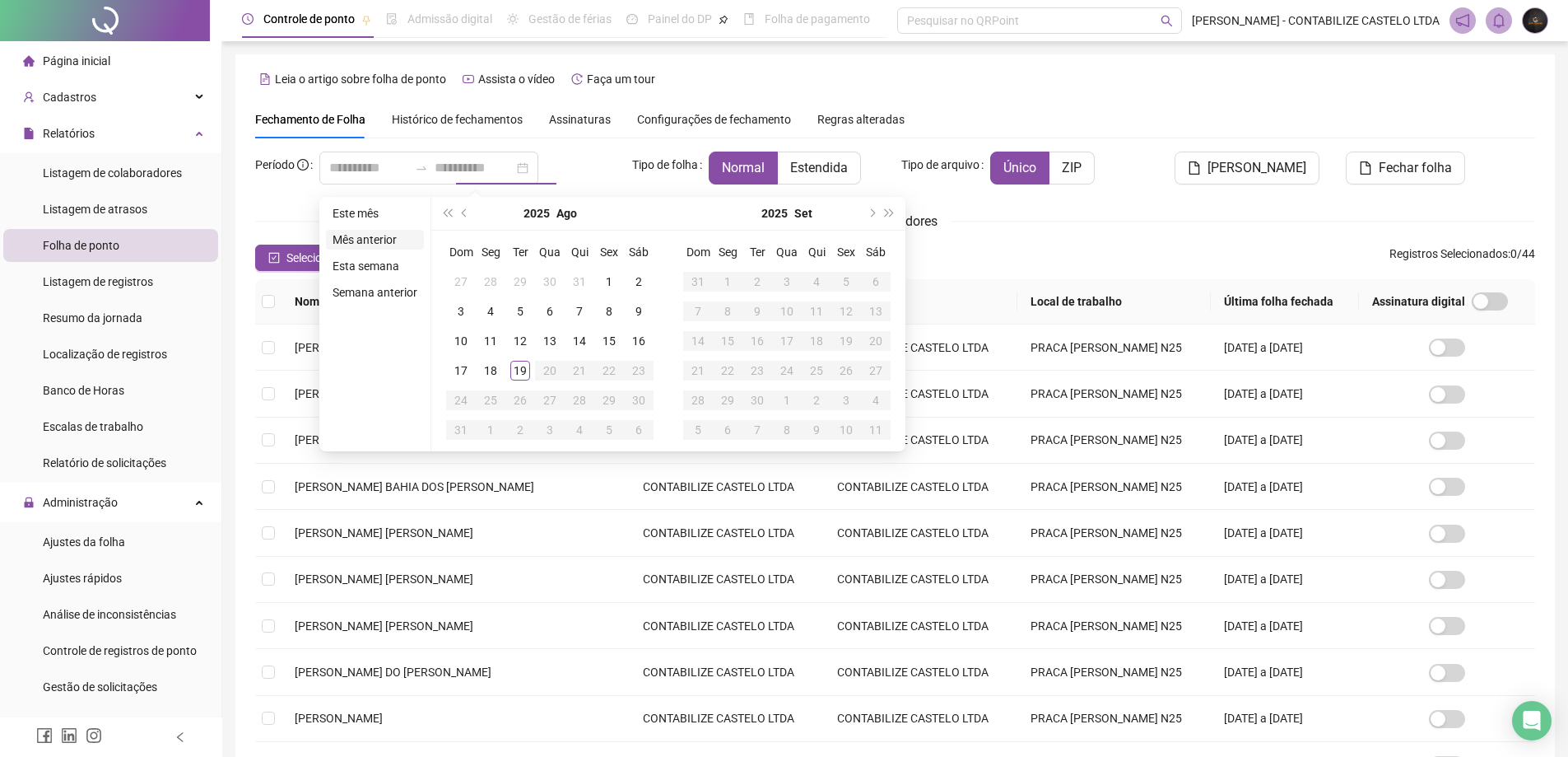
click at [370, 242] on li "Mês anterior" at bounding box center [375, 240] width 98 height 20
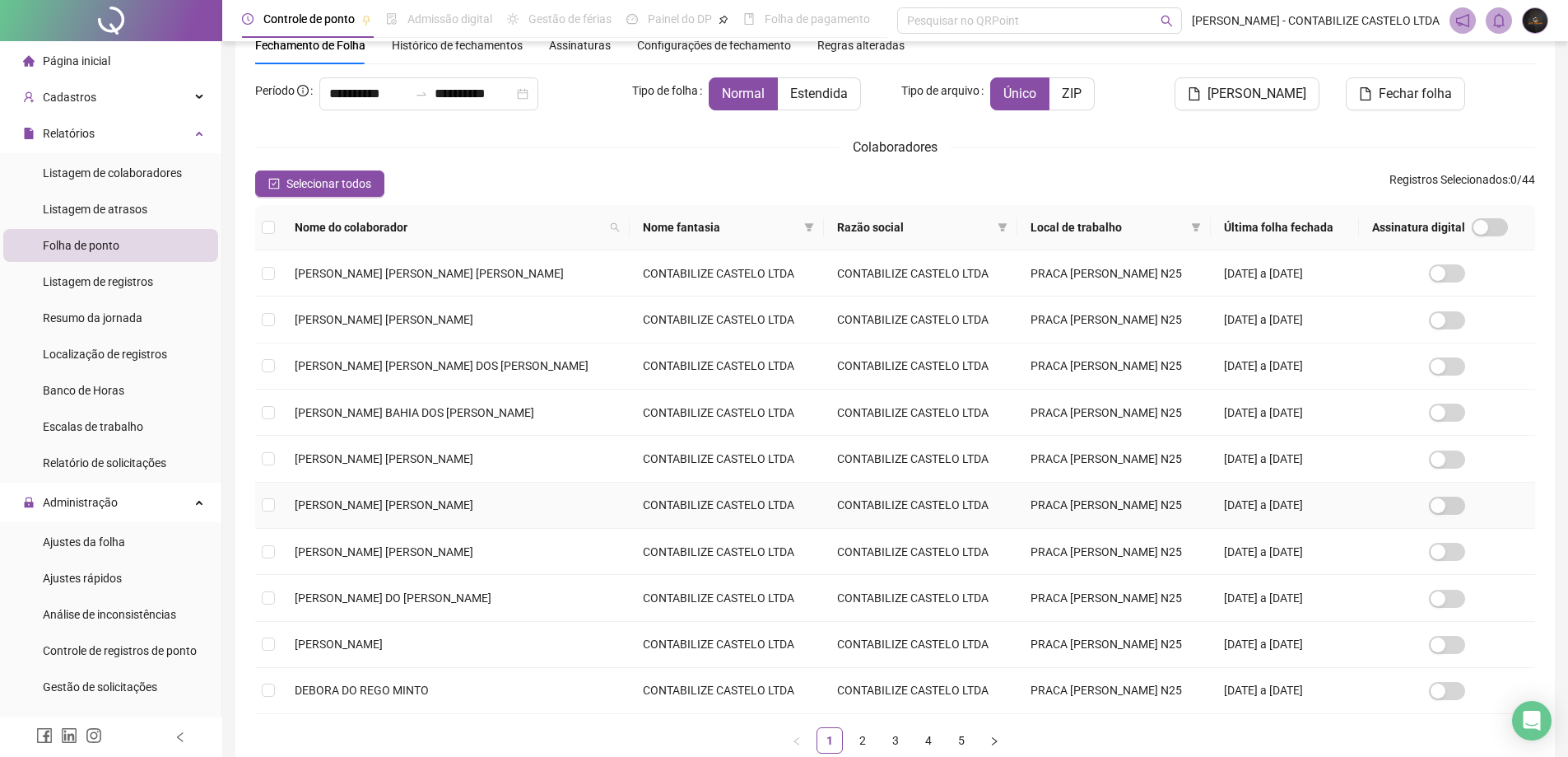
scroll to position [176, 0]
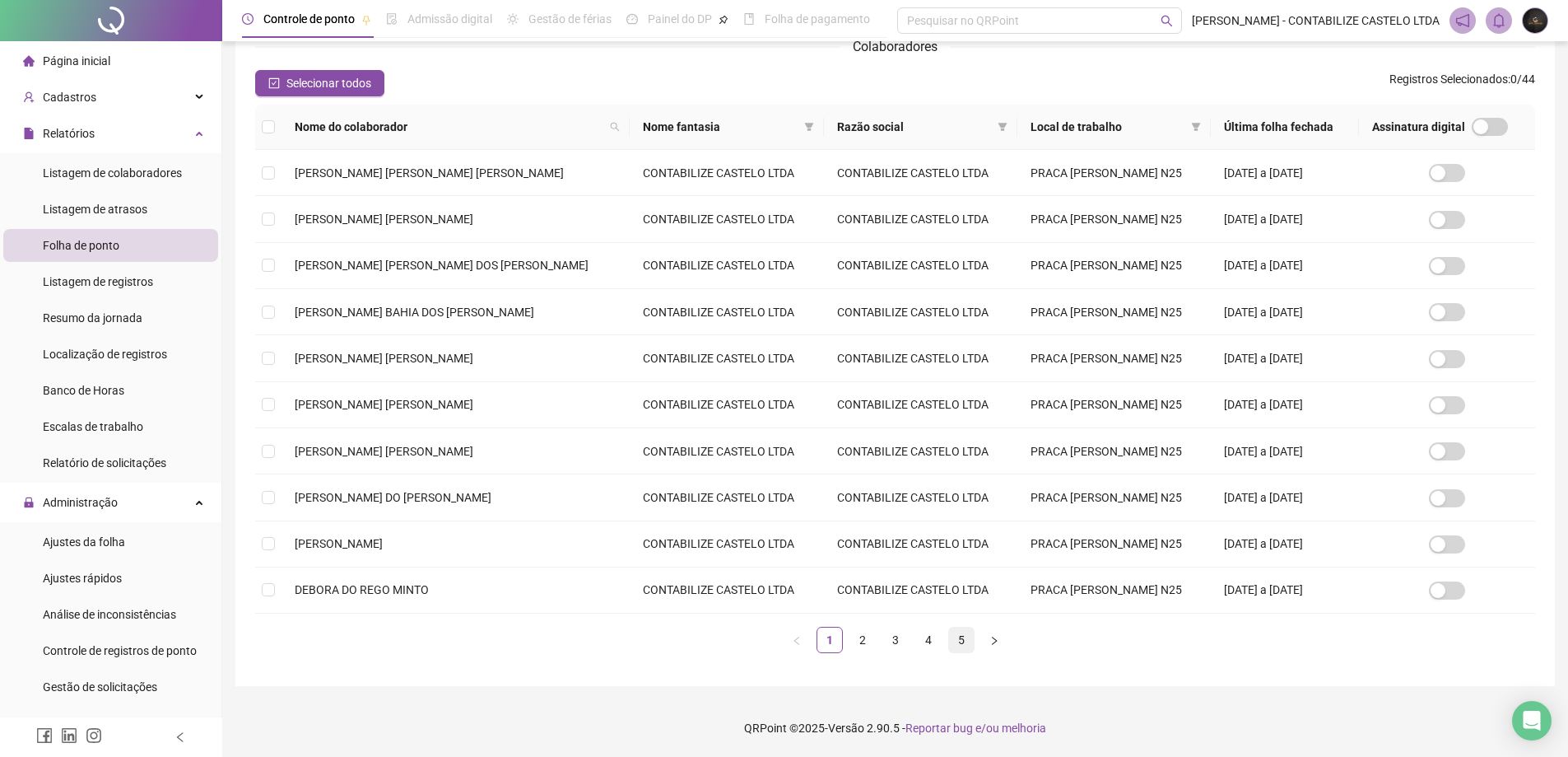
click at [952, 638] on link "5" at bounding box center [961, 640] width 25 height 25
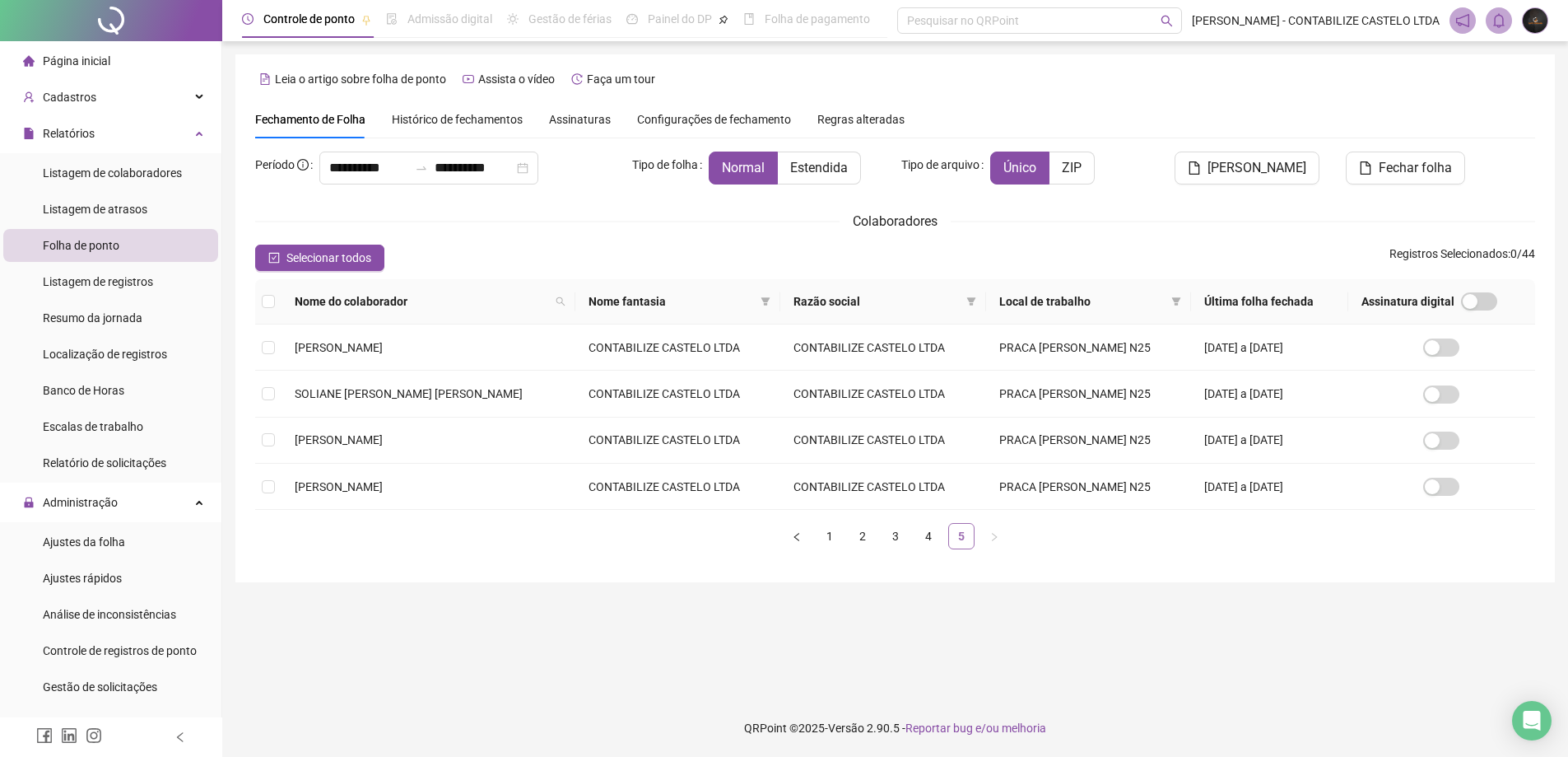
scroll to position [0, 0]
click at [938, 538] on link "4" at bounding box center [934, 536] width 25 height 25
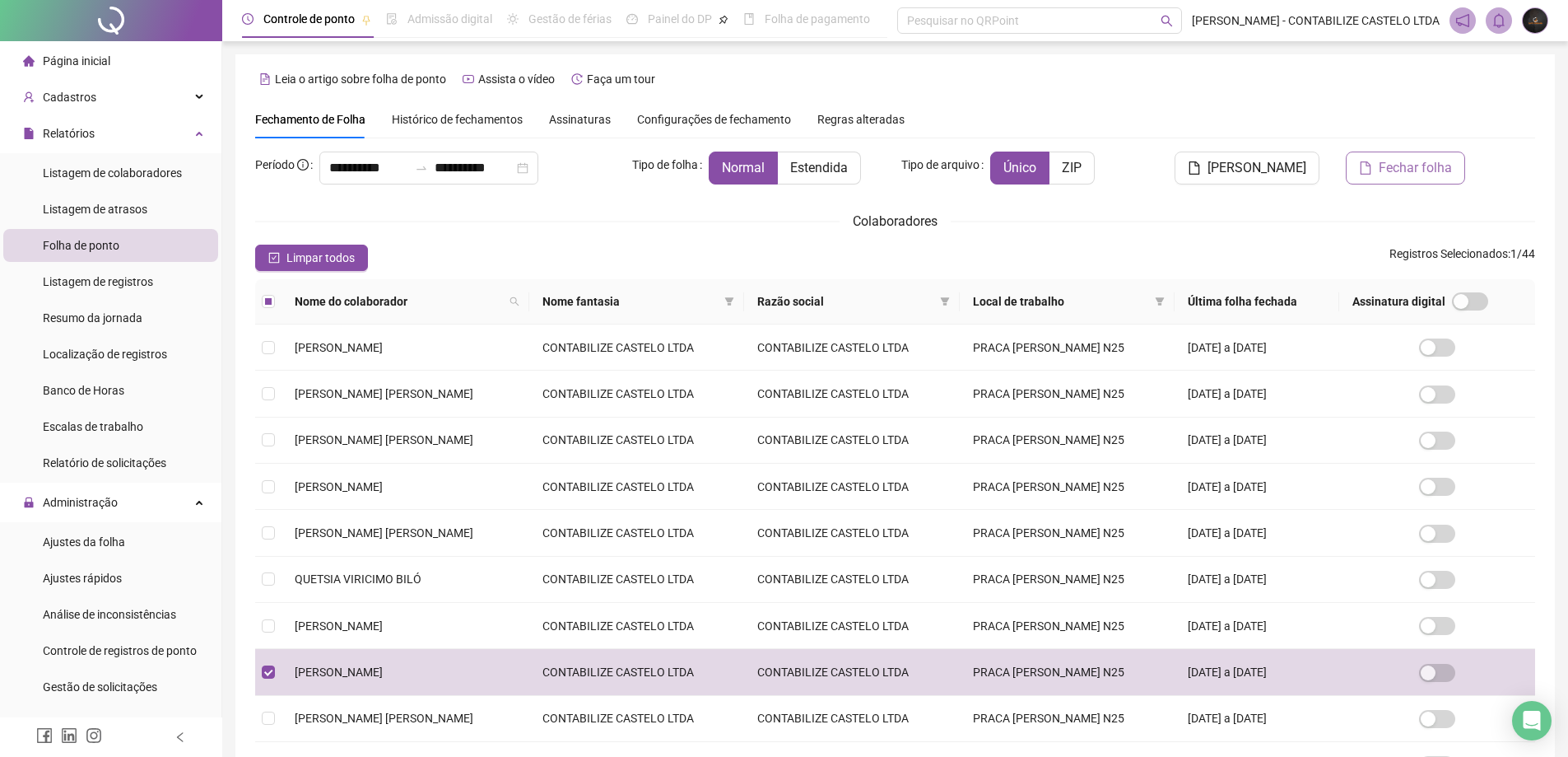
click at [1372, 168] on icon "file" at bounding box center [1365, 168] width 13 height 13
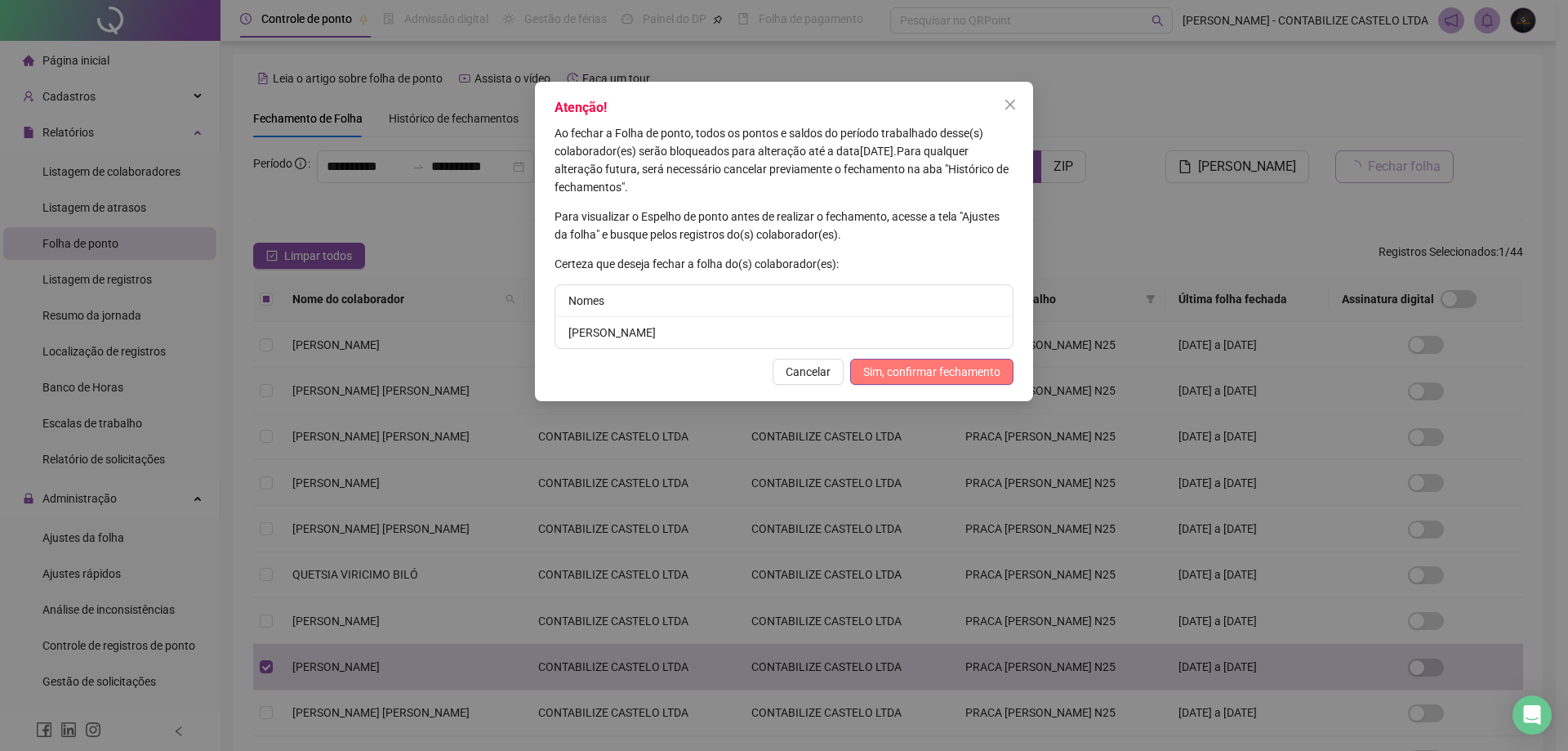
click at [993, 371] on span "Sim, confirmar fechamento" at bounding box center [932, 371] width 137 height 18
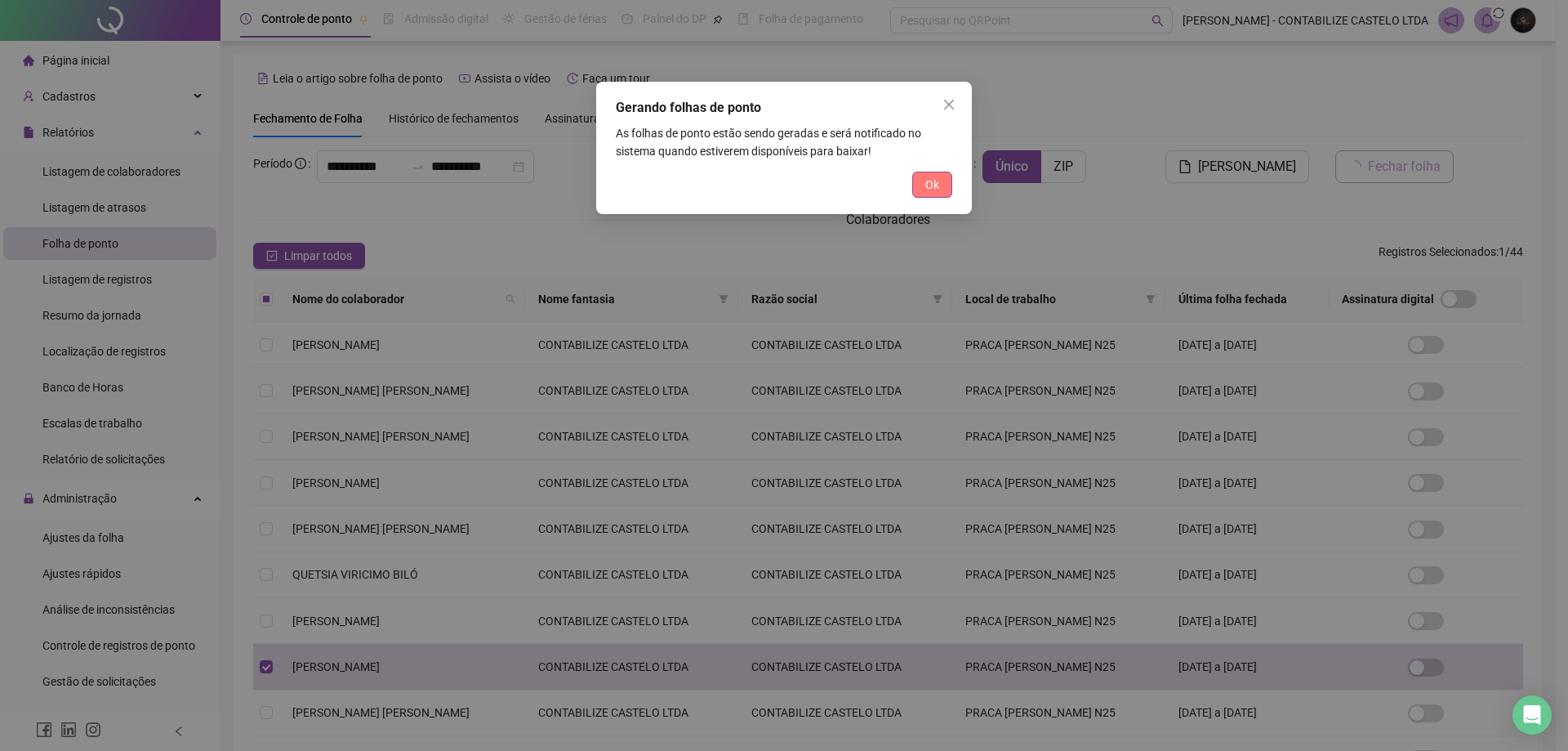
click at [941, 184] on button "Ok" at bounding box center [932, 184] width 40 height 26
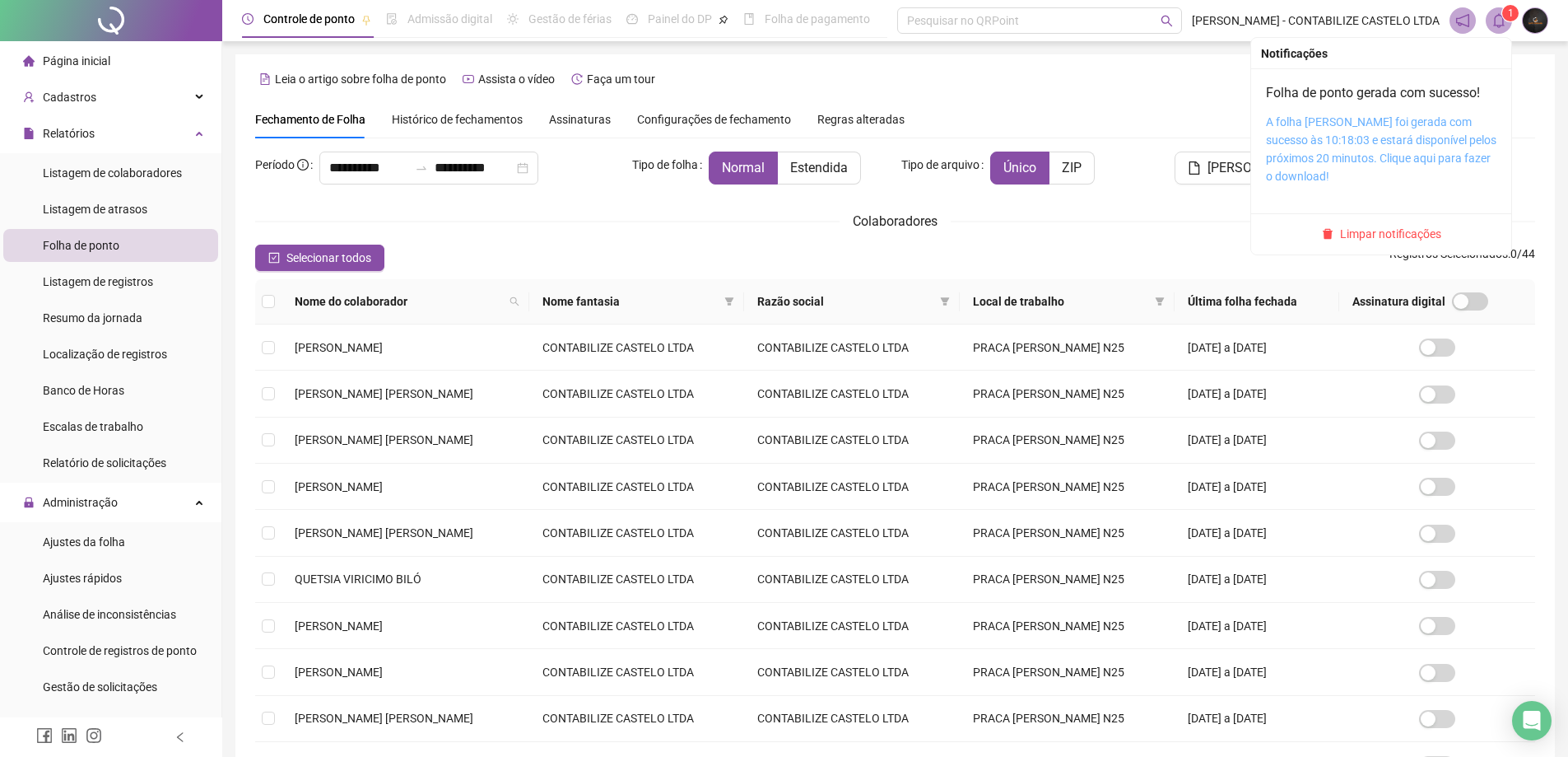
click at [1391, 140] on link "A folha de ponto foi gerada com sucesso às 10:18:03 e estará disponível pelos p…" at bounding box center [1381, 149] width 231 height 67
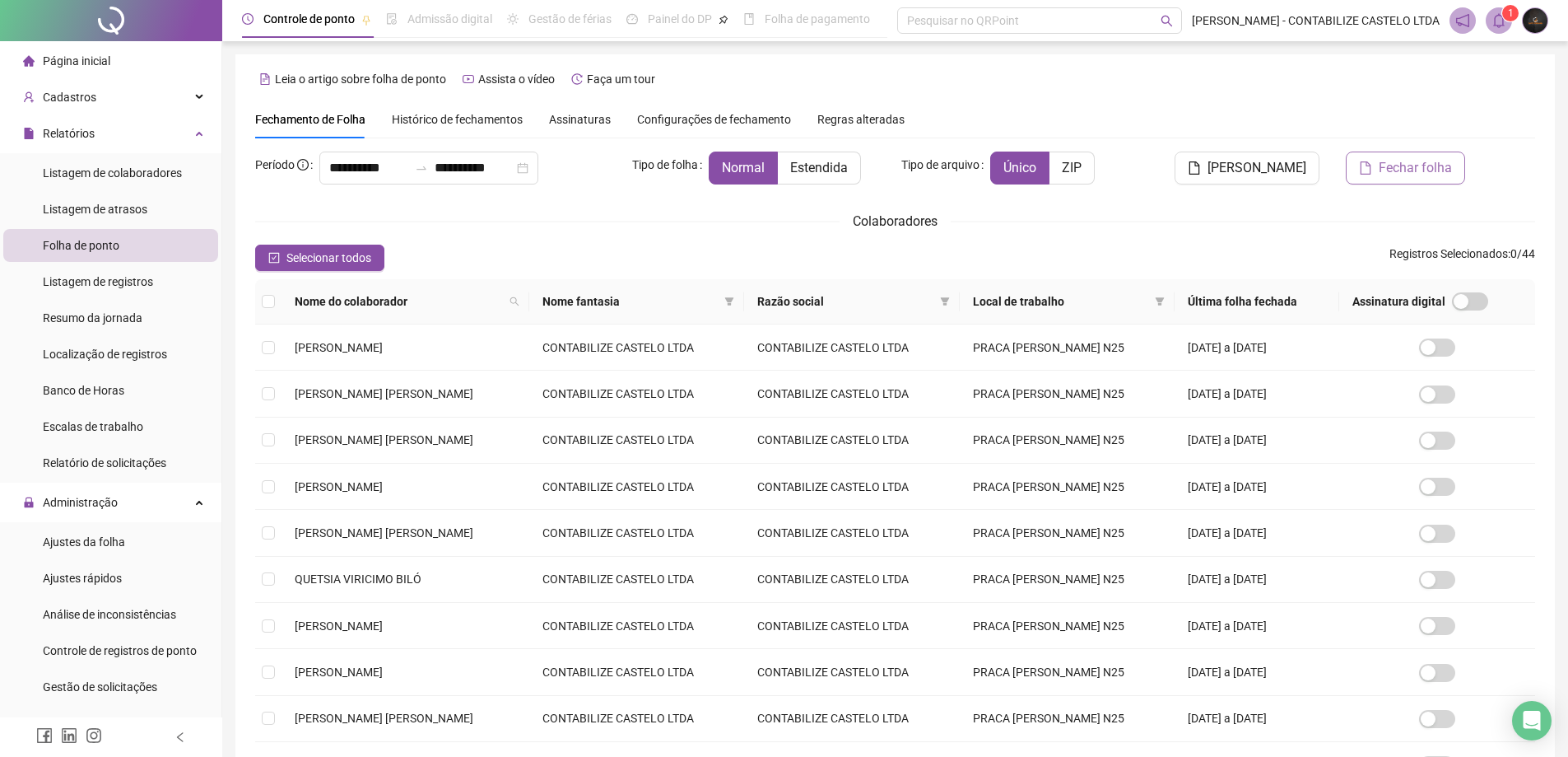
click at [948, 71] on div "Leia o artigo sobre folha de ponto Assista o vídeo Faça um tour" at bounding box center [894, 78] width 1280 height 26
